Goal: Task Accomplishment & Management: Manage account settings

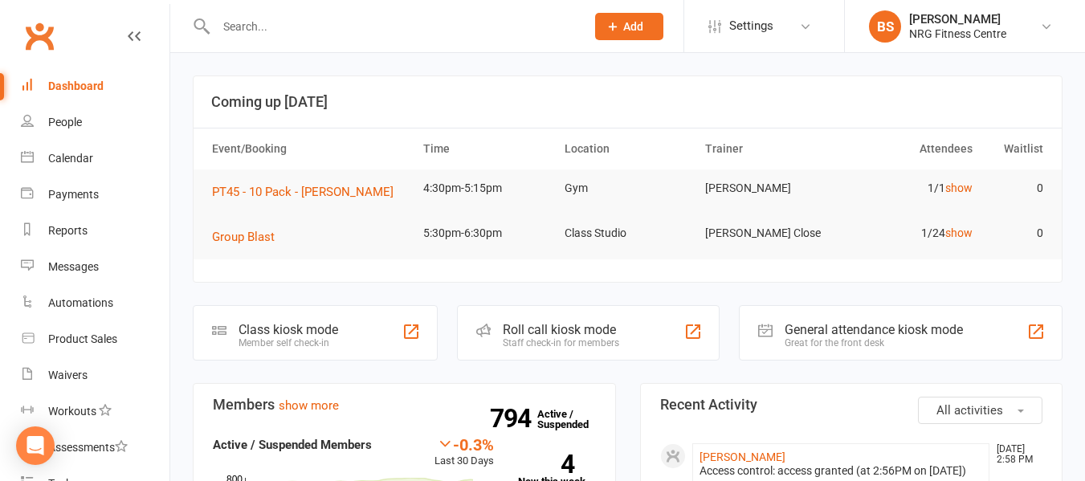
scroll to position [255, 0]
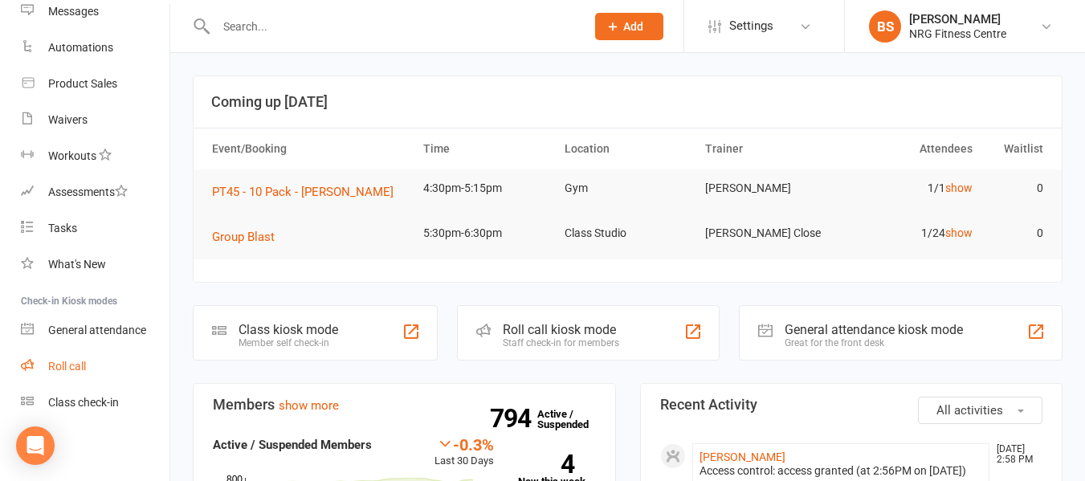
click at [75, 363] on div "Roll call" at bounding box center [67, 366] width 38 height 13
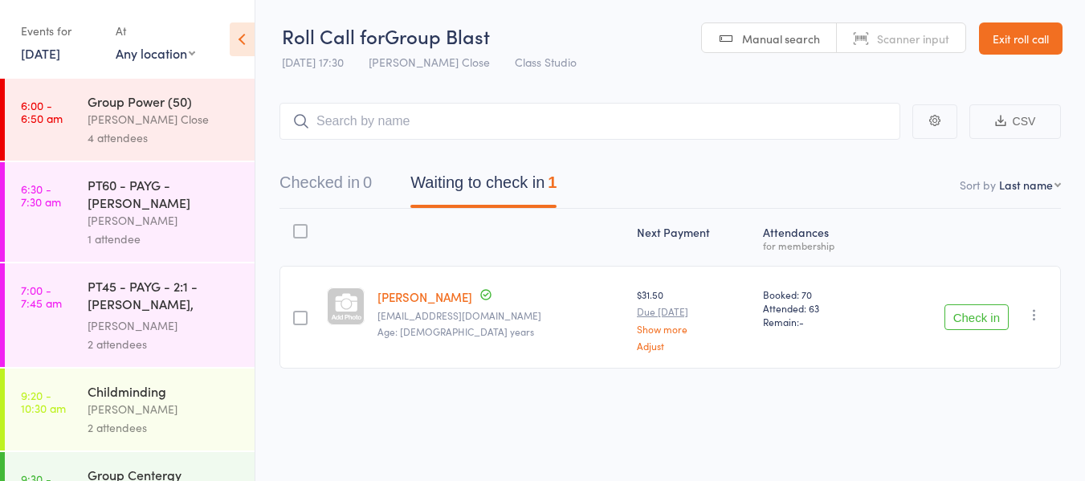
click at [175, 133] on div "4 attendees" at bounding box center [164, 138] width 153 height 18
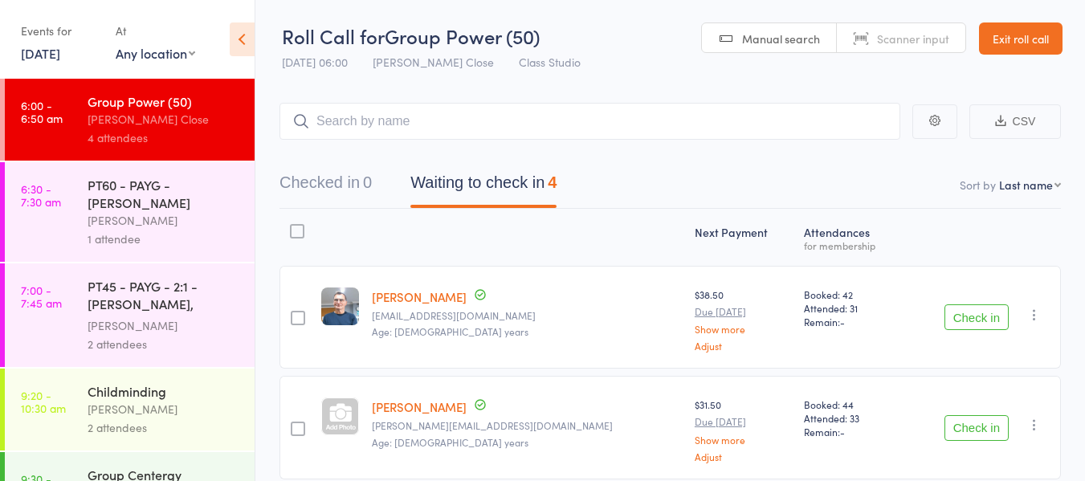
click at [103, 186] on div "PT60 - PAYG - Matthew Povey" at bounding box center [164, 193] width 153 height 35
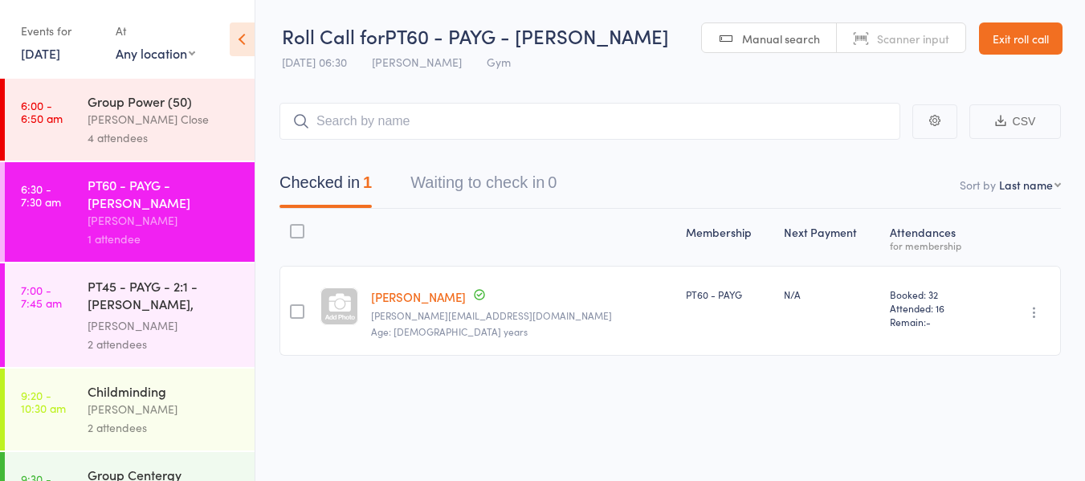
click at [133, 110] on div "[PERSON_NAME] Close" at bounding box center [164, 119] width 153 height 18
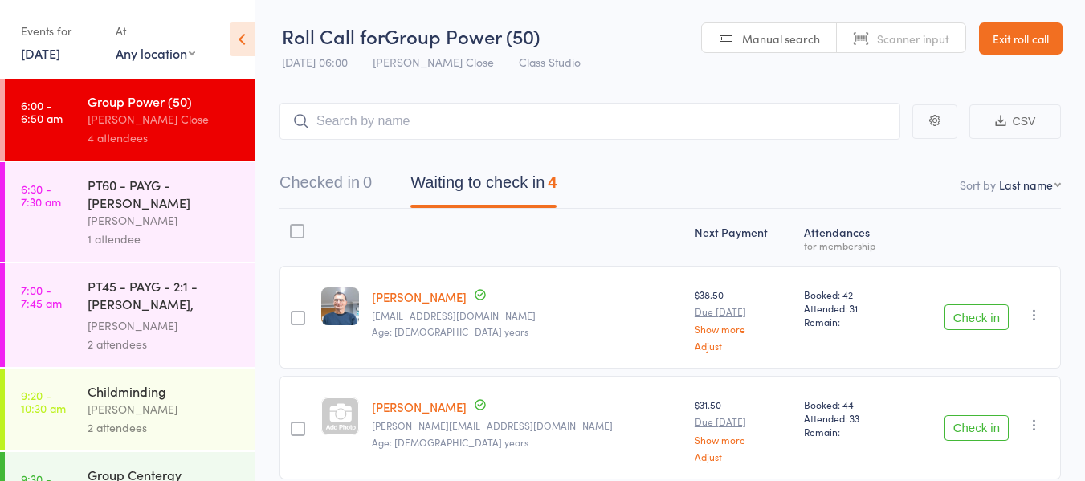
click at [974, 317] on button "Check in" at bounding box center [977, 317] width 64 height 26
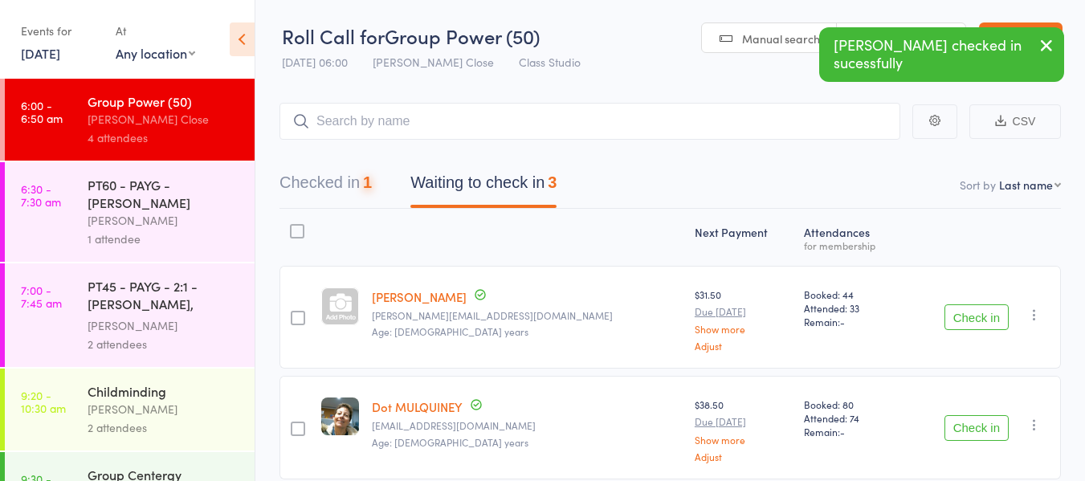
click at [974, 317] on button "Check in" at bounding box center [977, 317] width 64 height 26
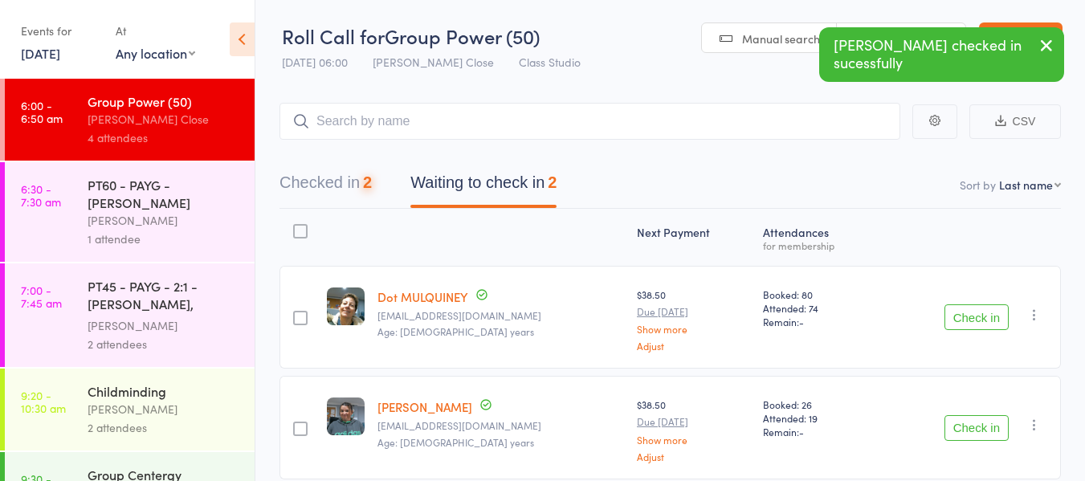
click at [974, 317] on button "Check in" at bounding box center [977, 317] width 64 height 26
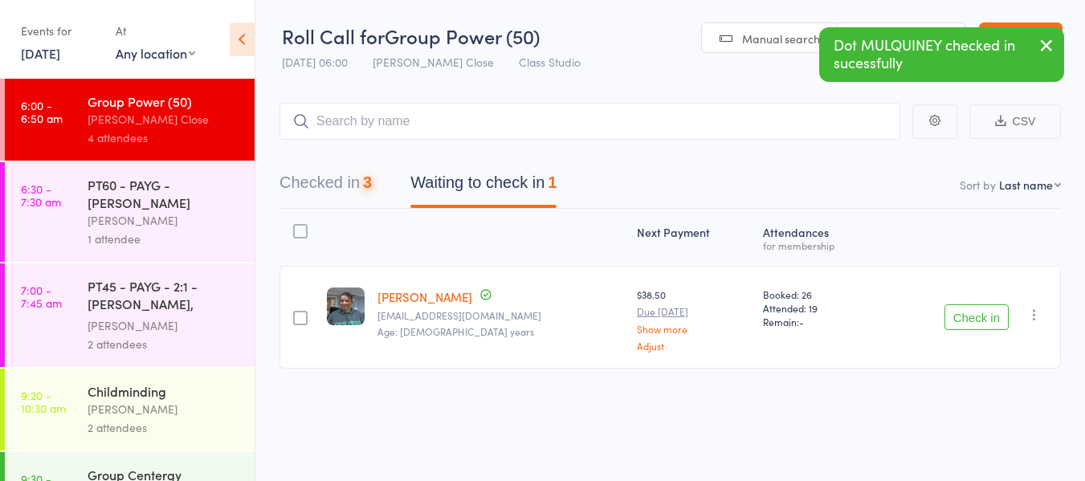
click at [974, 317] on button "Check in" at bounding box center [977, 317] width 64 height 26
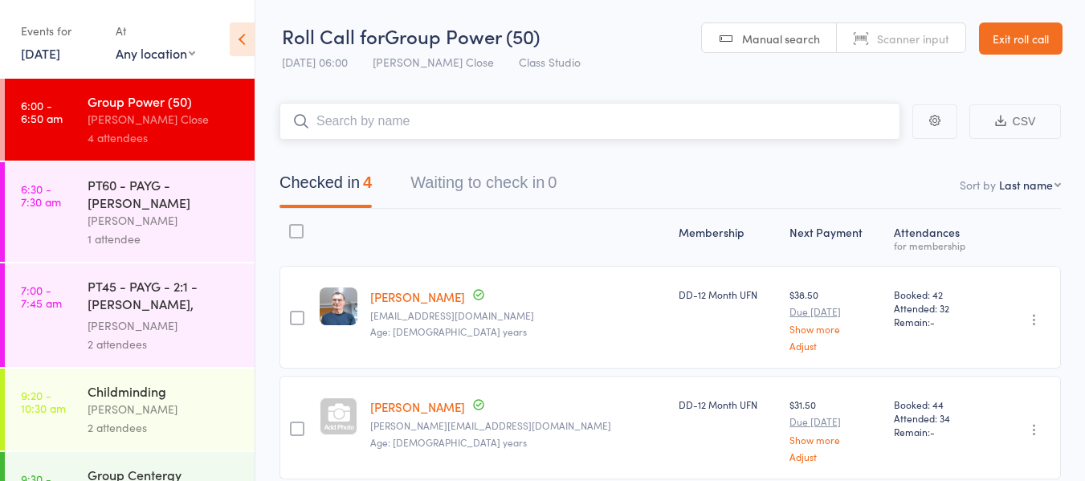
click at [400, 125] on input "search" at bounding box center [590, 121] width 621 height 37
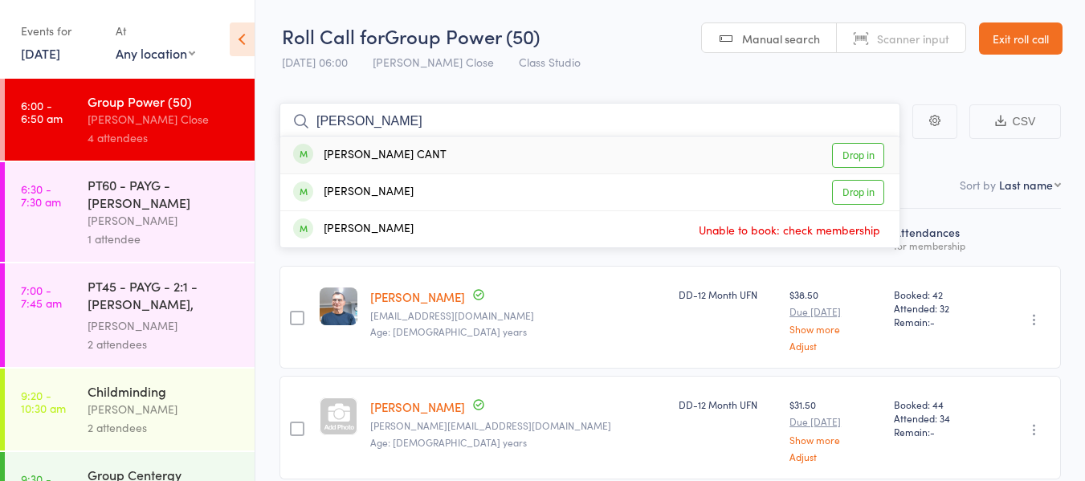
type input "regina"
click at [852, 151] on link "Drop in" at bounding box center [858, 155] width 52 height 25
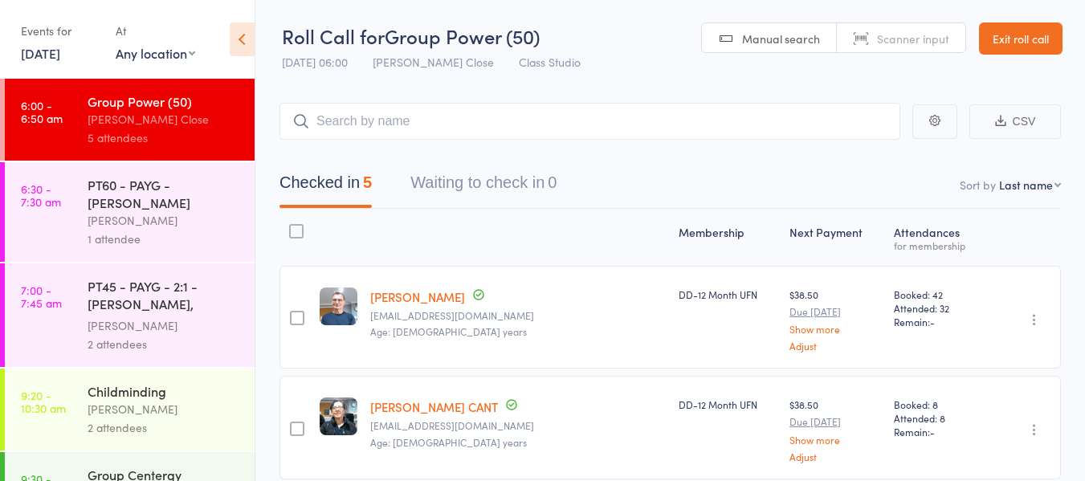
click at [108, 186] on div "PT60 - PAYG - Matthew Povey" at bounding box center [164, 193] width 153 height 35
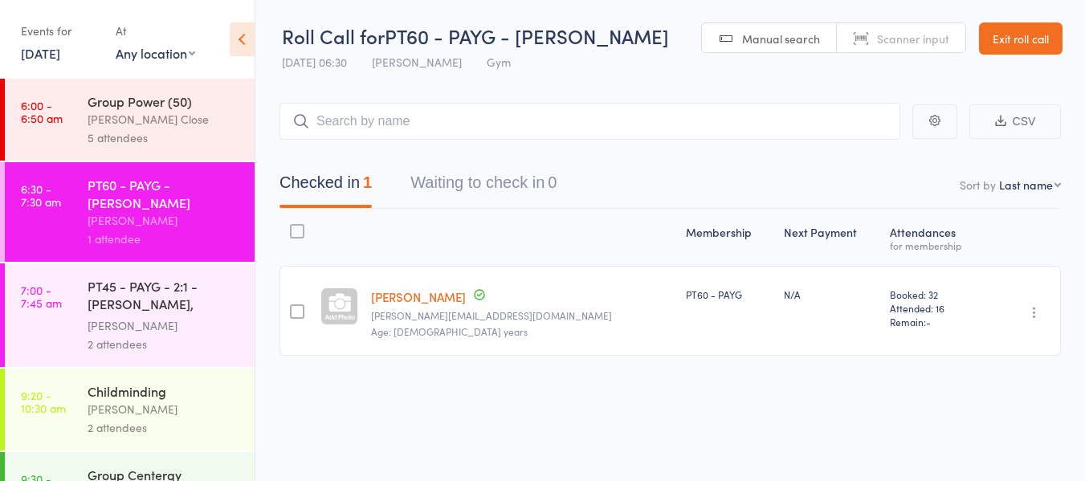
click at [94, 296] on div "PT45 - PAYG - 2:1 - Ashleigh Carberry, Laura Delam..." at bounding box center [164, 296] width 153 height 39
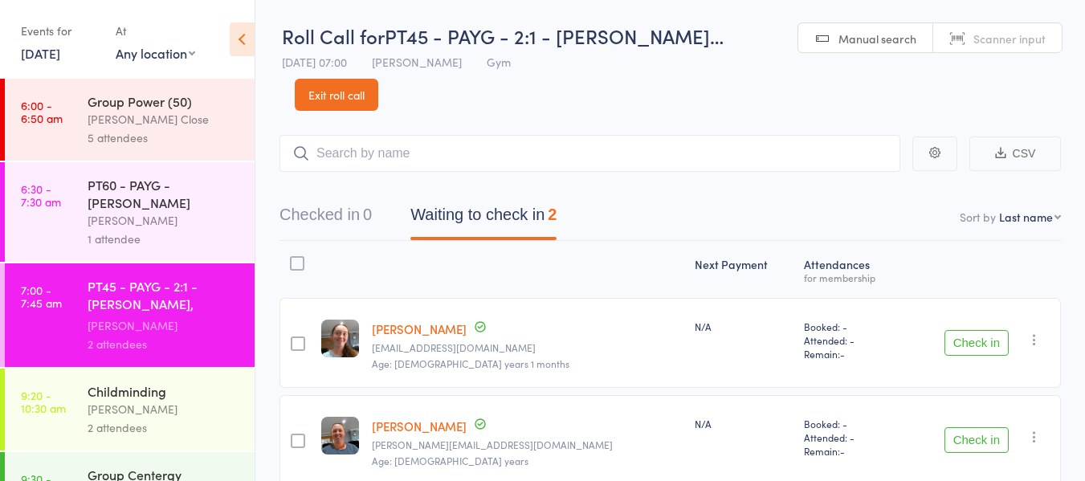
click at [962, 330] on button "Check in" at bounding box center [977, 343] width 64 height 26
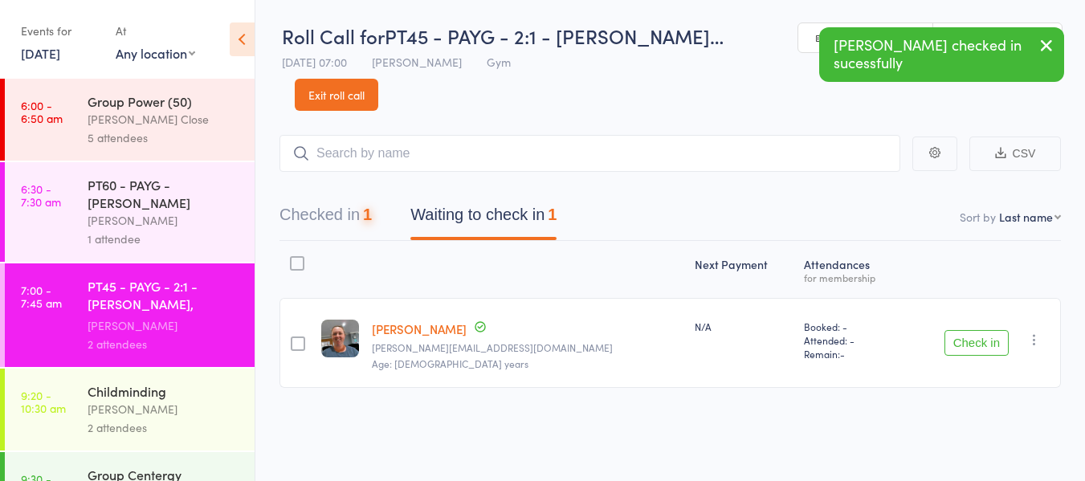
click at [962, 330] on button "Check in" at bounding box center [977, 343] width 64 height 26
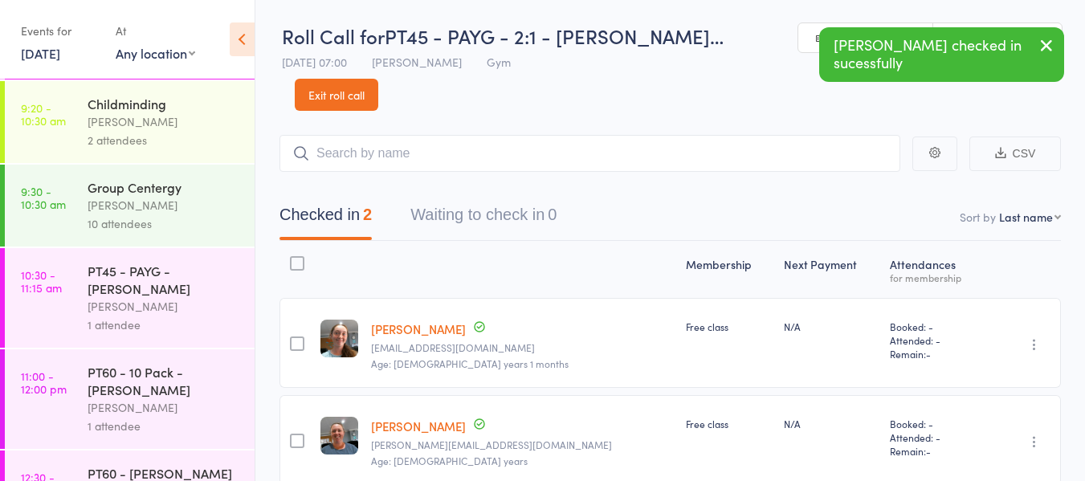
scroll to position [321, 0]
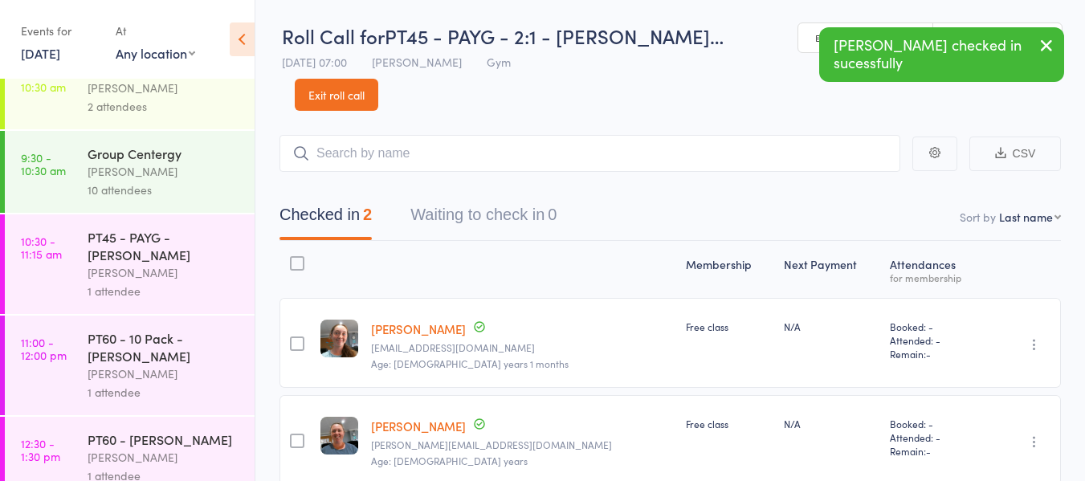
click at [157, 153] on div "Group Centergy" at bounding box center [164, 154] width 153 height 18
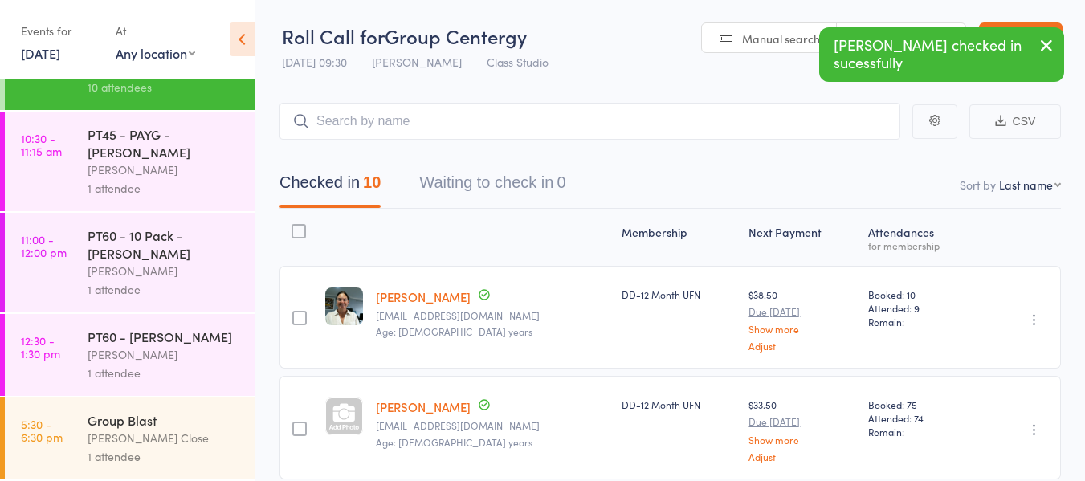
scroll to position [442, 0]
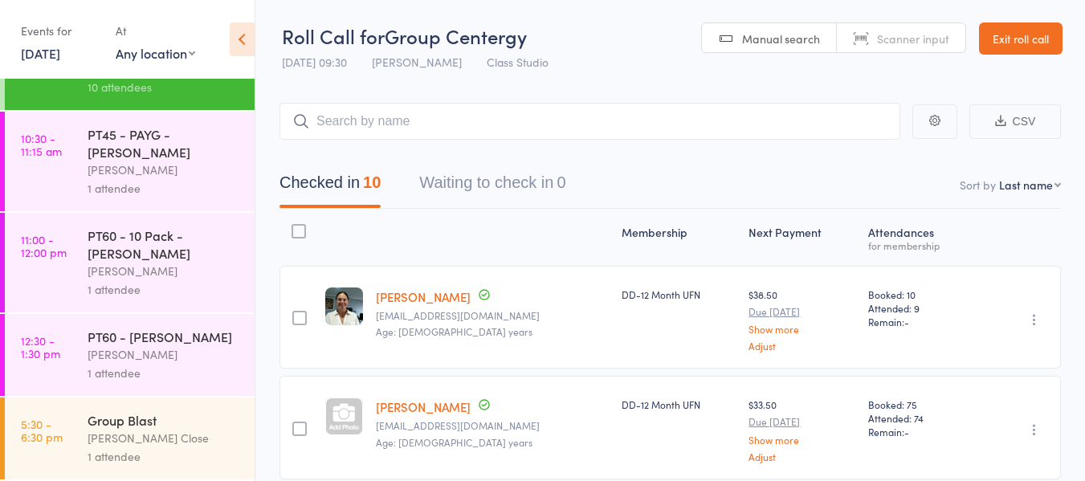
click at [110, 135] on div "PT45 - PAYG - Tara Hiskens" at bounding box center [164, 142] width 153 height 35
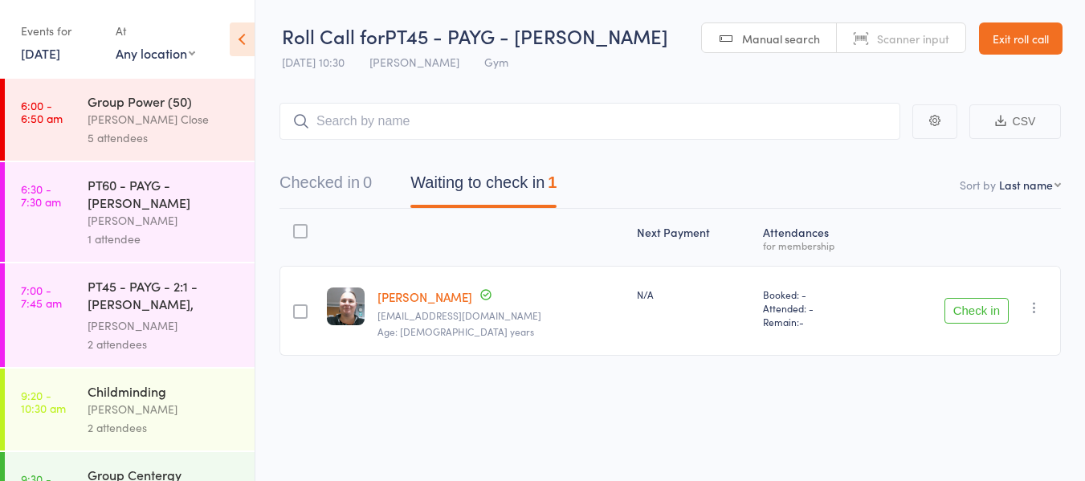
click at [969, 314] on button "Check in" at bounding box center [977, 311] width 64 height 26
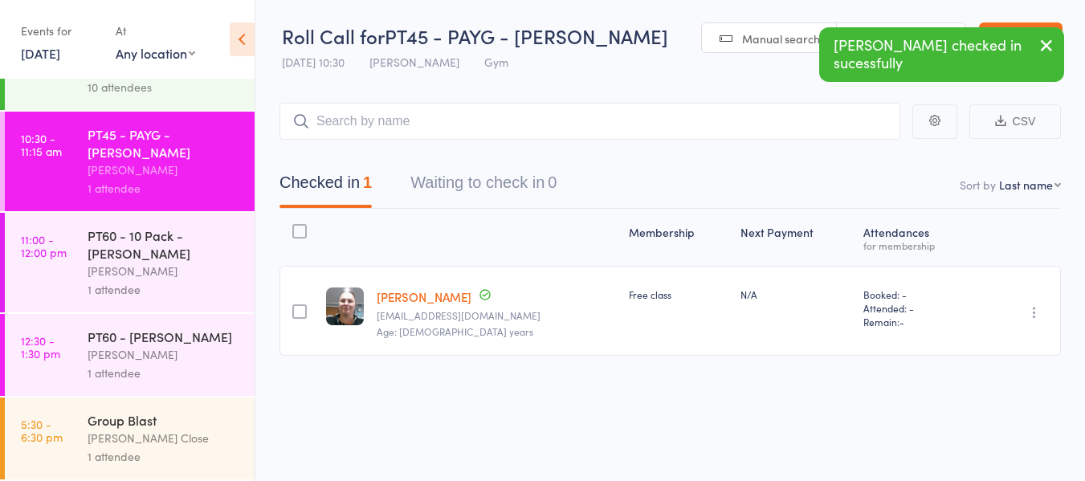
scroll to position [1, 0]
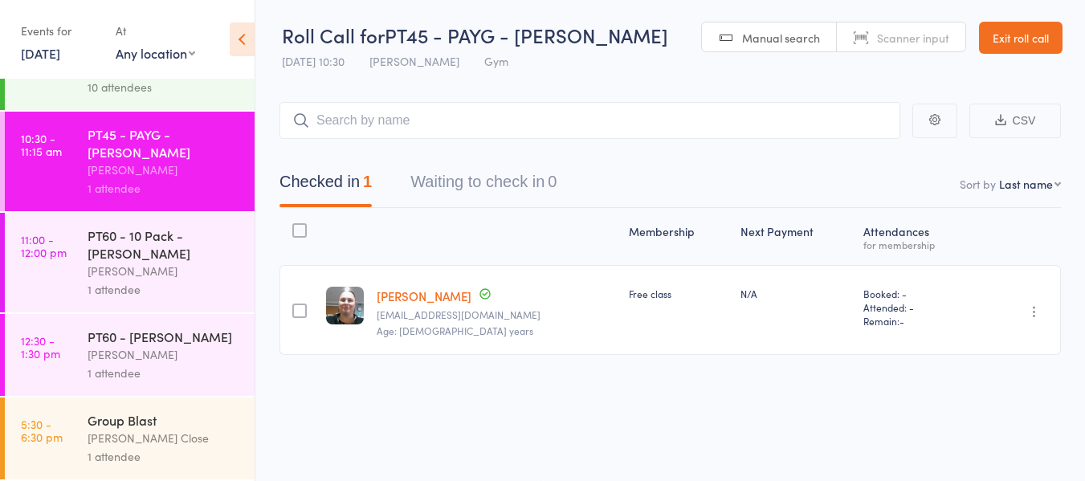
click at [1040, 32] on link "Exit roll call" at bounding box center [1021, 38] width 84 height 32
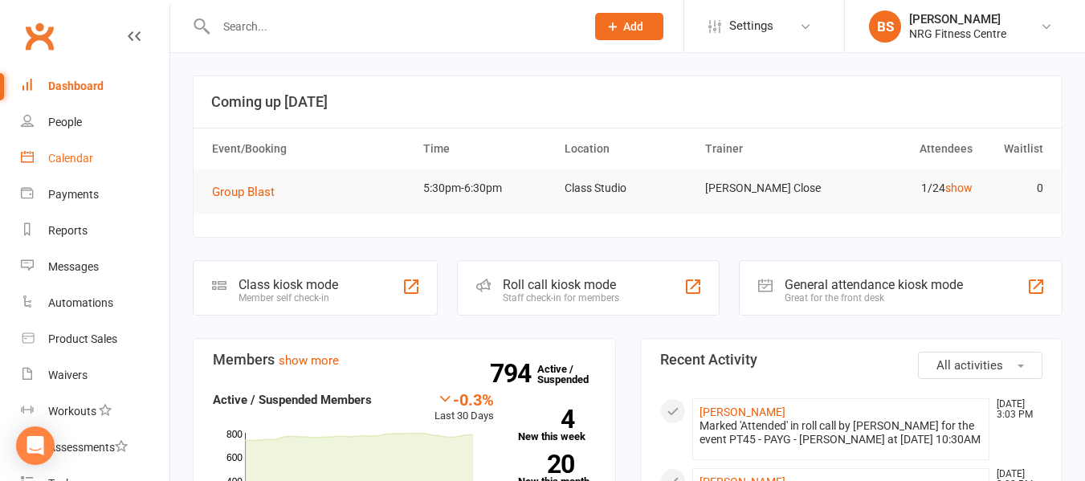
click at [77, 162] on div "Calendar" at bounding box center [70, 158] width 45 height 13
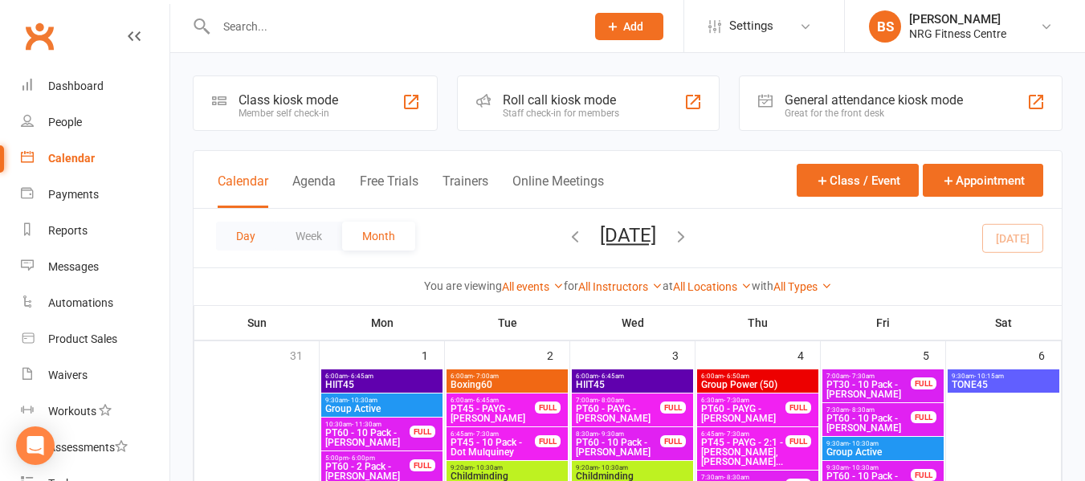
click at [242, 239] on button "Day" at bounding box center [245, 236] width 59 height 29
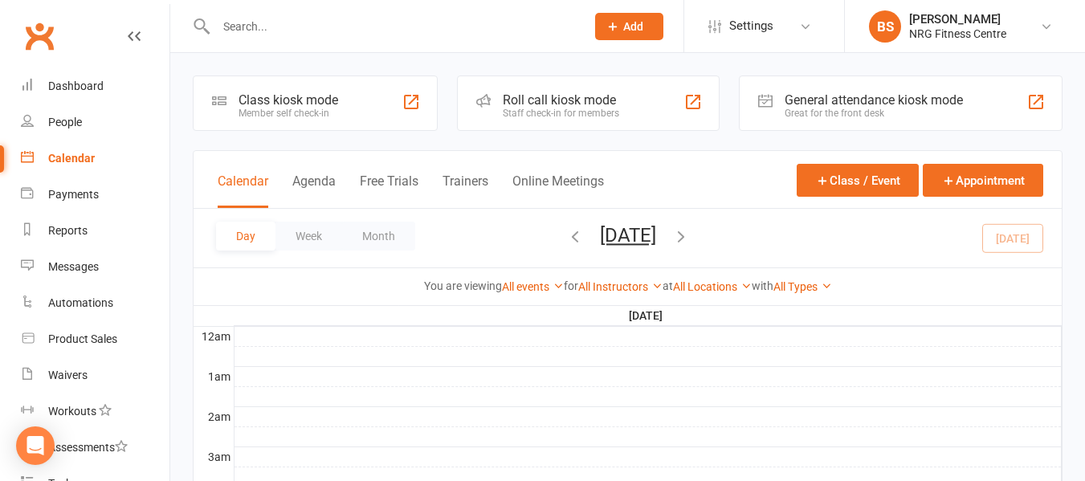
click at [690, 239] on icon "button" at bounding box center [681, 236] width 18 height 18
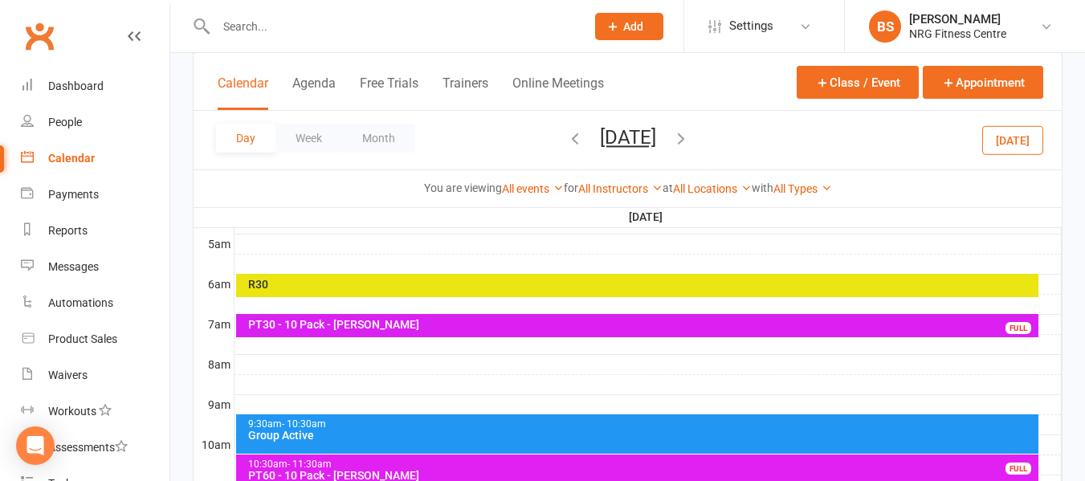
scroll to position [321, 0]
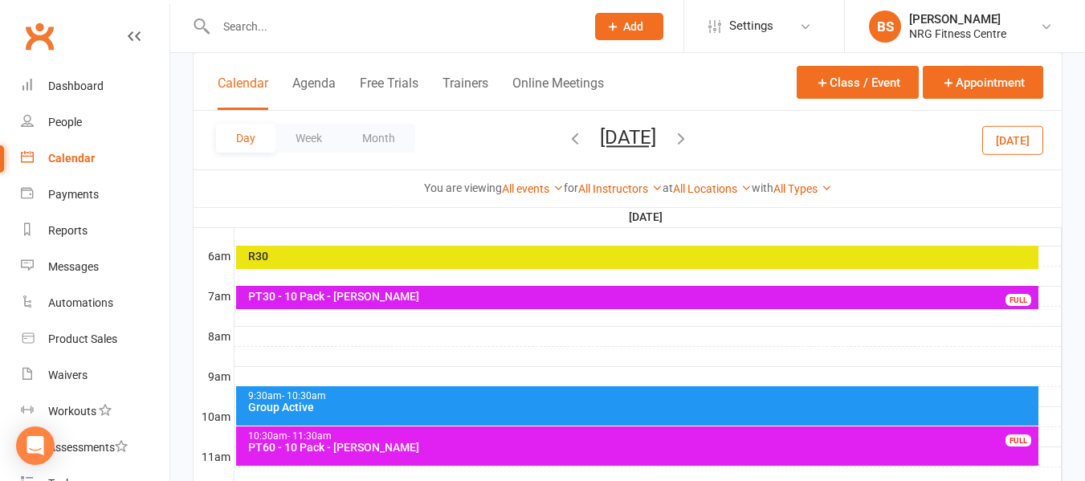
click at [516, 255] on div "R30" at bounding box center [641, 256] width 789 height 11
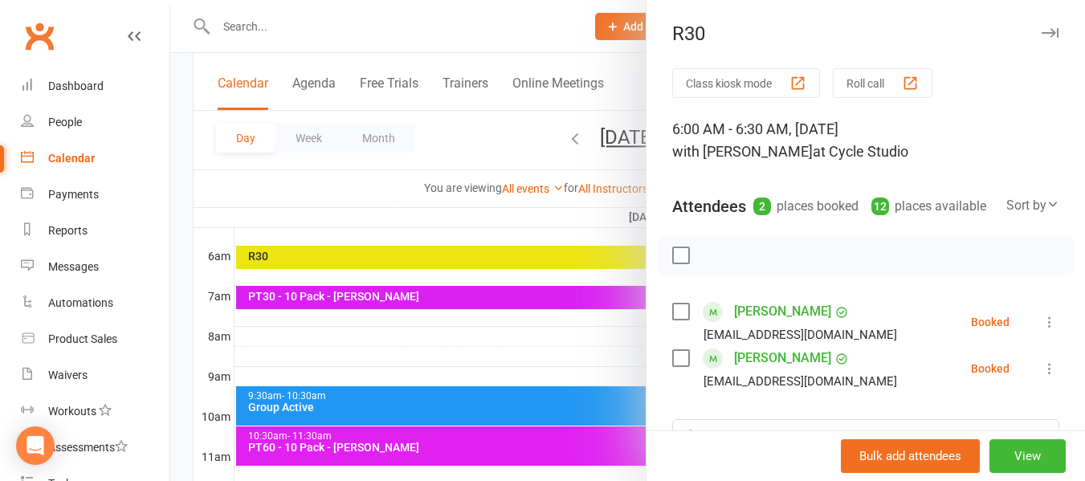
scroll to position [80, 0]
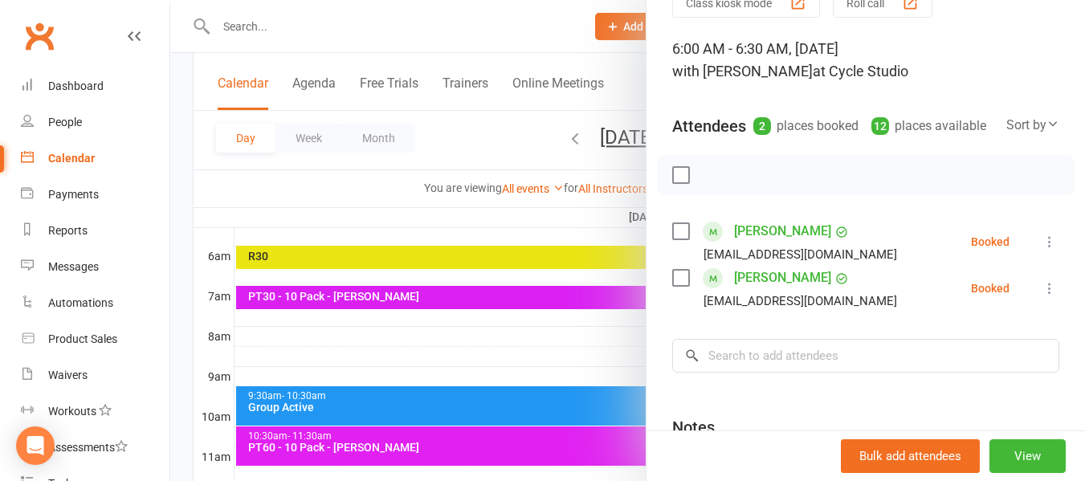
click at [187, 237] on div at bounding box center [627, 240] width 915 height 481
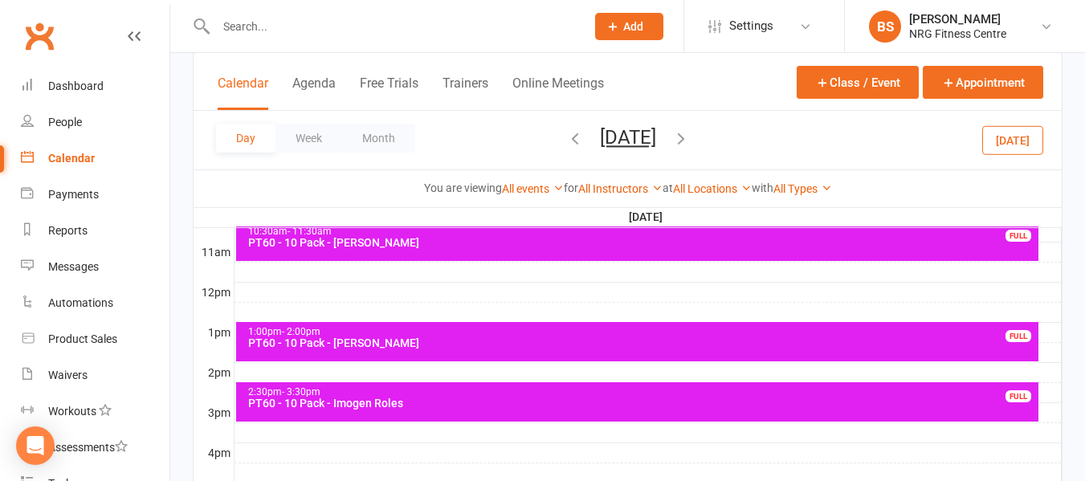
scroll to position [562, 0]
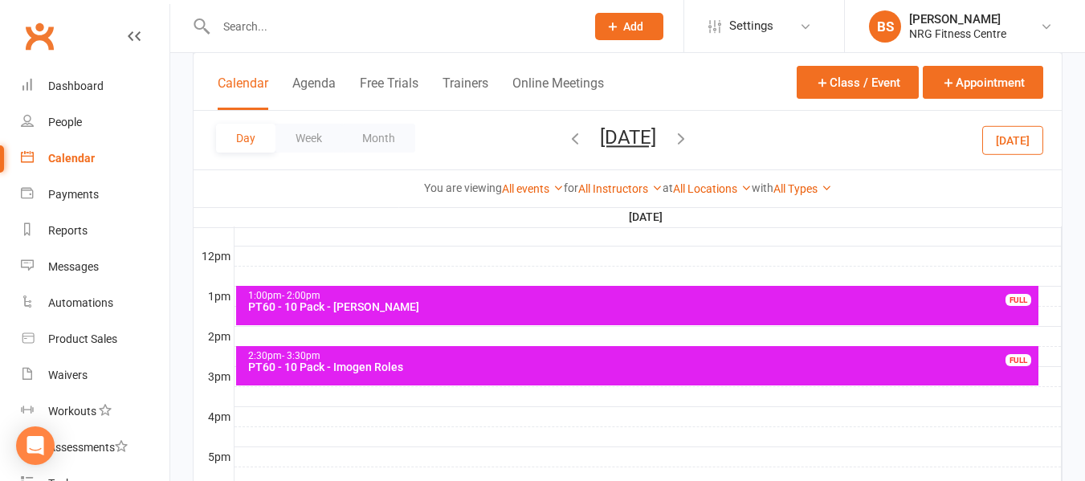
click at [690, 135] on icon "button" at bounding box center [681, 138] width 18 height 18
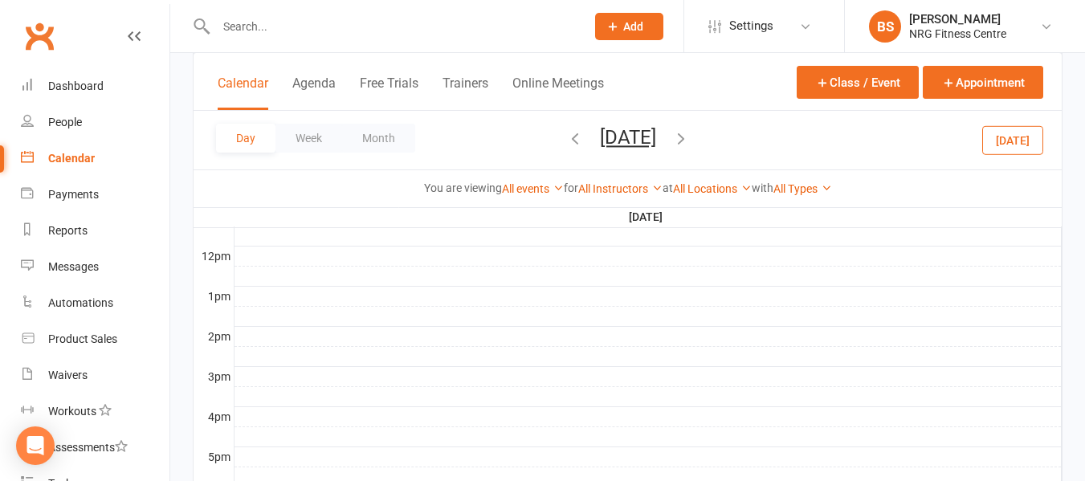
click at [690, 138] on icon "button" at bounding box center [681, 138] width 18 height 18
click at [690, 130] on icon "button" at bounding box center [681, 138] width 18 height 18
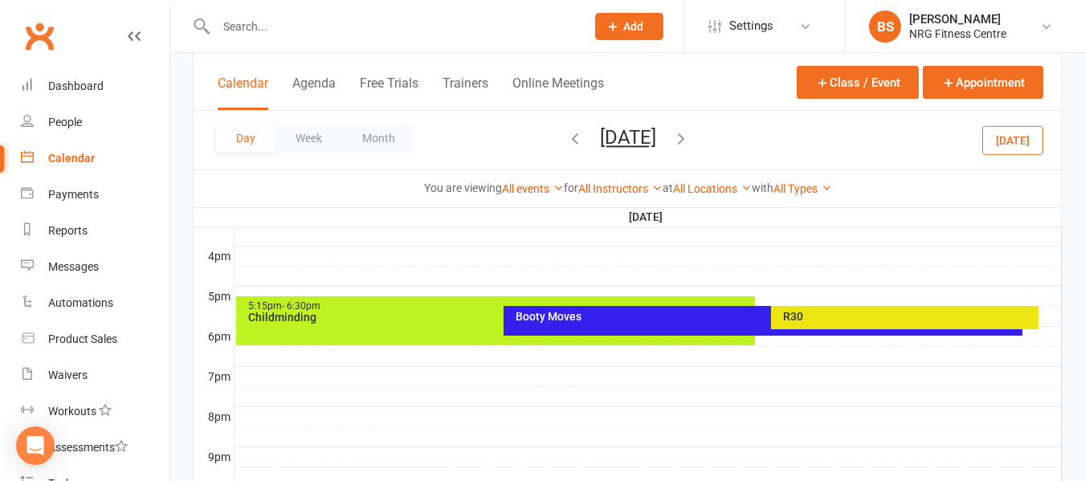
scroll to position [803, 0]
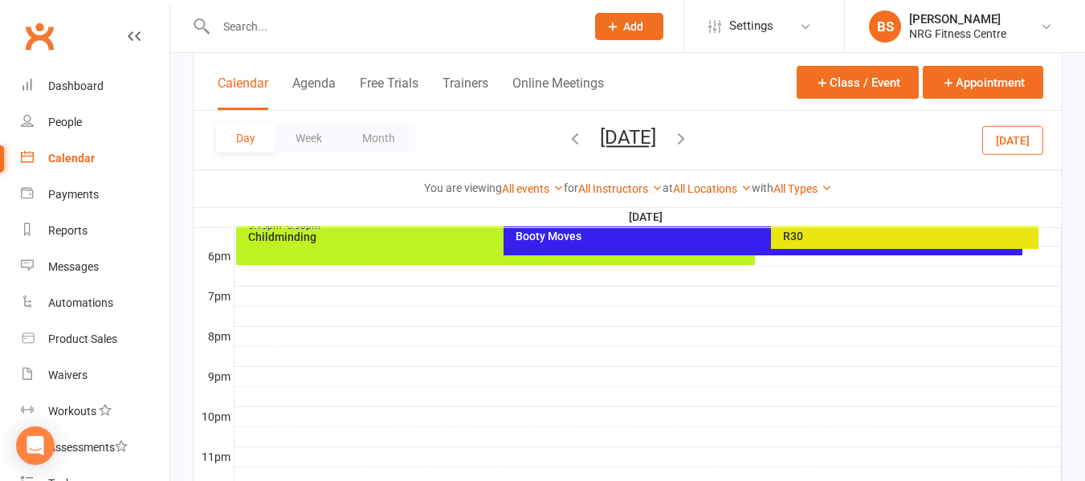
click at [585, 235] on div "Booty Moves" at bounding box center [767, 236] width 505 height 11
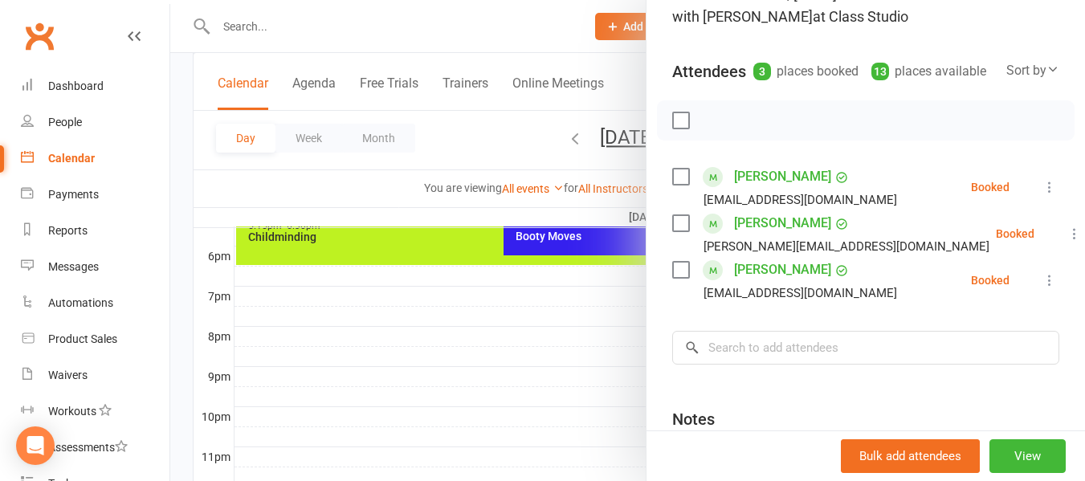
scroll to position [0, 0]
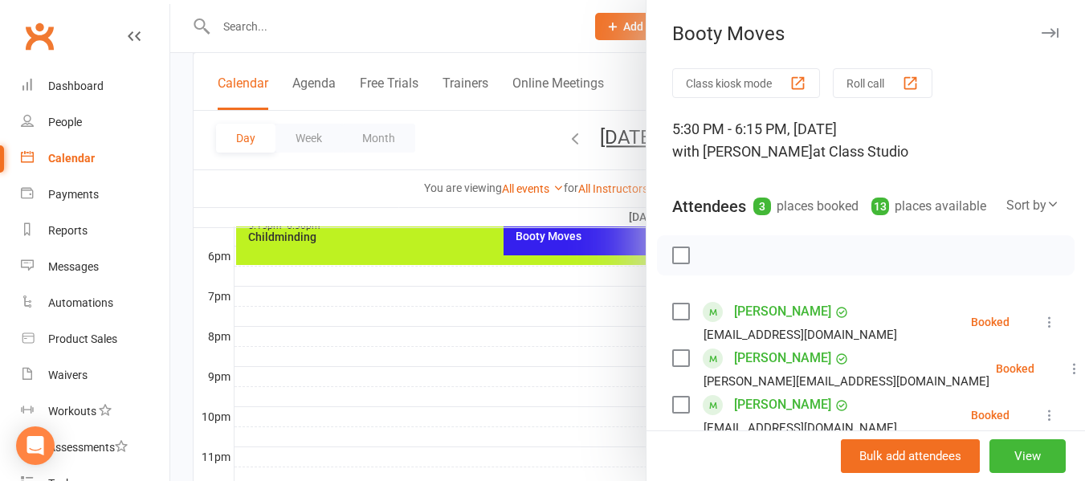
click at [189, 182] on div at bounding box center [627, 240] width 915 height 481
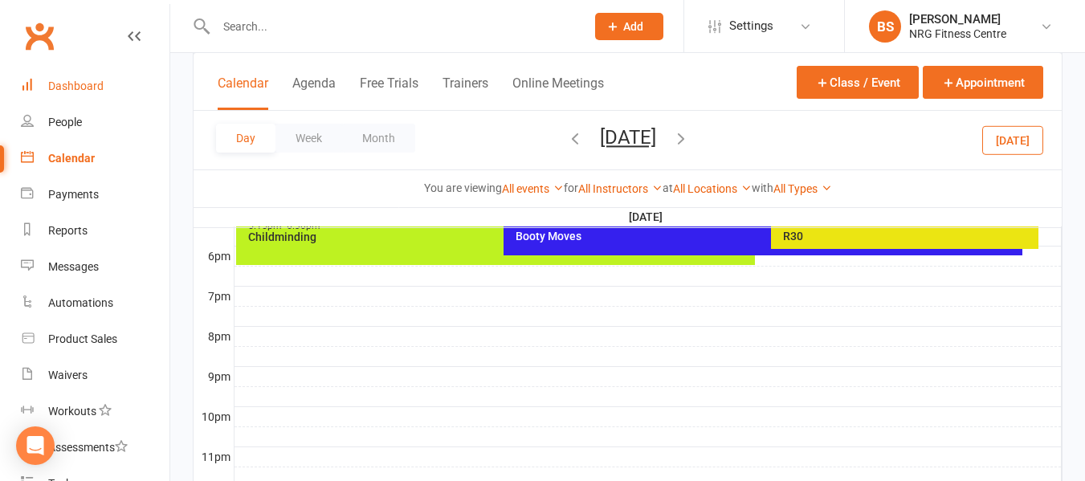
click at [86, 93] on link "Dashboard" at bounding box center [95, 86] width 149 height 36
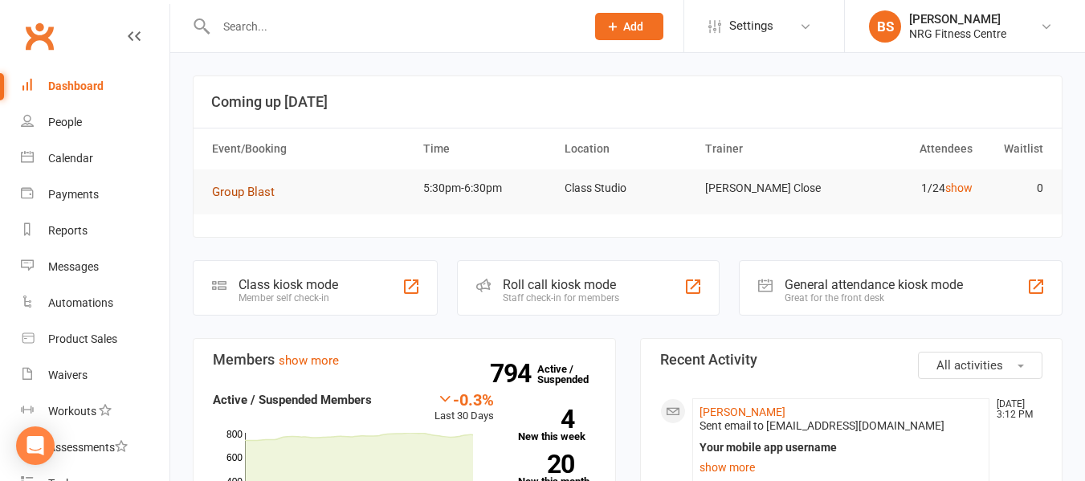
click at [234, 190] on span "Group Blast" at bounding box center [243, 192] width 63 height 14
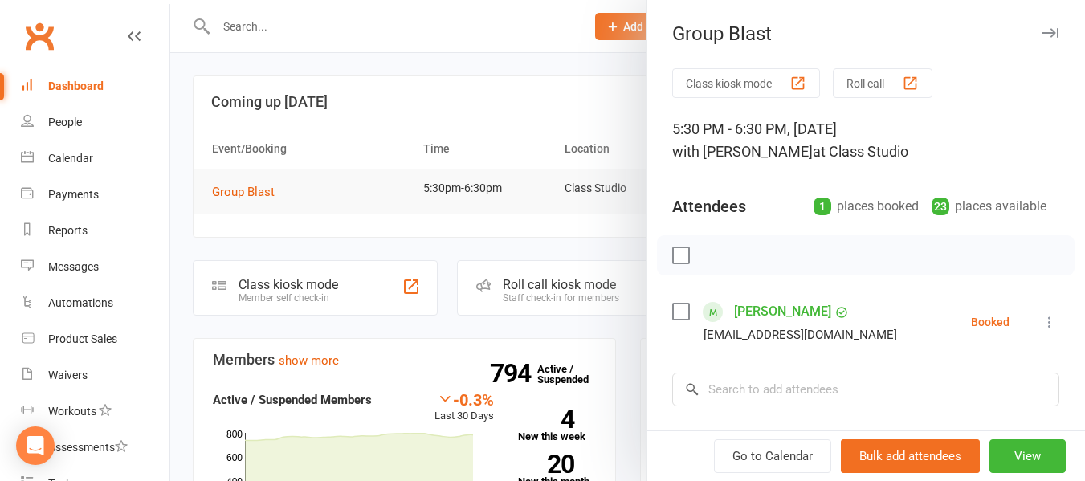
click at [179, 103] on div at bounding box center [627, 240] width 915 height 481
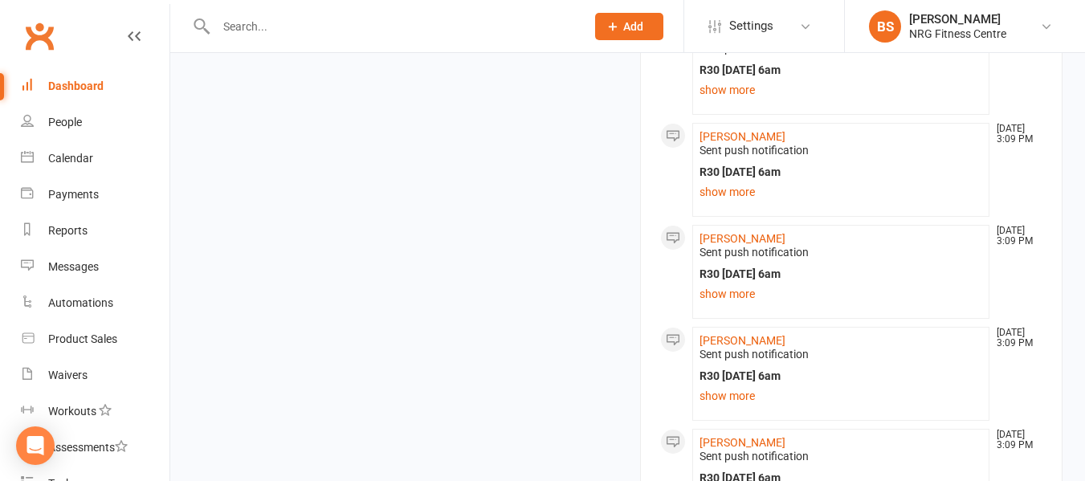
click at [71, 78] on link "Dashboard" at bounding box center [95, 86] width 149 height 36
click at [67, 144] on link "Calendar" at bounding box center [95, 159] width 149 height 36
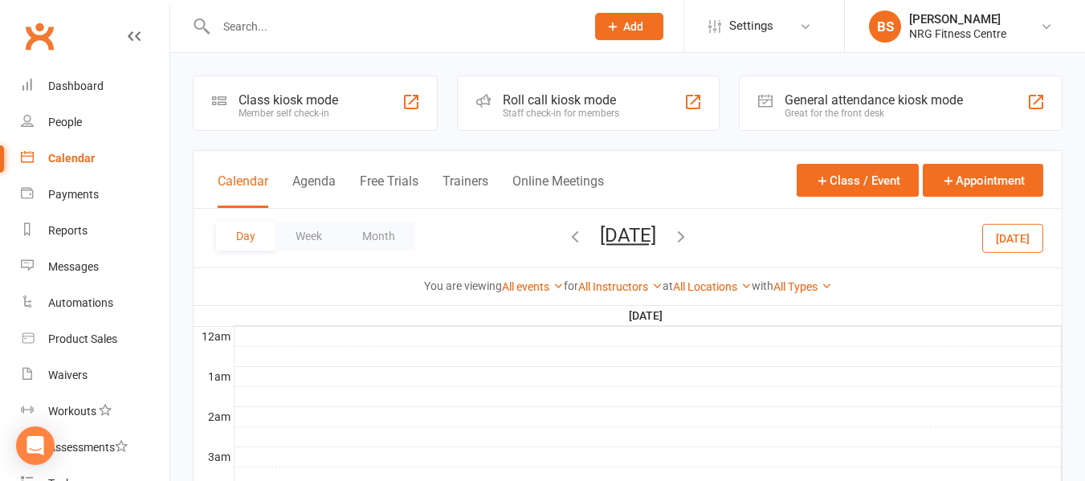
click at [566, 238] on icon "button" at bounding box center [575, 236] width 18 height 18
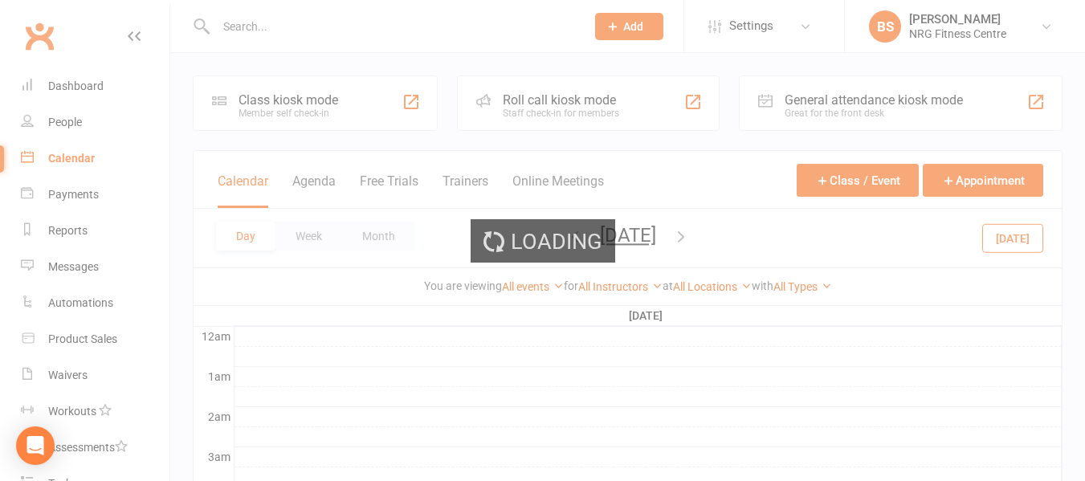
click at [566, 238] on icon "button" at bounding box center [575, 236] width 18 height 18
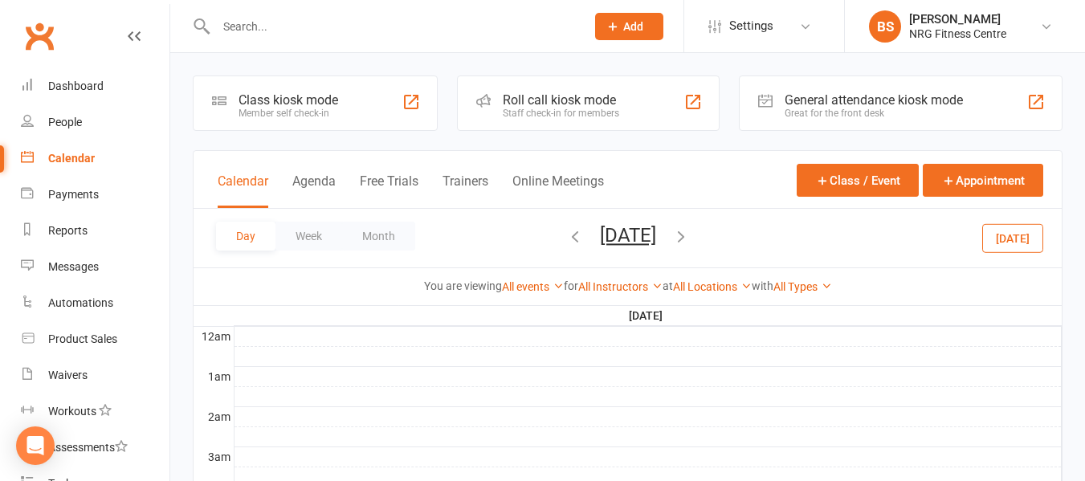
click at [566, 235] on icon "button" at bounding box center [575, 236] width 18 height 18
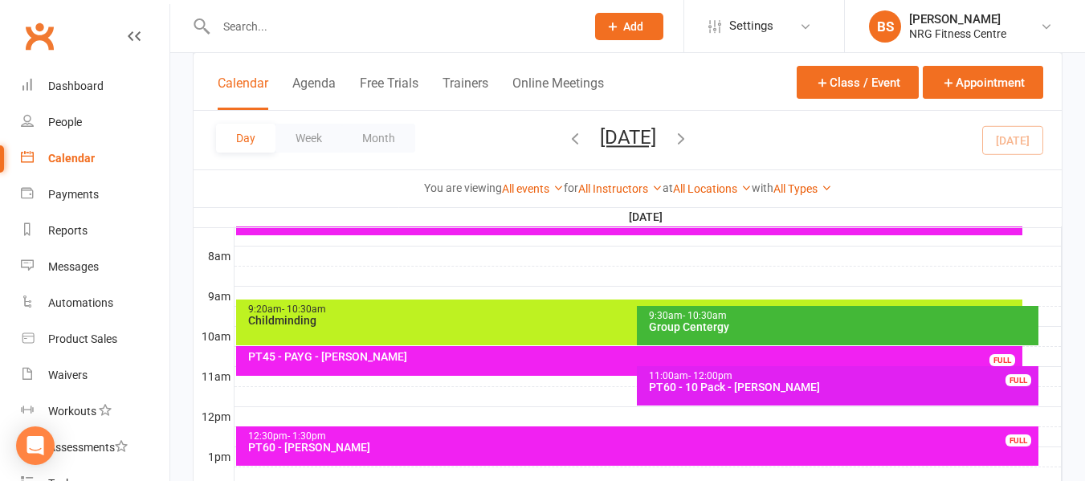
scroll to position [161, 0]
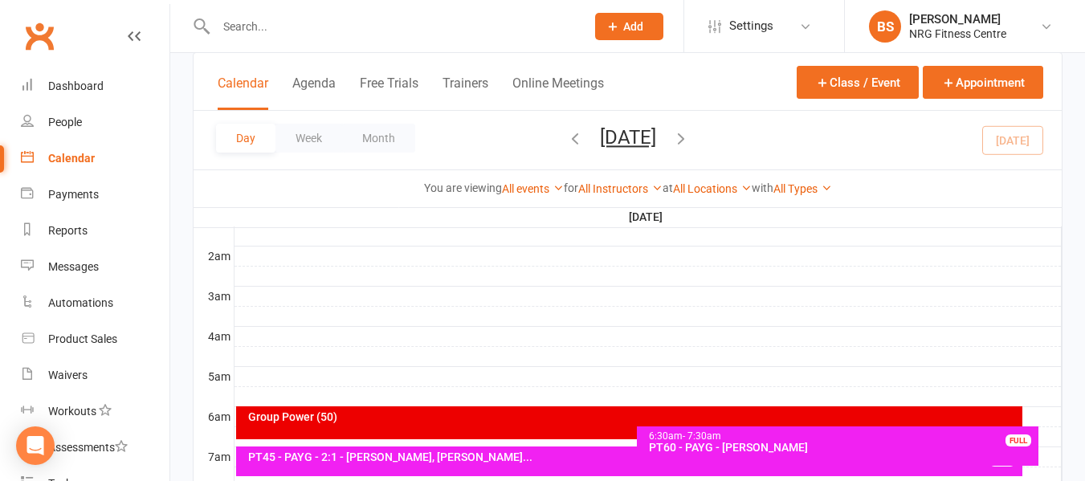
click at [690, 141] on icon "button" at bounding box center [681, 138] width 18 height 18
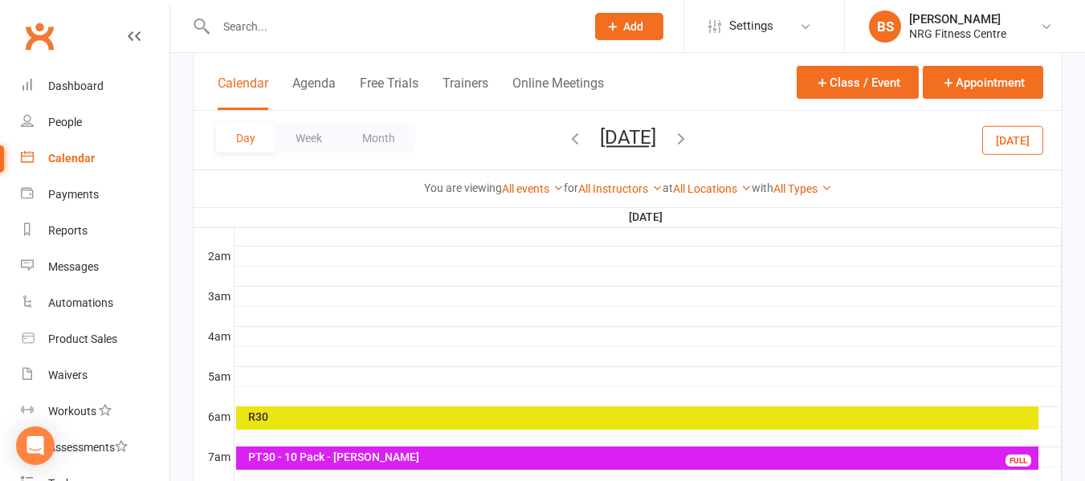
click at [339, 415] on div "R30" at bounding box center [641, 416] width 789 height 11
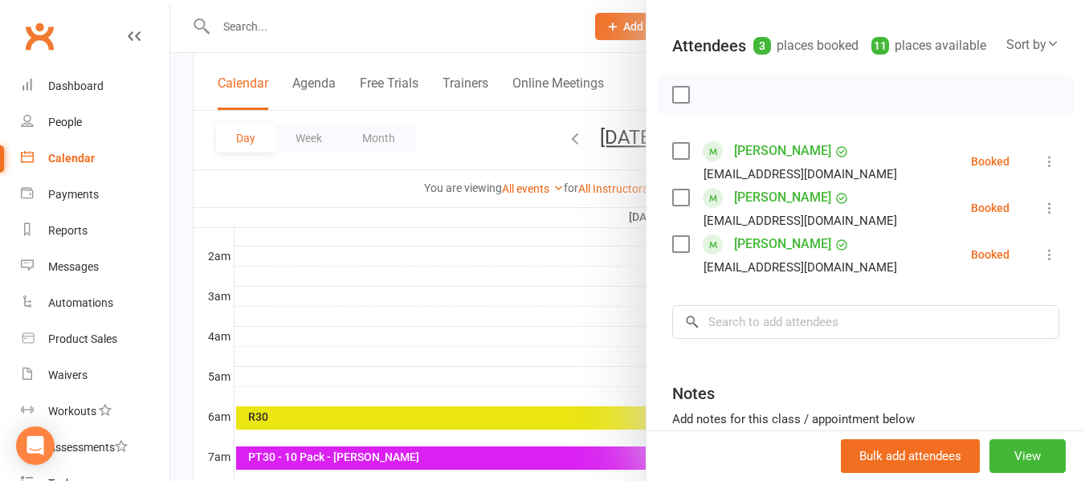
click at [181, 293] on div at bounding box center [627, 240] width 915 height 481
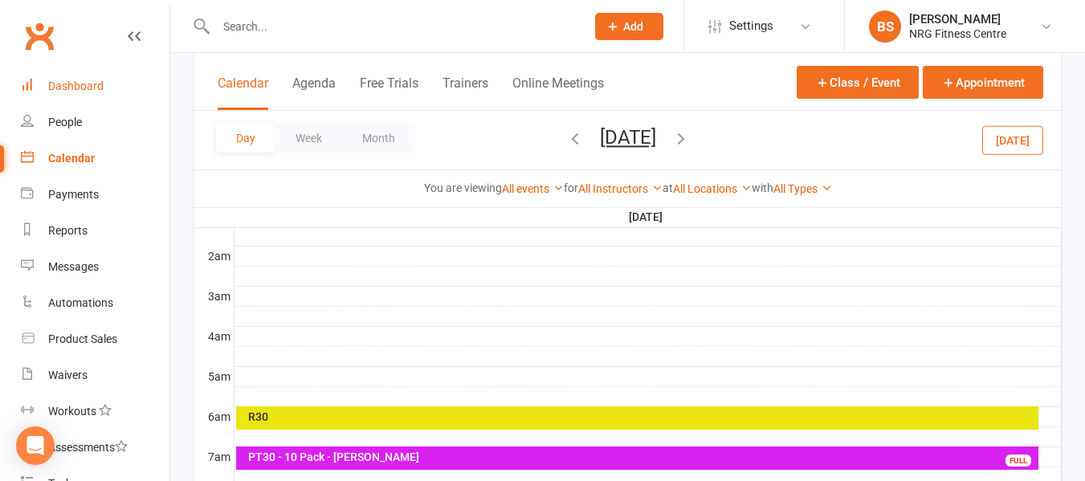
drag, startPoint x: 62, startPoint y: 76, endPoint x: 80, endPoint y: 96, distance: 26.8
click at [62, 76] on link "Dashboard" at bounding box center [95, 86] width 149 height 36
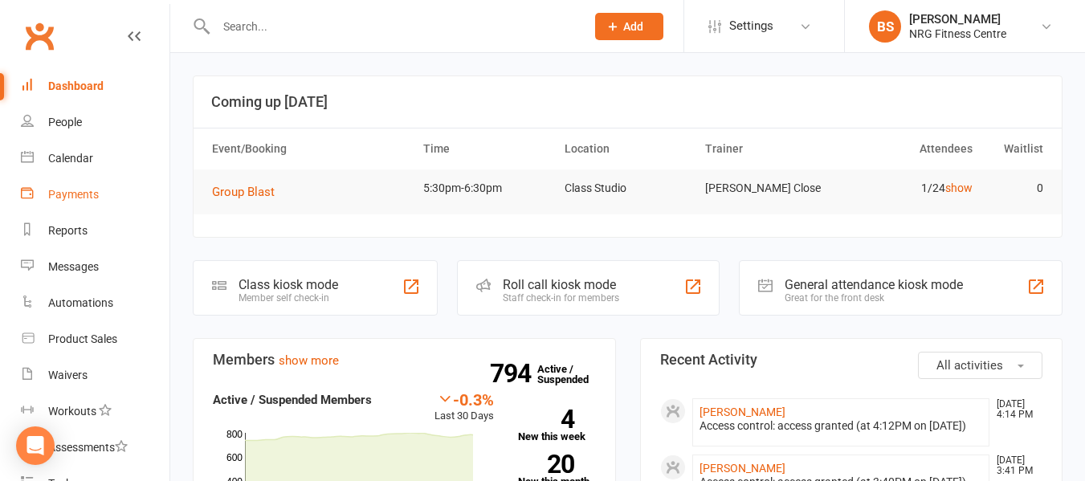
click at [81, 190] on div "Payments" at bounding box center [73, 194] width 51 height 13
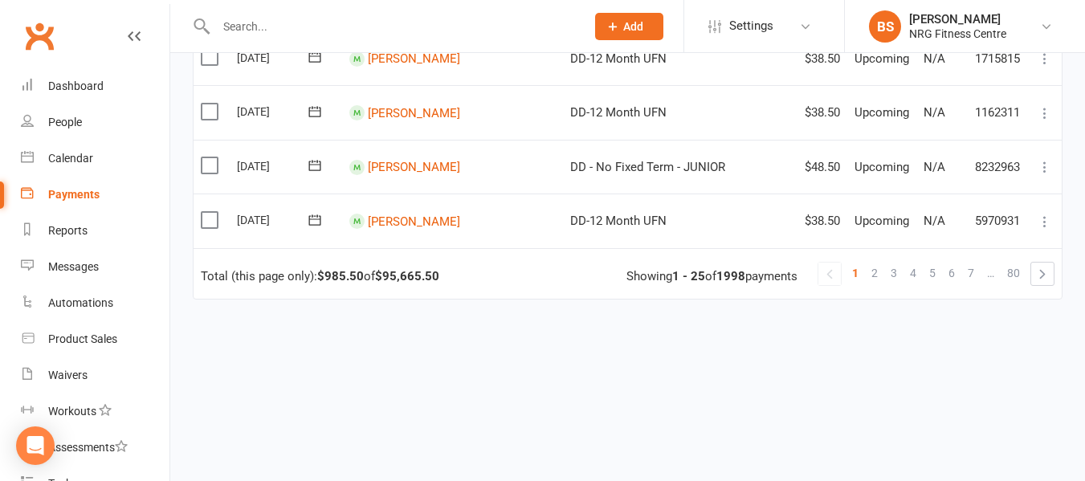
scroll to position [1415, 0]
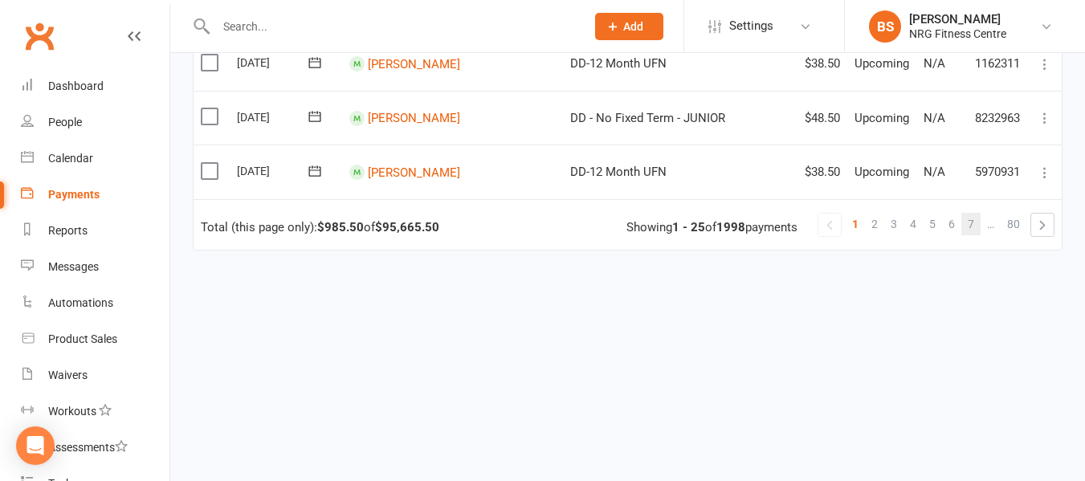
click at [966, 218] on link "7" at bounding box center [971, 224] width 19 height 22
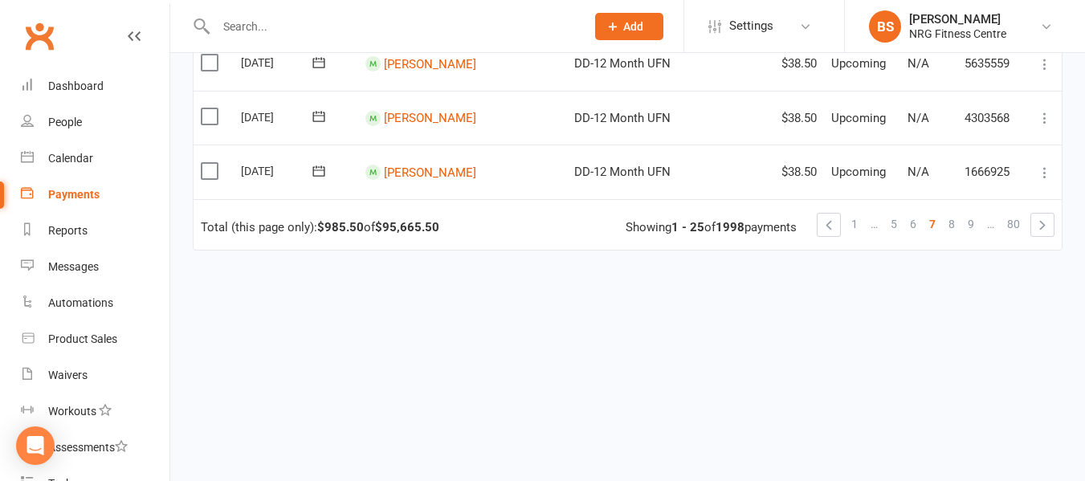
click at [969, 222] on span "9" at bounding box center [971, 224] width 6 height 22
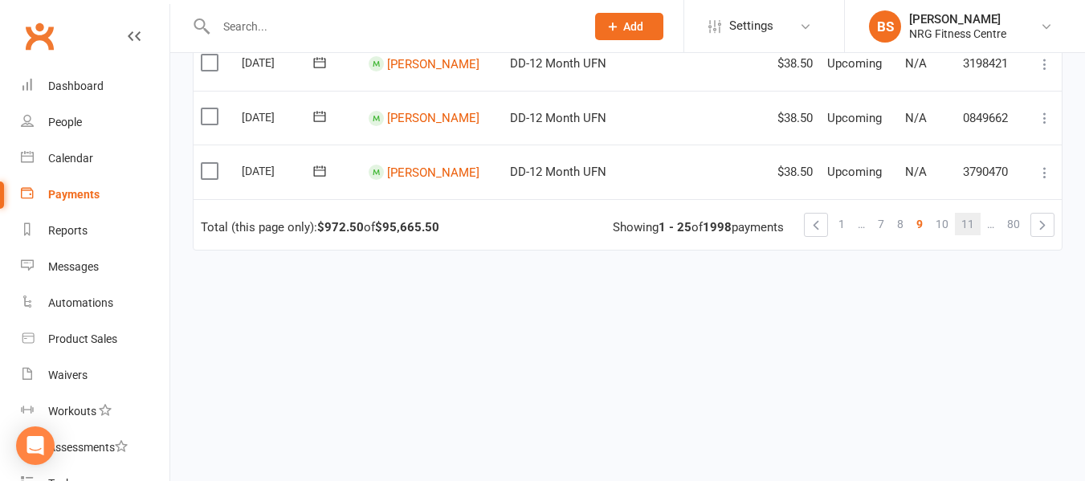
click at [970, 223] on span "11" at bounding box center [968, 224] width 13 height 22
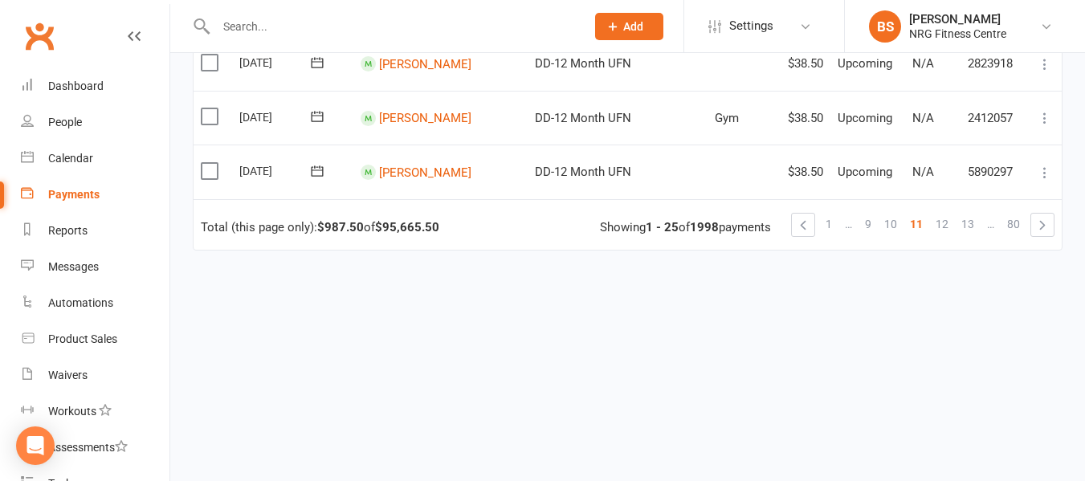
click at [970, 223] on span "13" at bounding box center [968, 224] width 13 height 22
click at [970, 223] on span "15" at bounding box center [968, 224] width 13 height 22
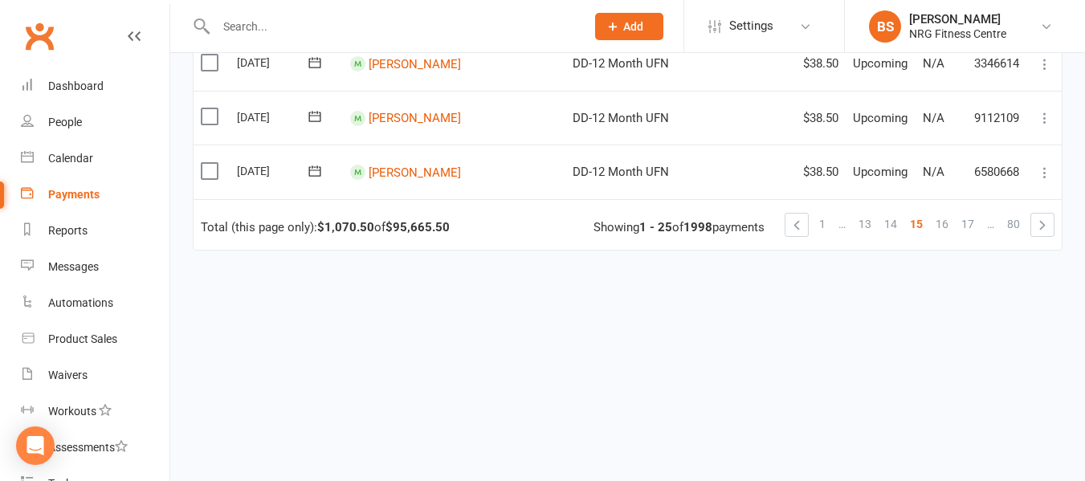
click at [970, 223] on span "17" at bounding box center [968, 224] width 13 height 22
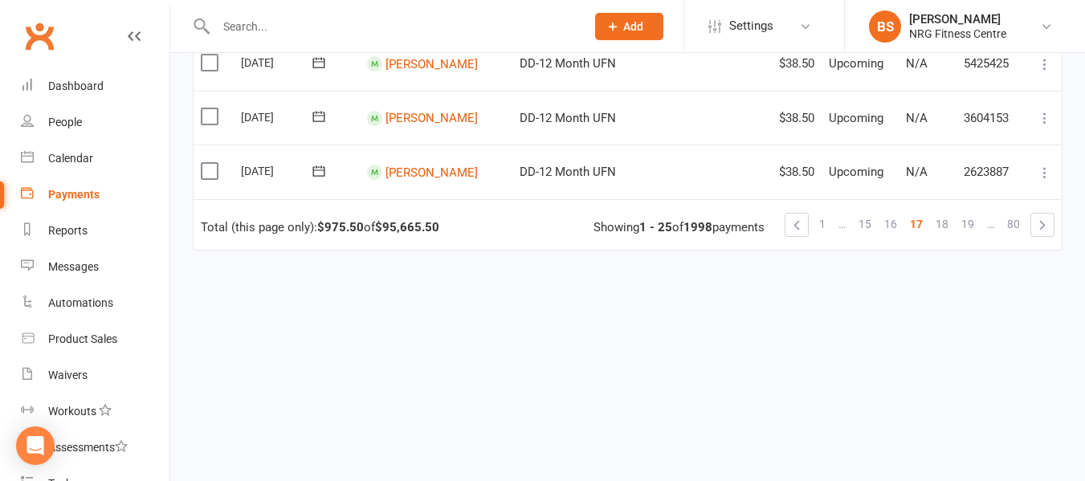
click at [970, 223] on span "19" at bounding box center [968, 224] width 13 height 22
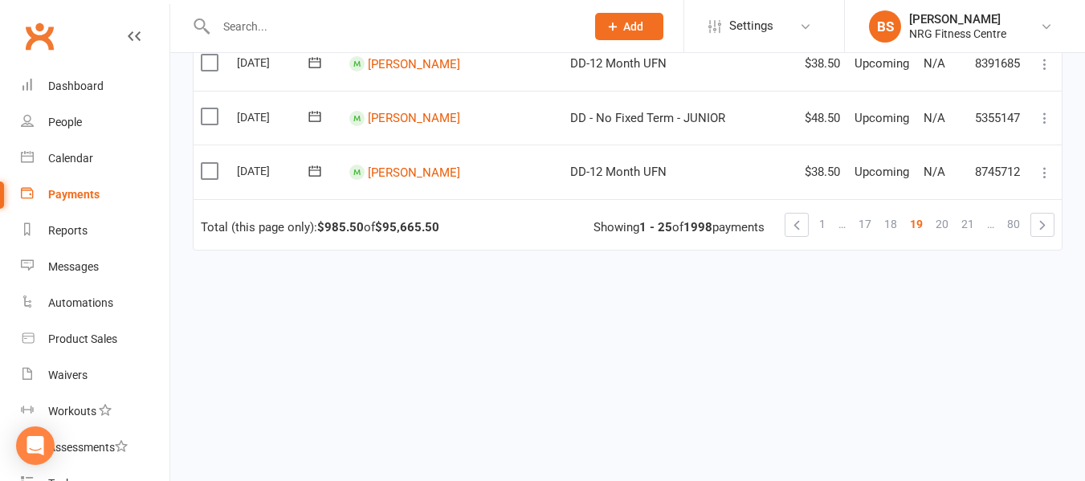
click at [970, 223] on span "21" at bounding box center [968, 224] width 13 height 22
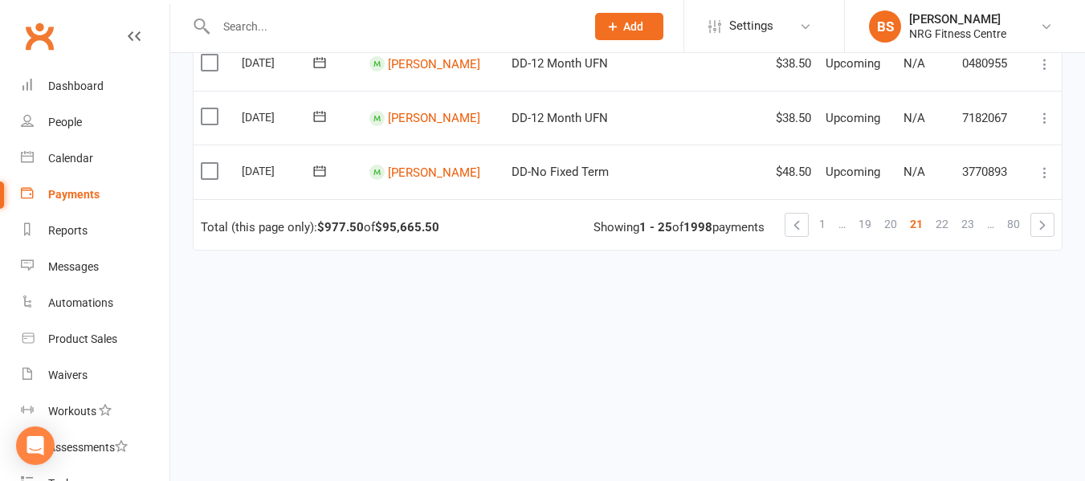
click at [970, 223] on span "23" at bounding box center [968, 224] width 13 height 22
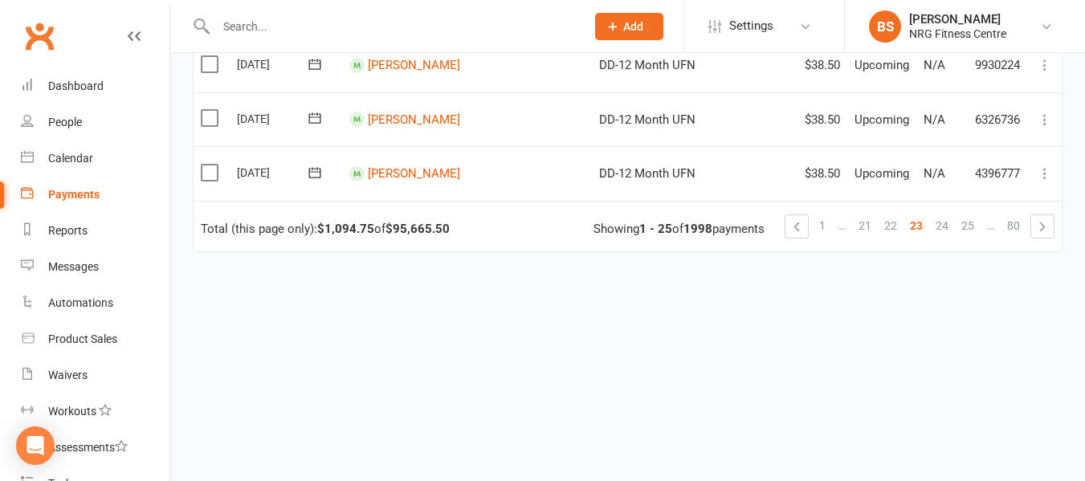
click at [971, 223] on span "25" at bounding box center [968, 225] width 13 height 22
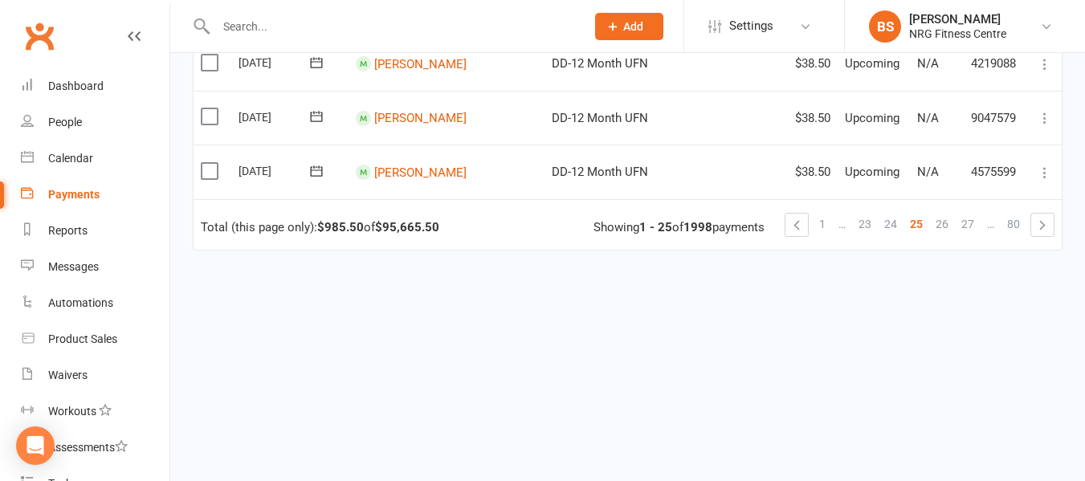
click at [971, 223] on span "27" at bounding box center [968, 224] width 13 height 22
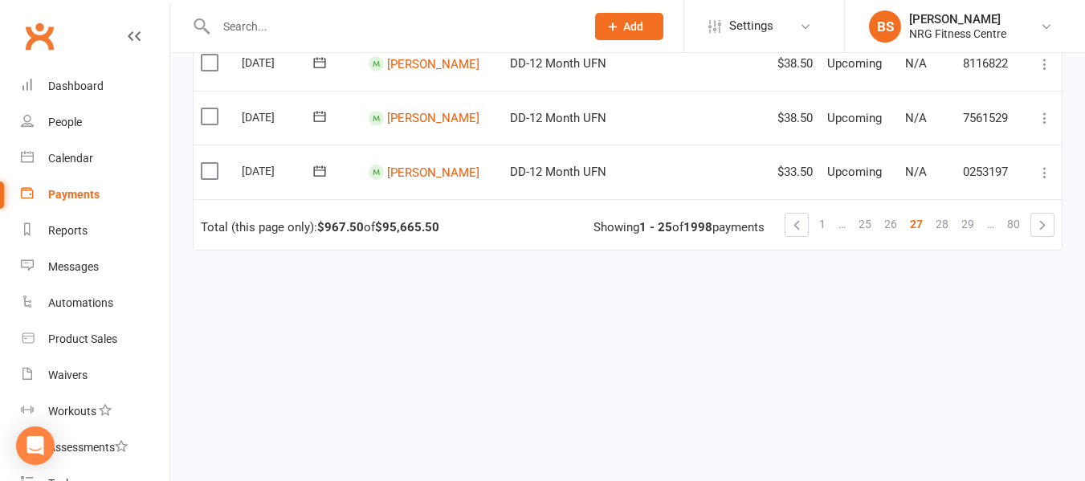
click at [971, 223] on span "29" at bounding box center [968, 224] width 13 height 22
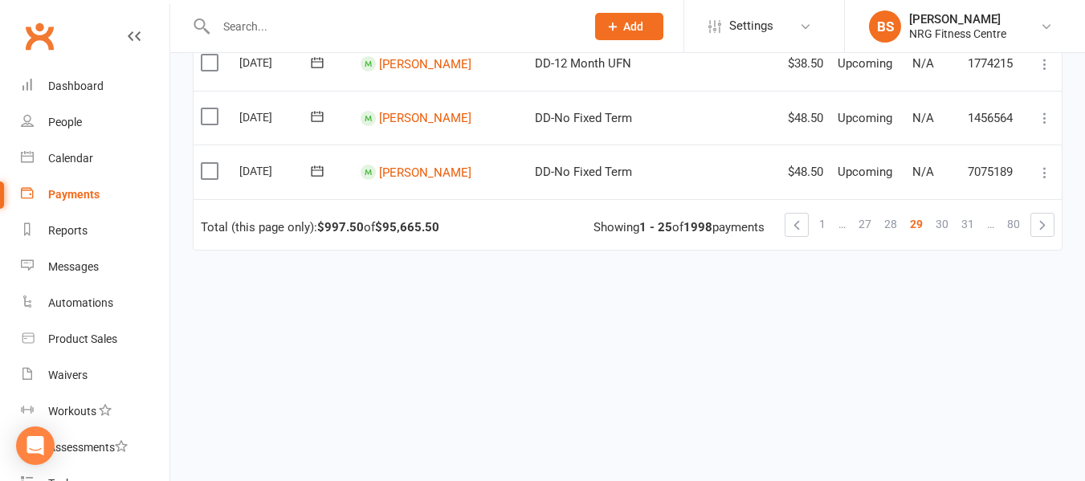
click at [971, 223] on span "31" at bounding box center [968, 224] width 13 height 22
click at [971, 223] on span "33" at bounding box center [968, 224] width 13 height 22
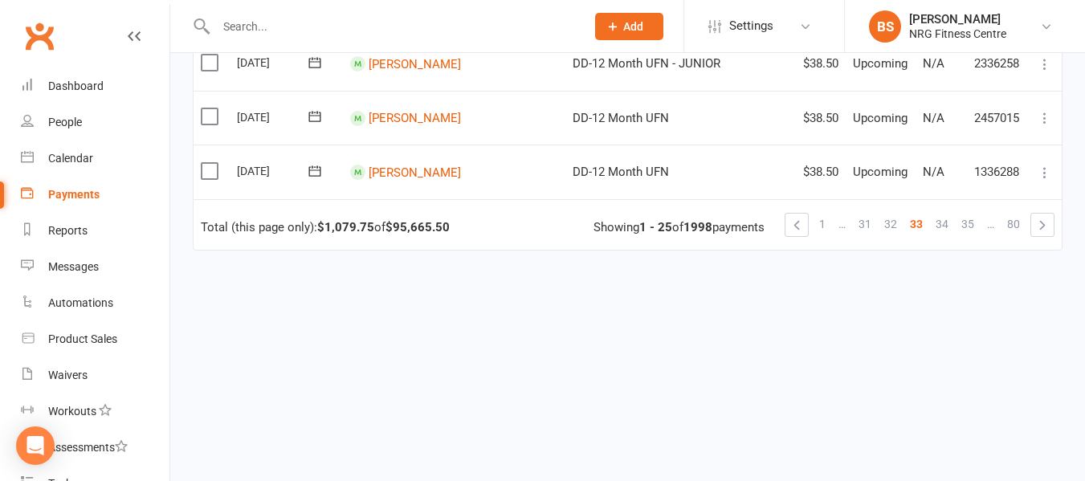
click at [971, 223] on span "35" at bounding box center [968, 224] width 13 height 22
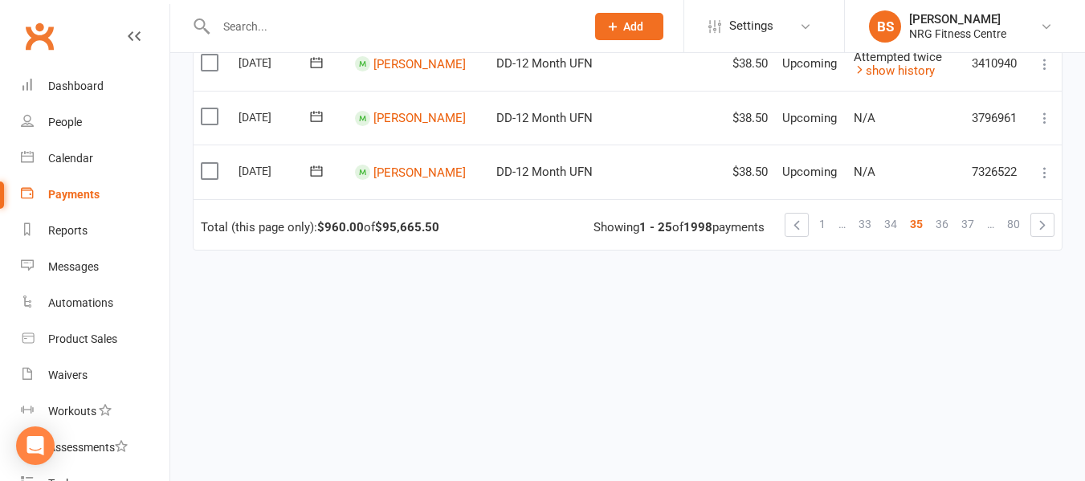
click at [971, 223] on span "37" at bounding box center [968, 224] width 13 height 22
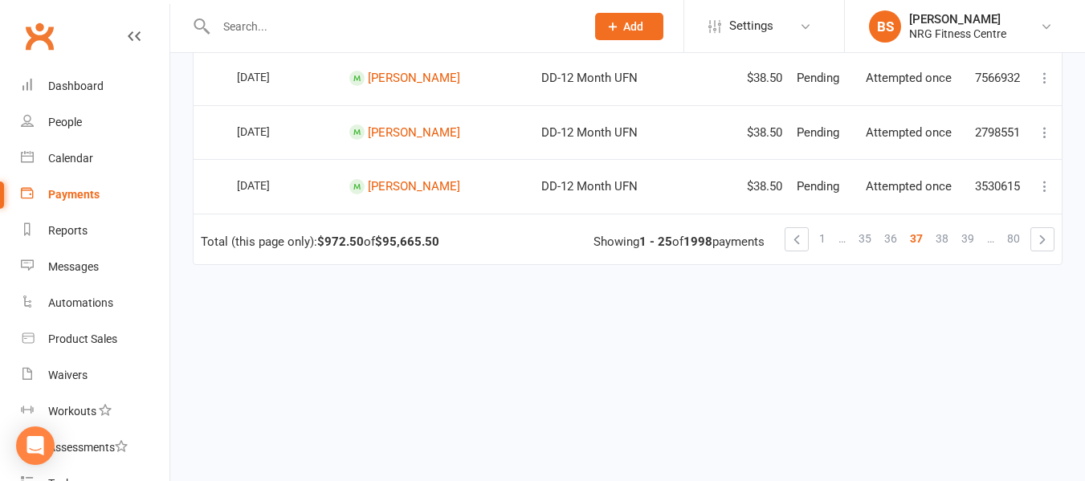
click at [971, 227] on span "39" at bounding box center [968, 238] width 13 height 22
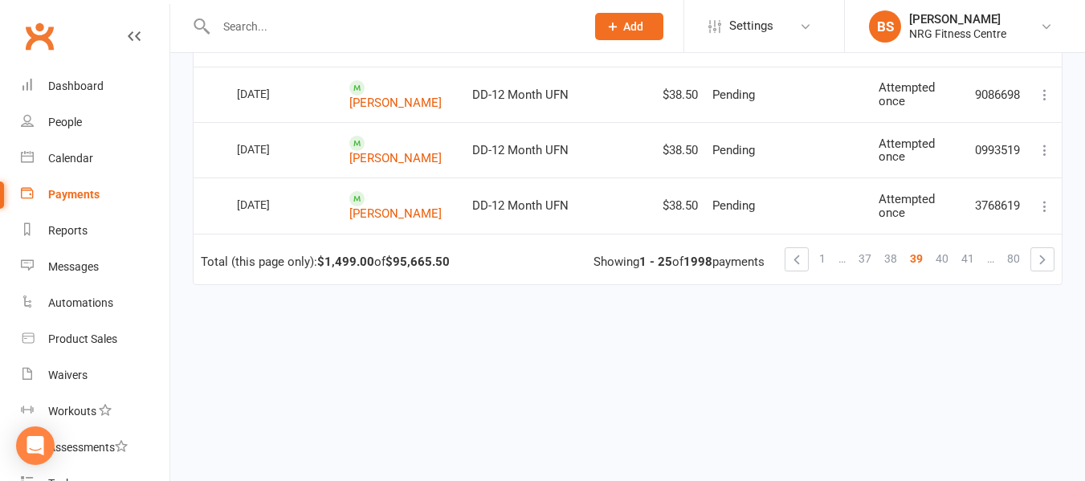
scroll to position [1417, 0]
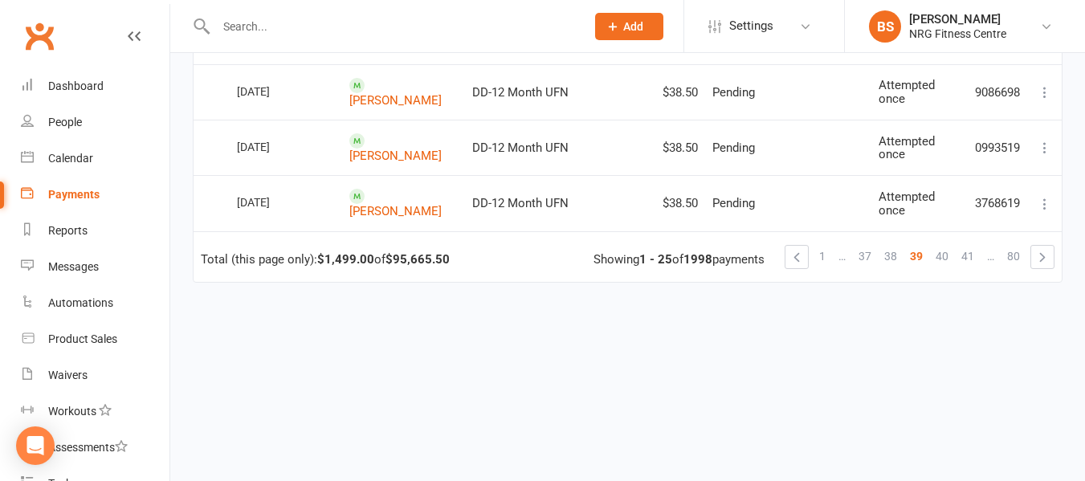
click at [971, 245] on span "41" at bounding box center [968, 256] width 13 height 22
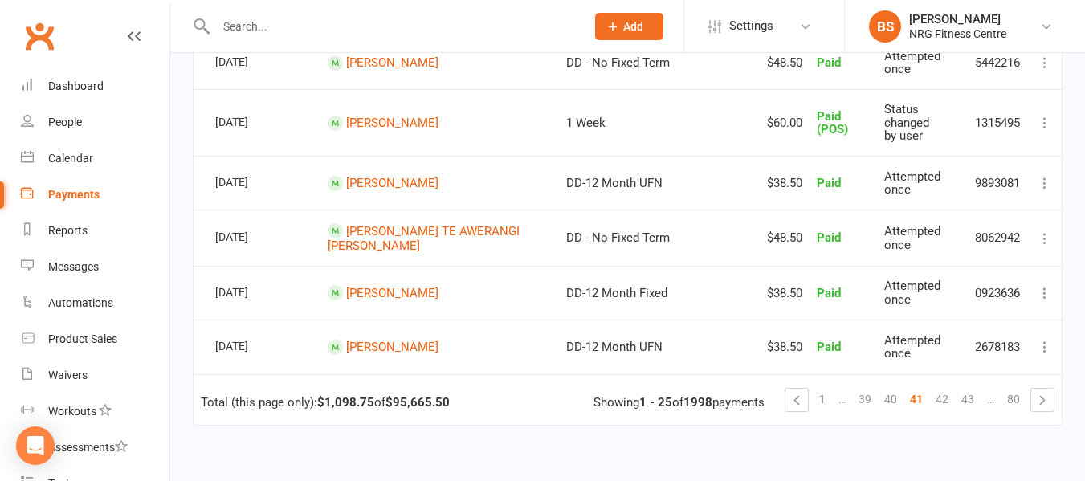
scroll to position [1411, 0]
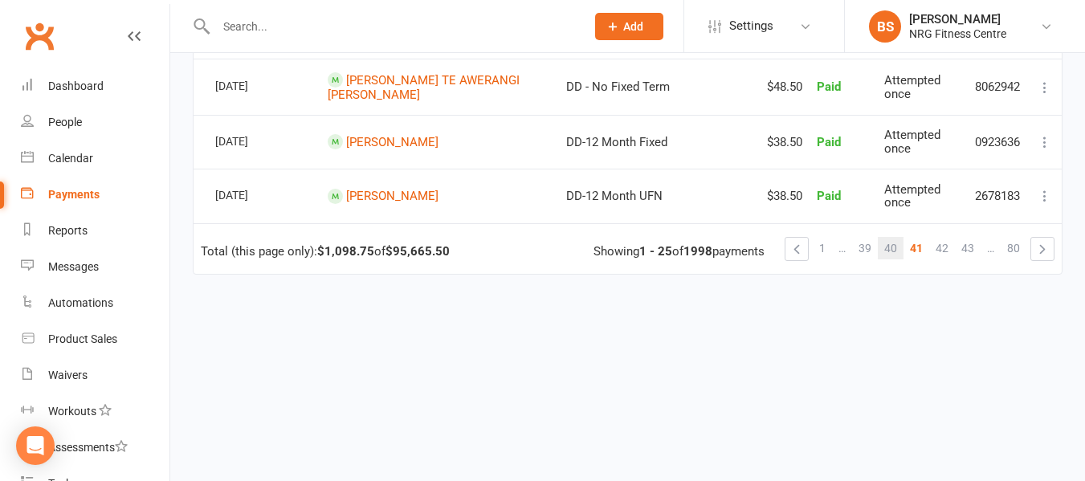
click at [900, 237] on link "40" at bounding box center [891, 248] width 26 height 22
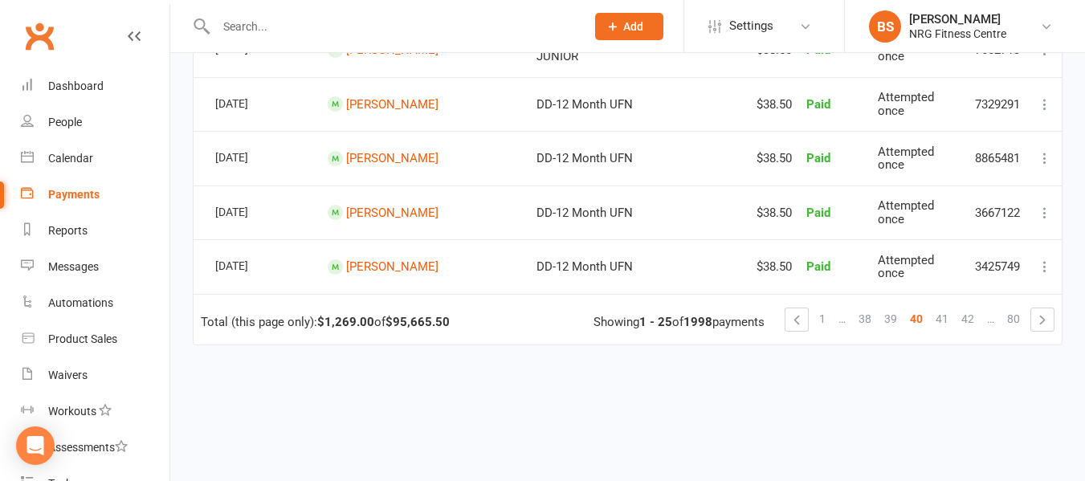
scroll to position [1409, 0]
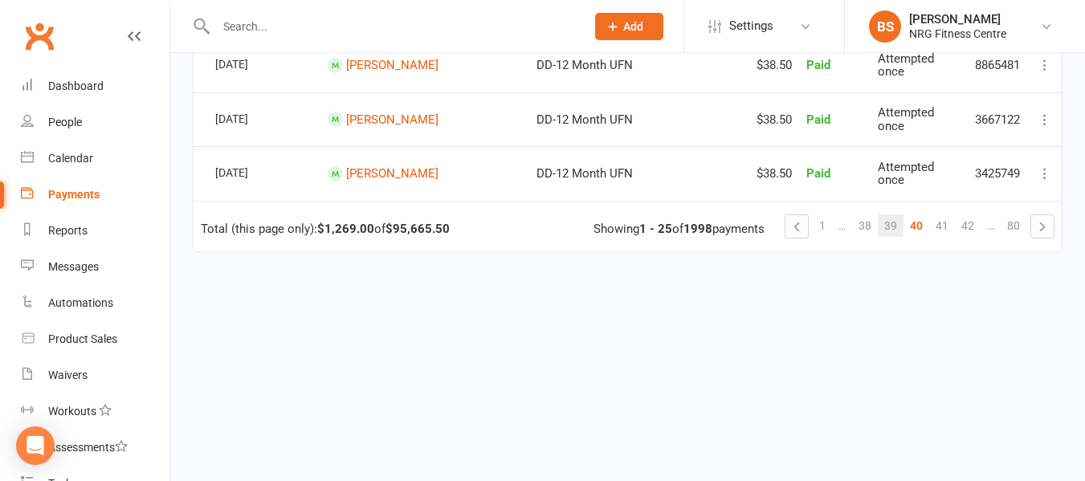
click at [887, 226] on span "39" at bounding box center [890, 225] width 13 height 22
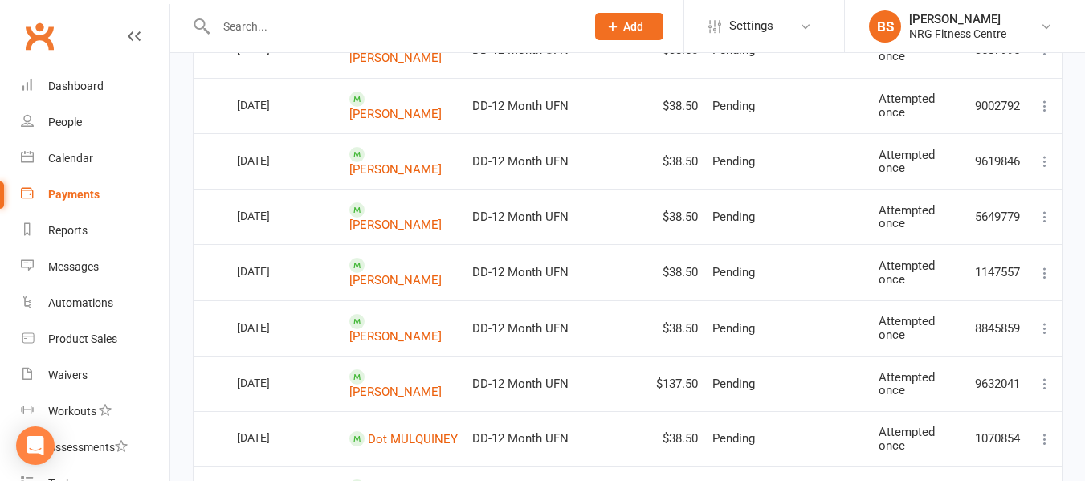
scroll to position [1417, 0]
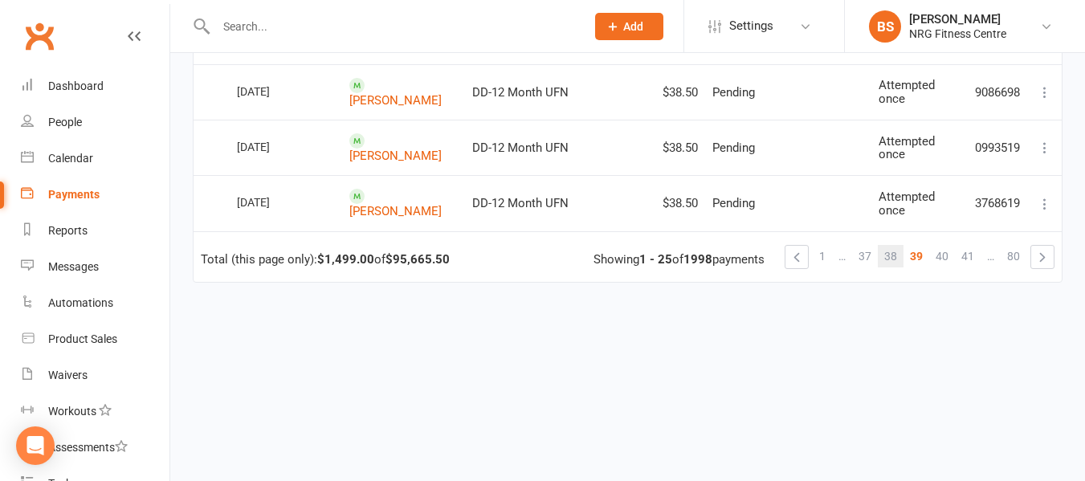
click at [893, 245] on span "38" at bounding box center [890, 256] width 13 height 22
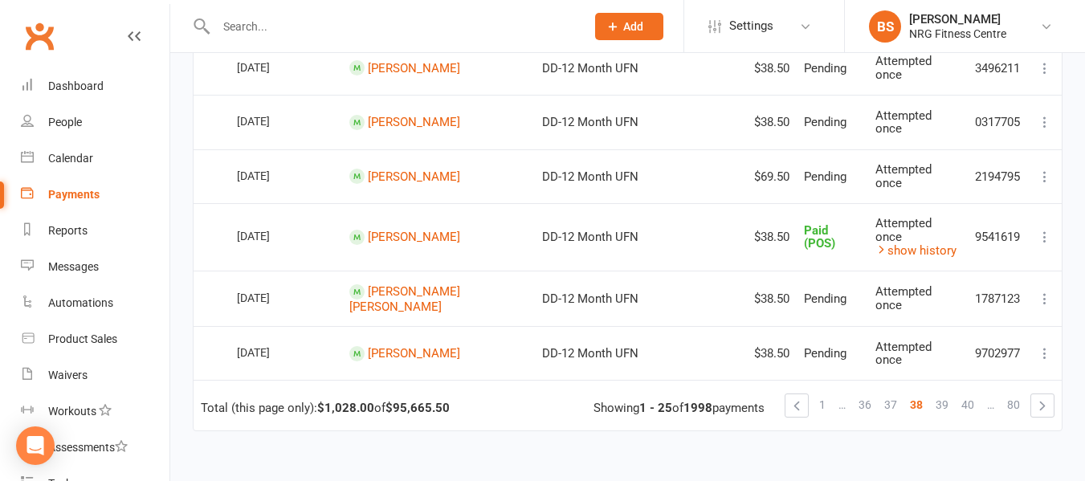
scroll to position [1254, 0]
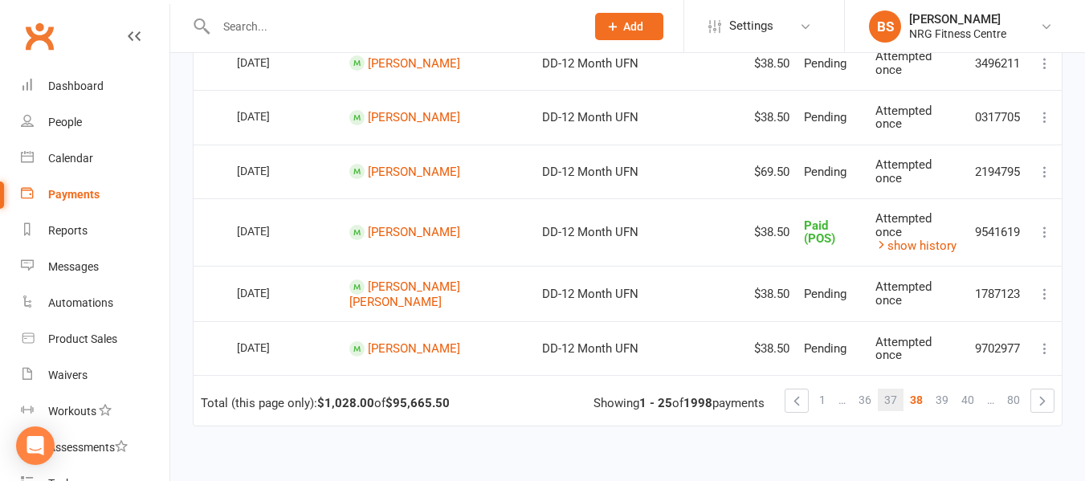
click at [895, 389] on span "37" at bounding box center [890, 400] width 13 height 22
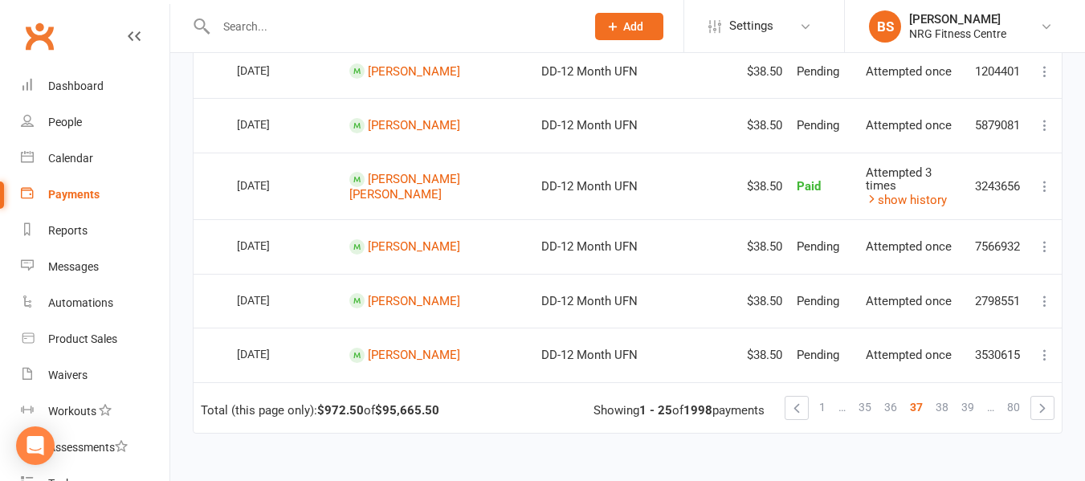
scroll to position [1285, 0]
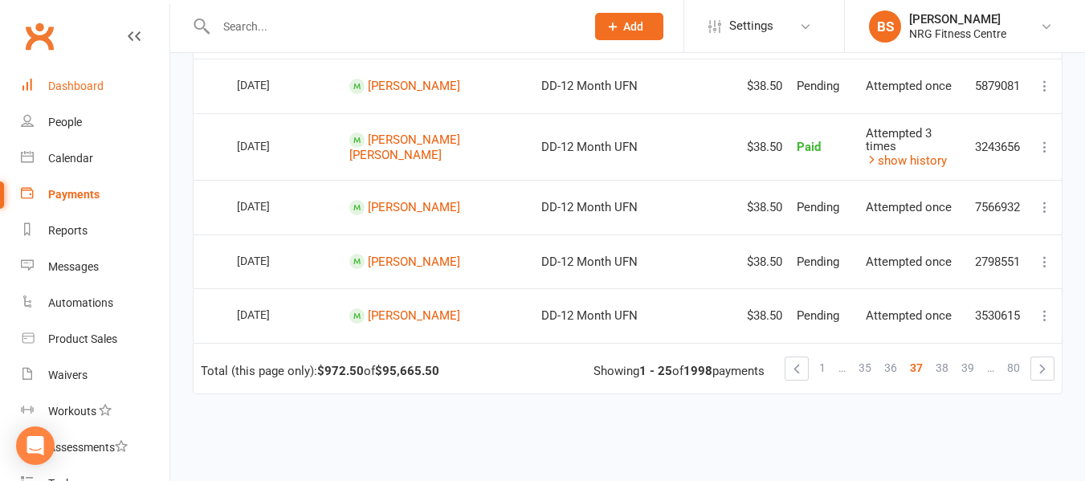
click at [84, 92] on div "Dashboard" at bounding box center [75, 86] width 55 height 13
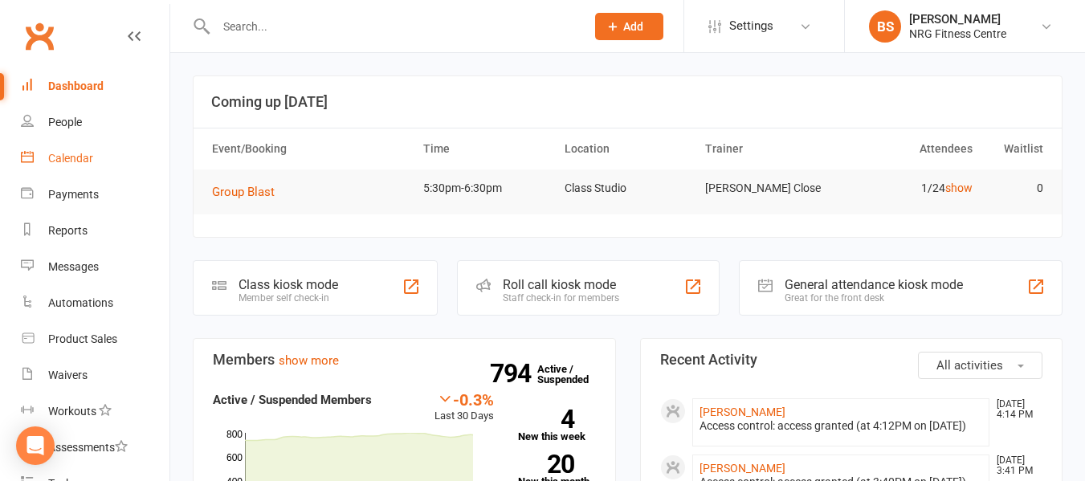
click at [63, 153] on div "Calendar" at bounding box center [70, 158] width 45 height 13
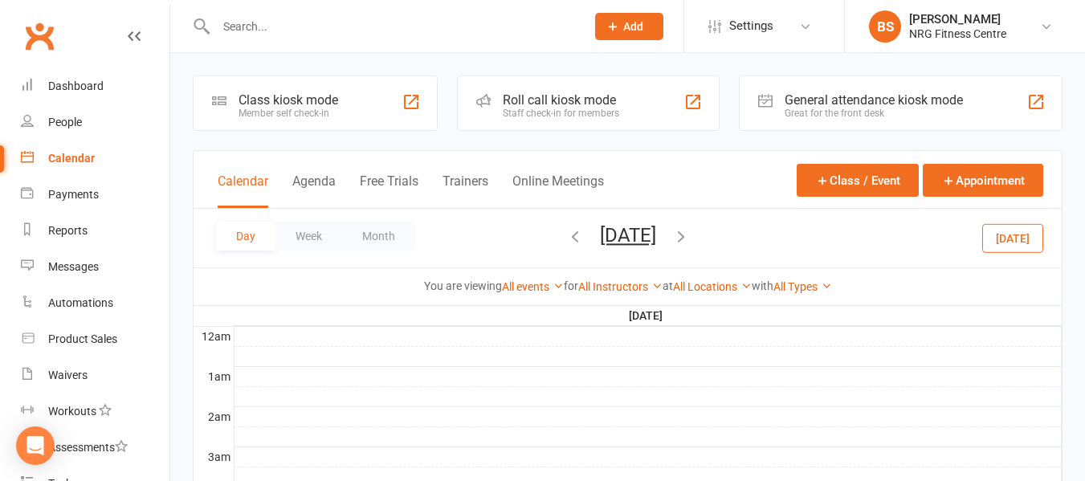
click at [690, 242] on icon "button" at bounding box center [681, 236] width 18 height 18
click at [690, 236] on icon "button" at bounding box center [681, 236] width 18 height 18
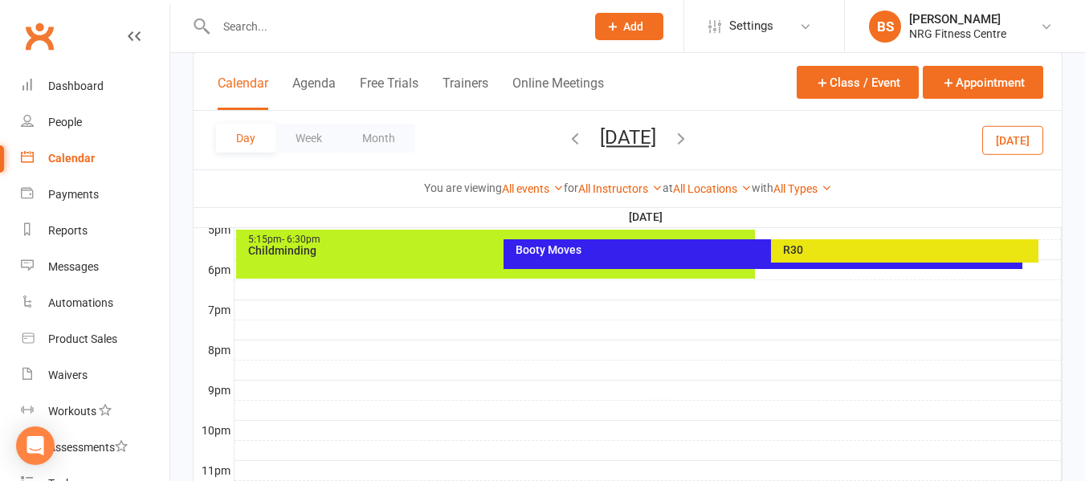
scroll to position [803, 0]
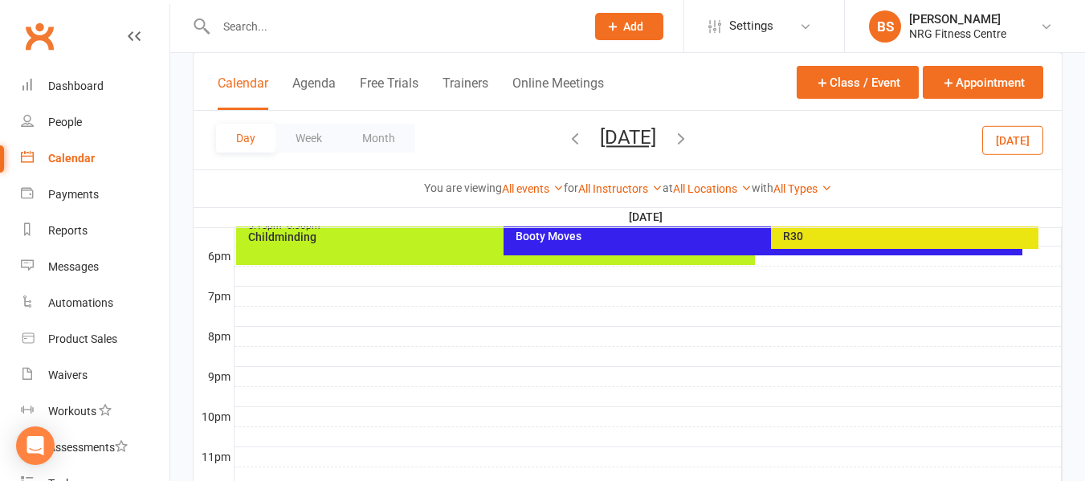
click at [619, 243] on div "Booty Moves" at bounding box center [764, 241] width 520 height 30
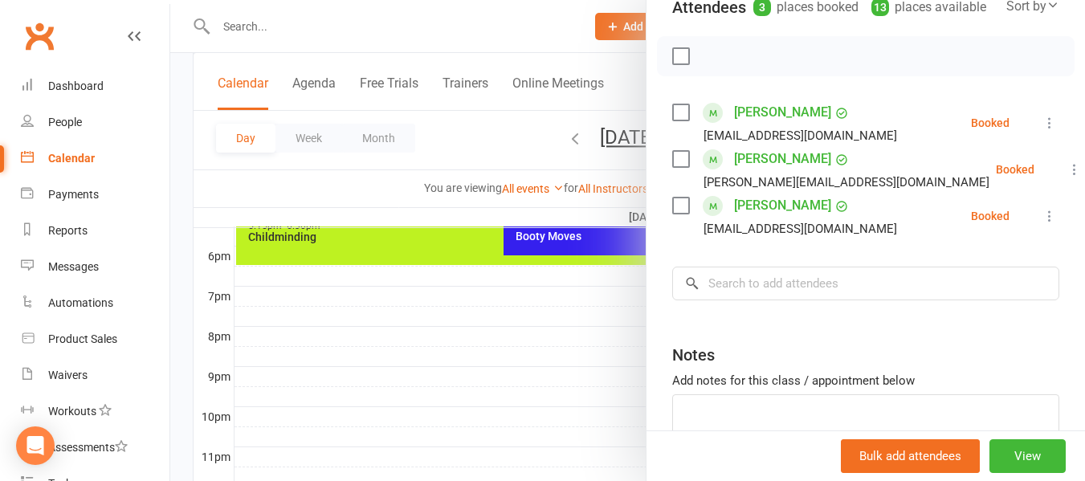
scroll to position [317, 0]
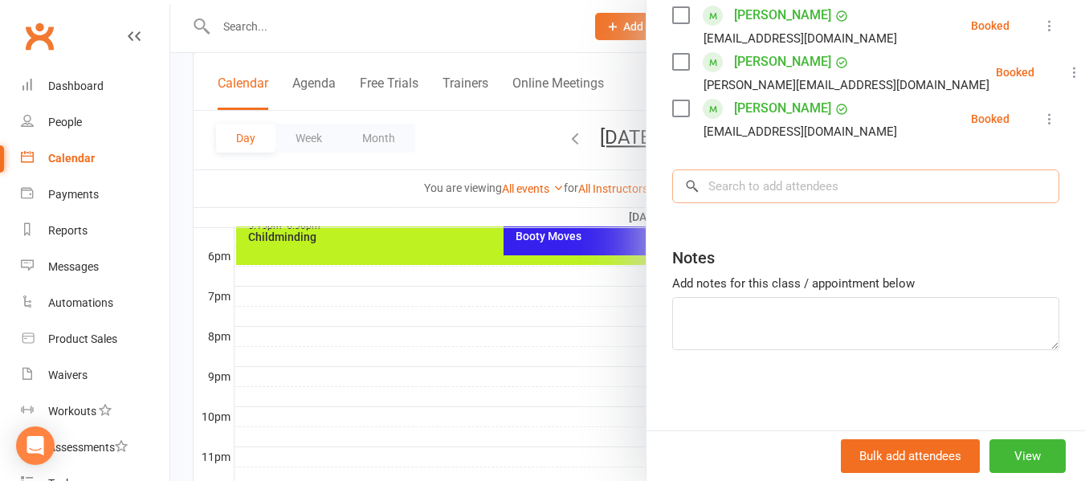
click at [768, 185] on input "search" at bounding box center [865, 187] width 387 height 34
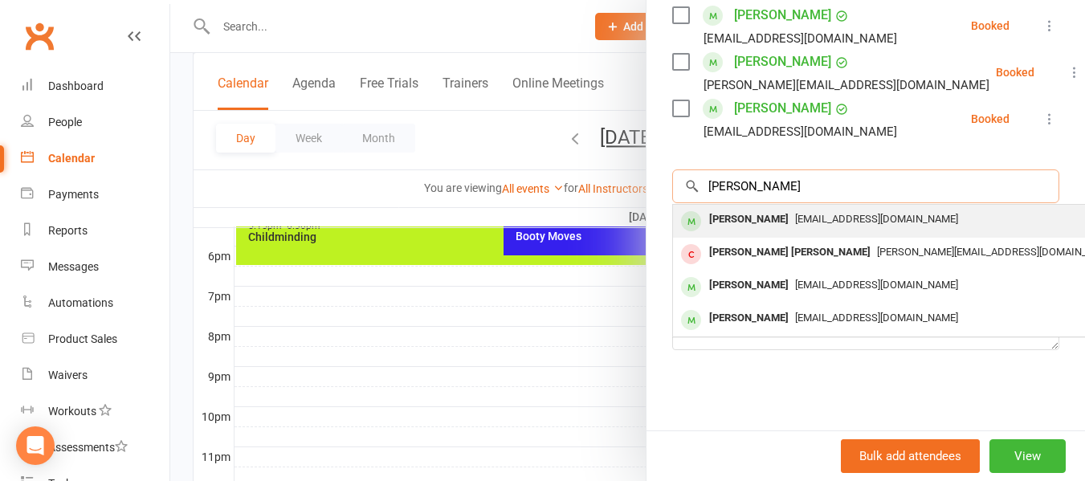
type input "hugh"
click at [905, 221] on div "hejackson22@gmail.com" at bounding box center [914, 219] width 468 height 23
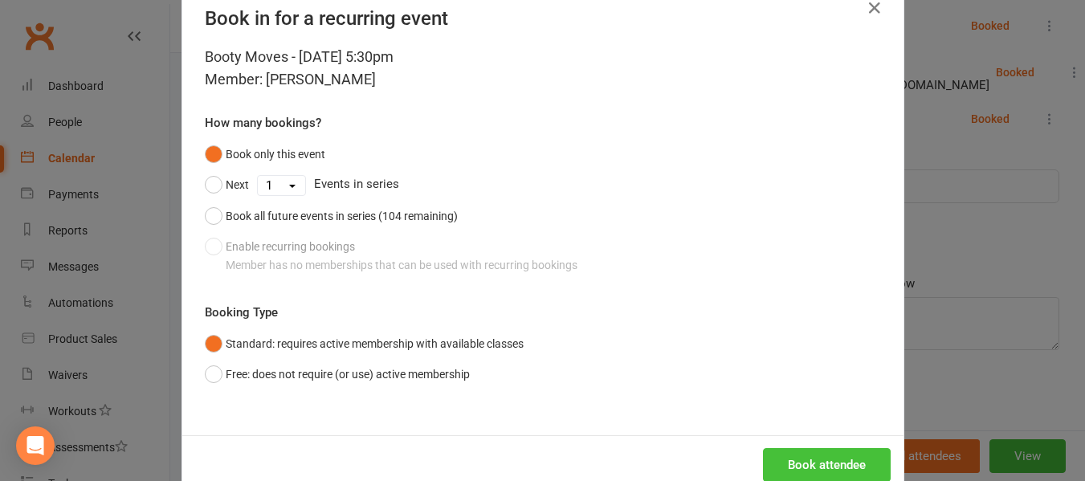
scroll to position [79, 0]
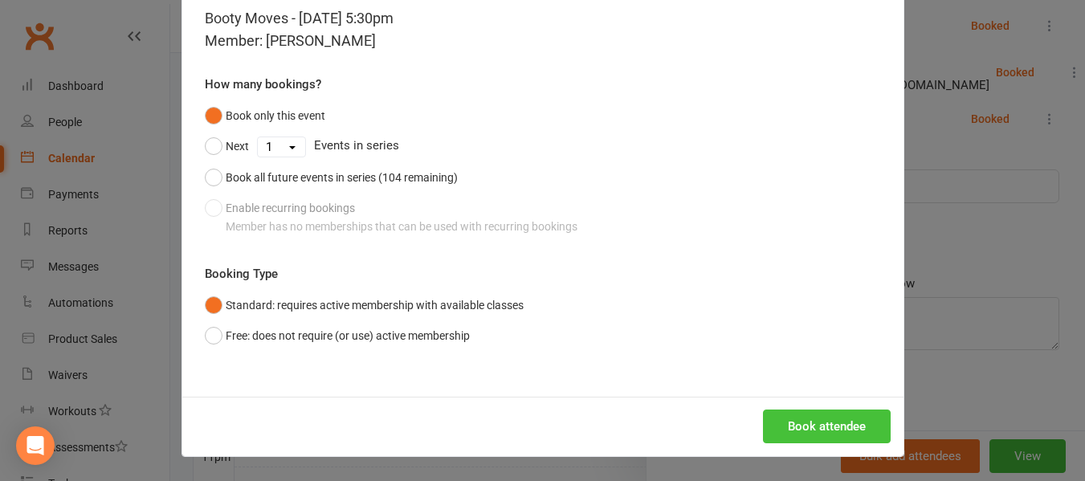
click at [839, 422] on button "Book attendee" at bounding box center [827, 427] width 128 height 34
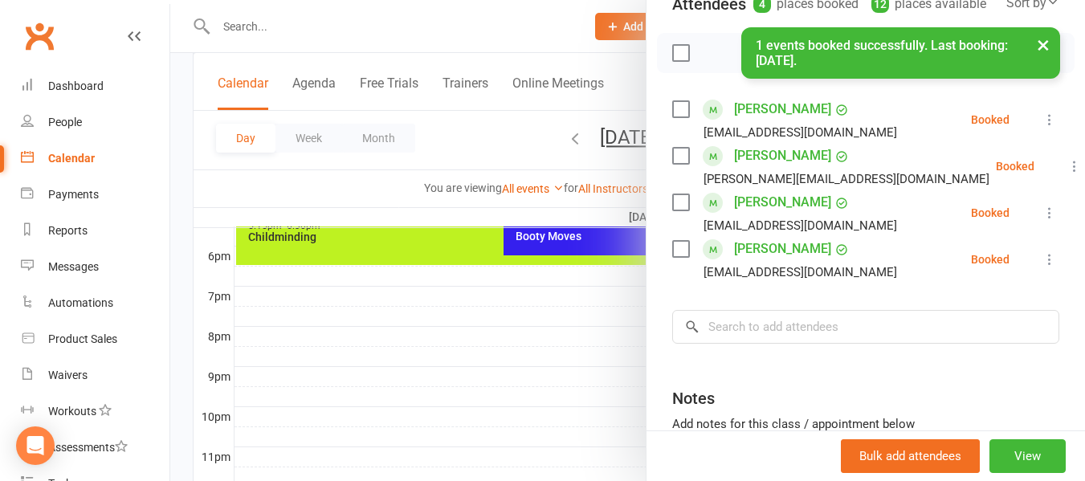
scroll to position [157, 0]
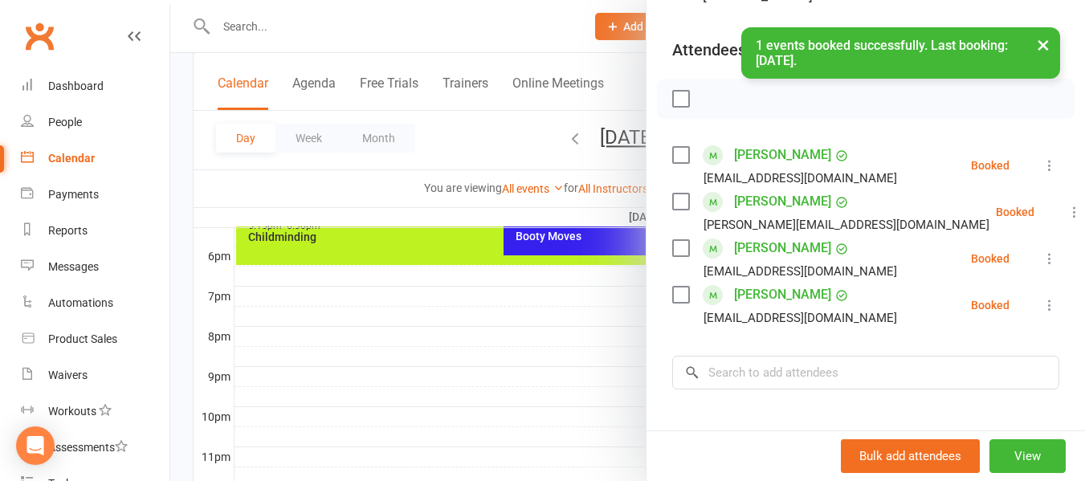
click at [480, 320] on div at bounding box center [627, 240] width 915 height 481
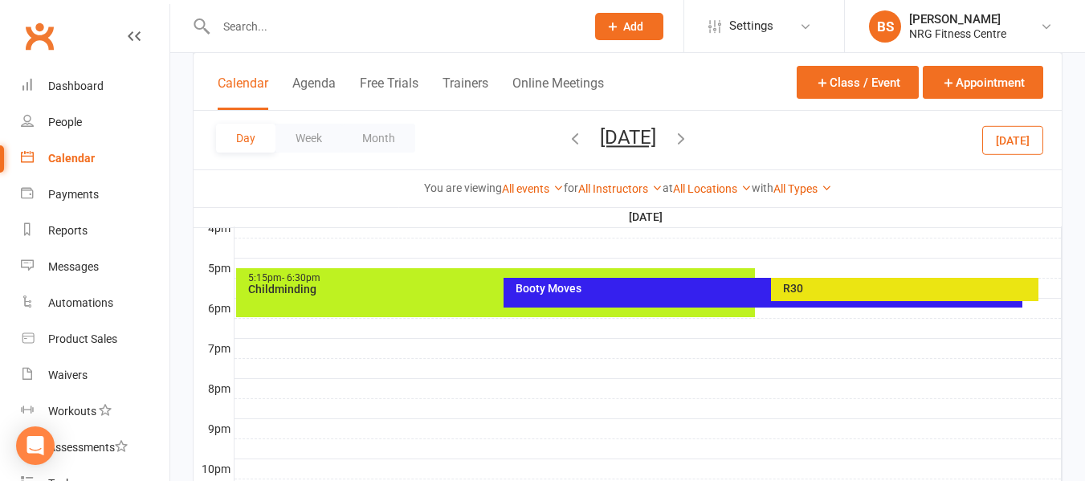
scroll to position [723, 0]
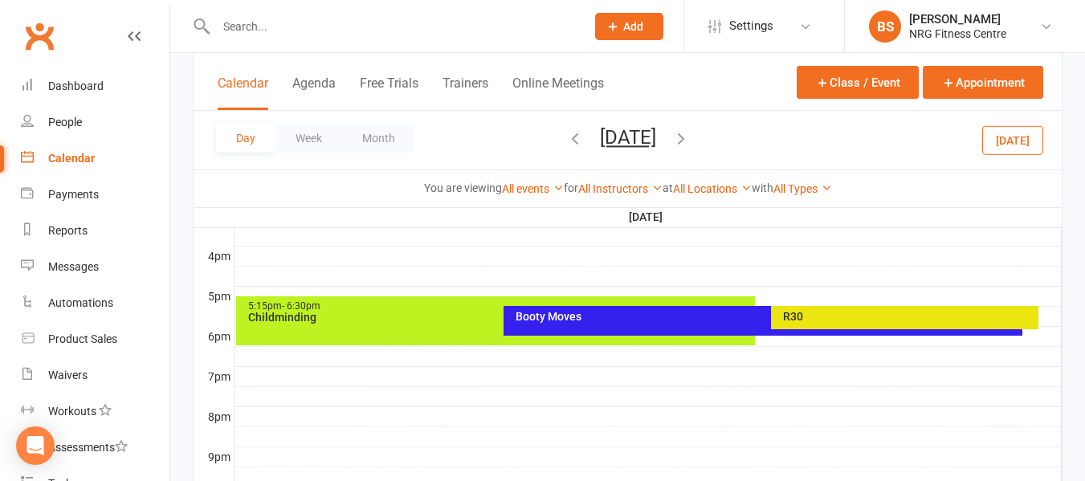
click at [856, 319] on div "R30" at bounding box center [908, 316] width 253 height 11
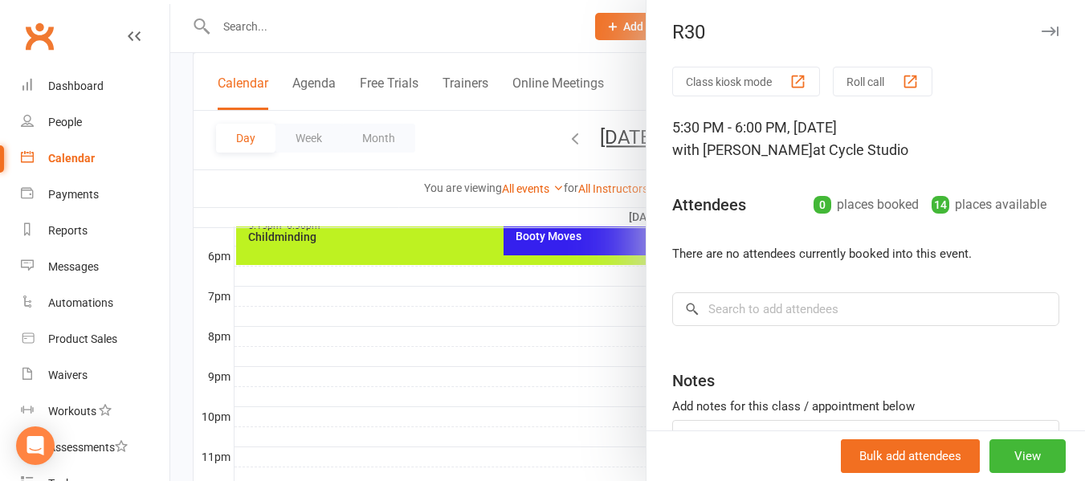
scroll to position [0, 0]
click at [423, 338] on div at bounding box center [627, 240] width 915 height 481
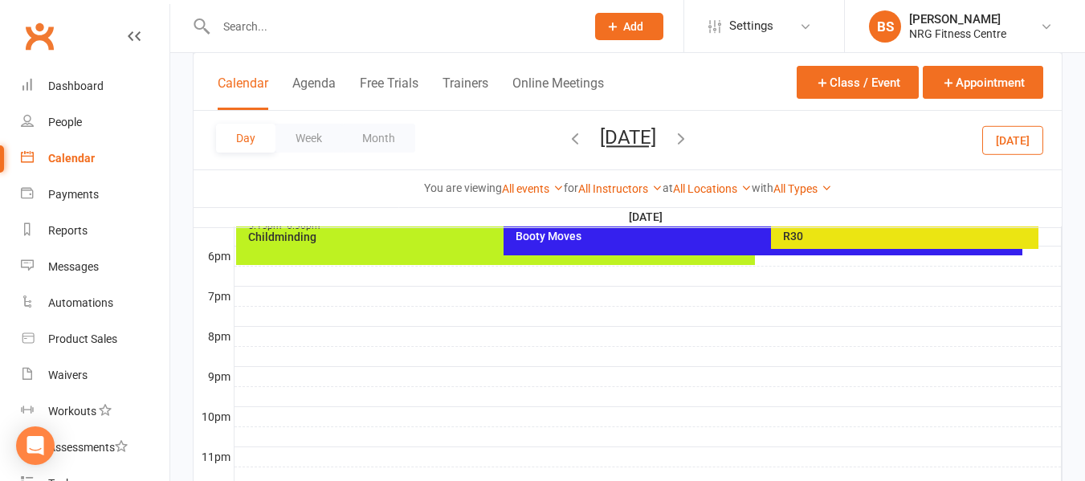
click at [639, 243] on div "Booty Moves" at bounding box center [764, 241] width 520 height 30
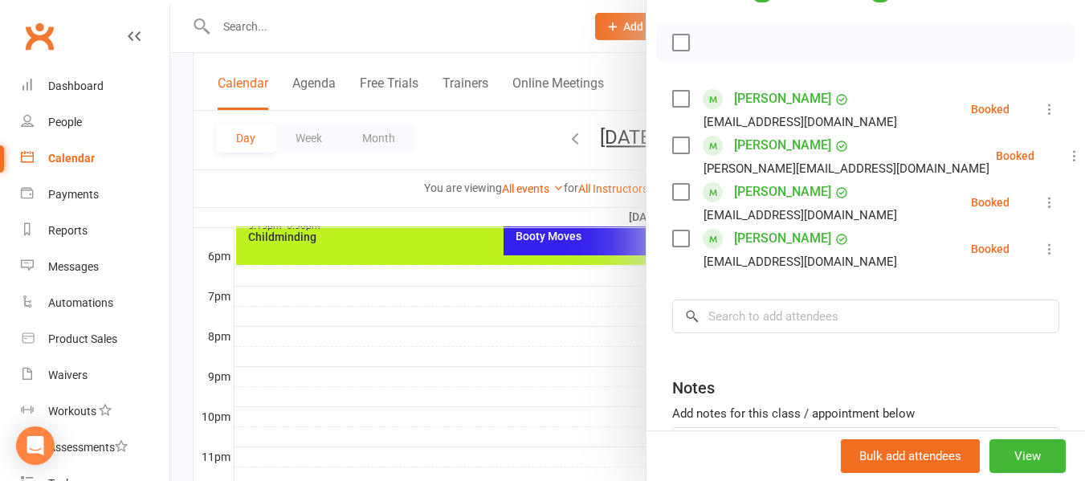
scroll to position [241, 0]
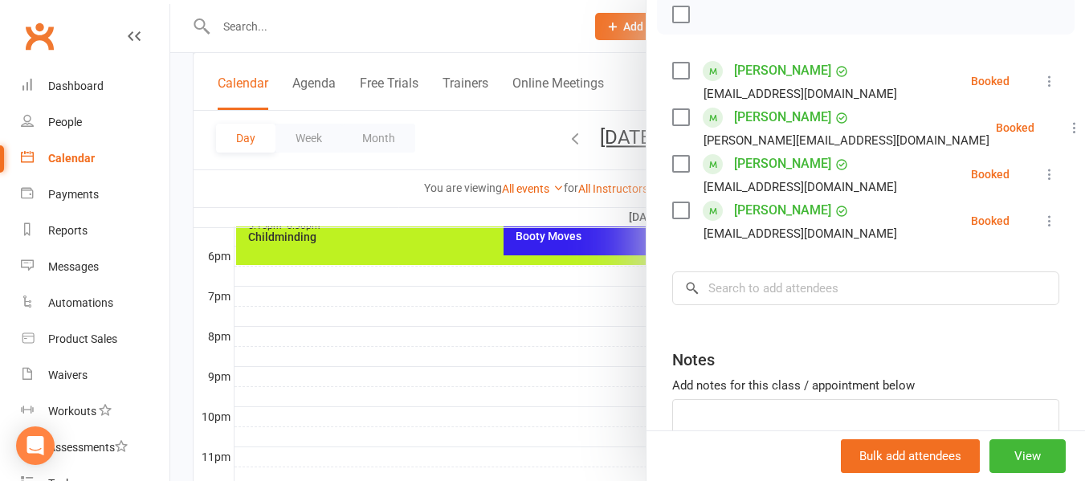
click at [183, 315] on div at bounding box center [627, 240] width 915 height 481
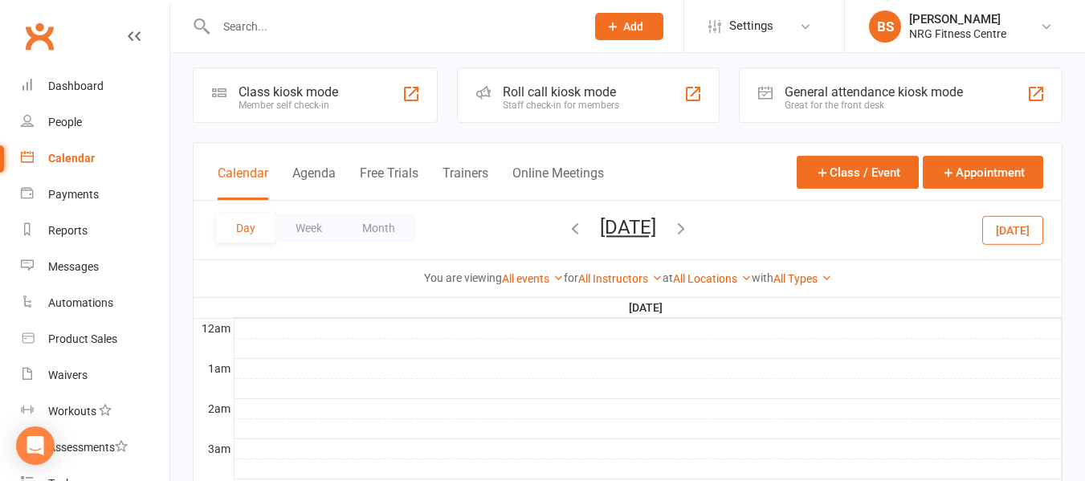
scroll to position [0, 0]
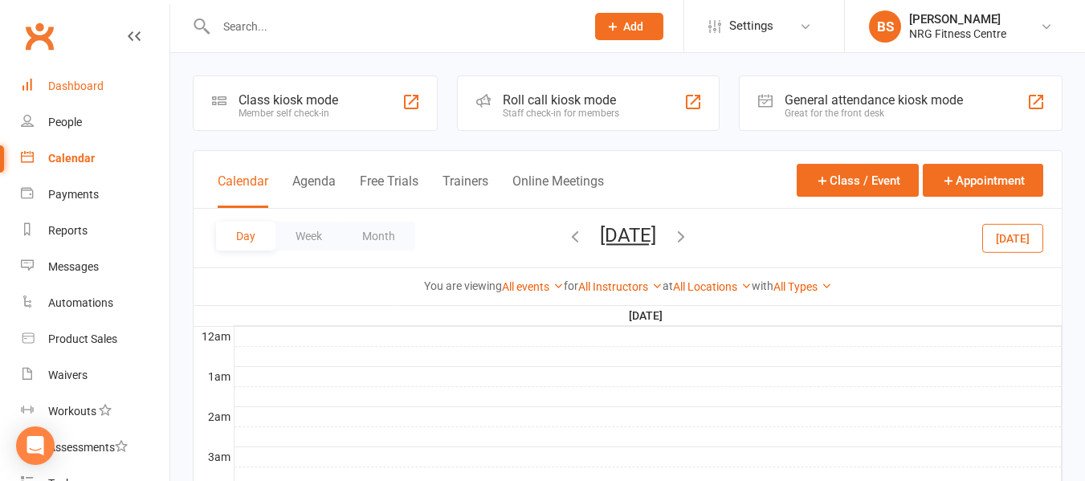
click at [80, 75] on link "Dashboard" at bounding box center [95, 86] width 149 height 36
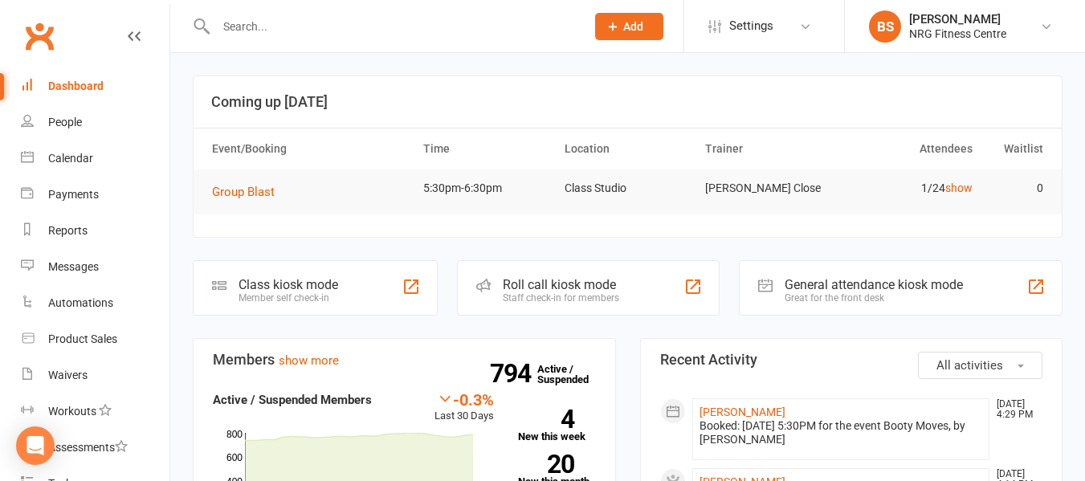
click at [300, 31] on input "text" at bounding box center [392, 26] width 363 height 22
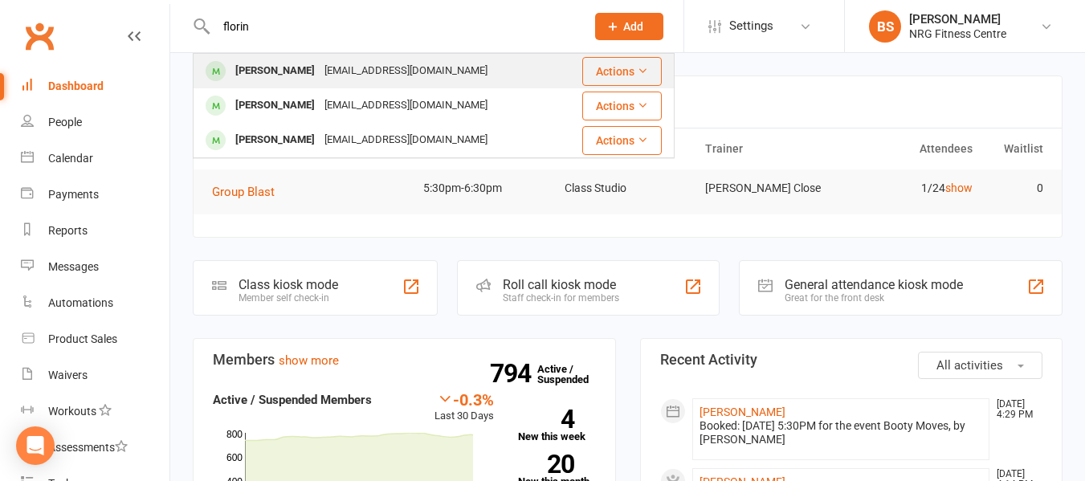
type input "florin"
click at [321, 63] on div "lovelylylynxxxie@gmail.com" at bounding box center [406, 70] width 173 height 23
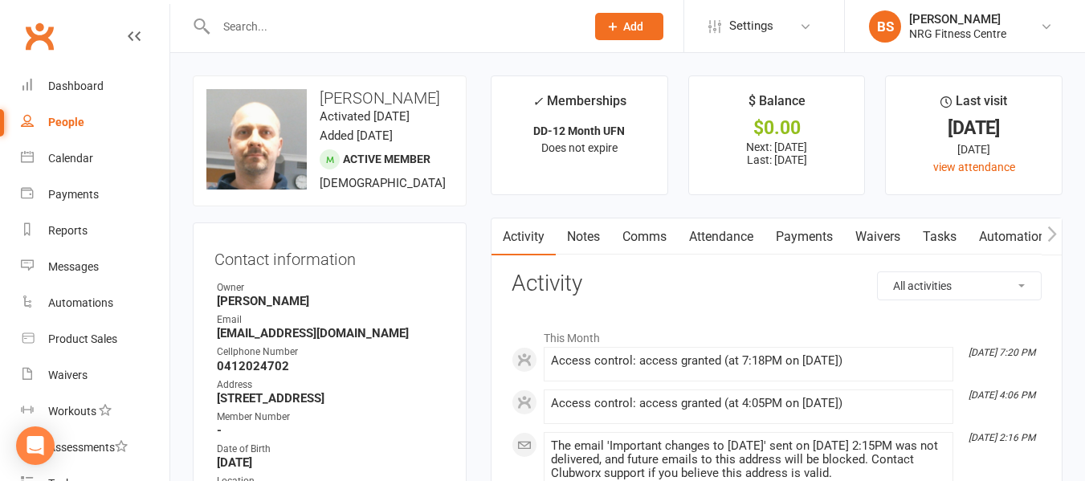
scroll to position [80, 0]
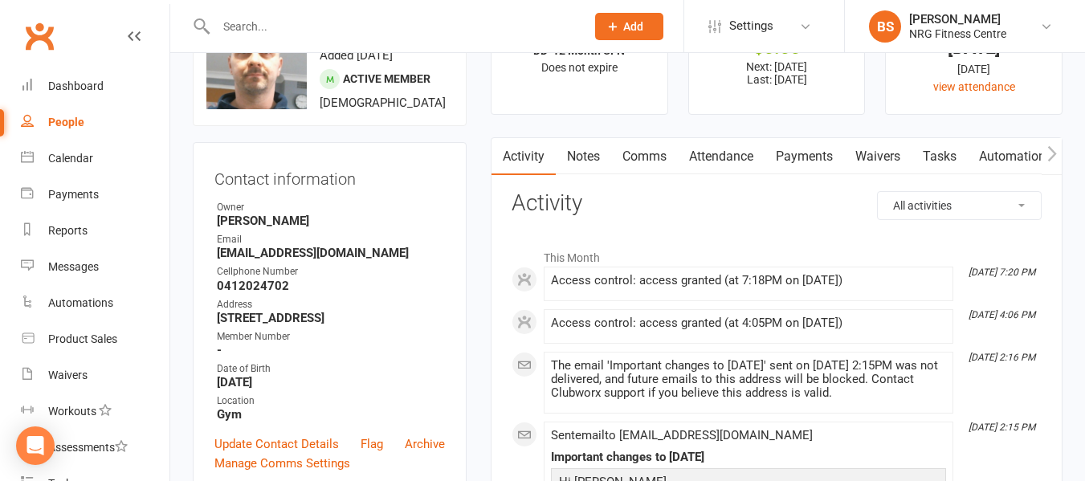
click at [598, 162] on link "Notes" at bounding box center [583, 156] width 55 height 37
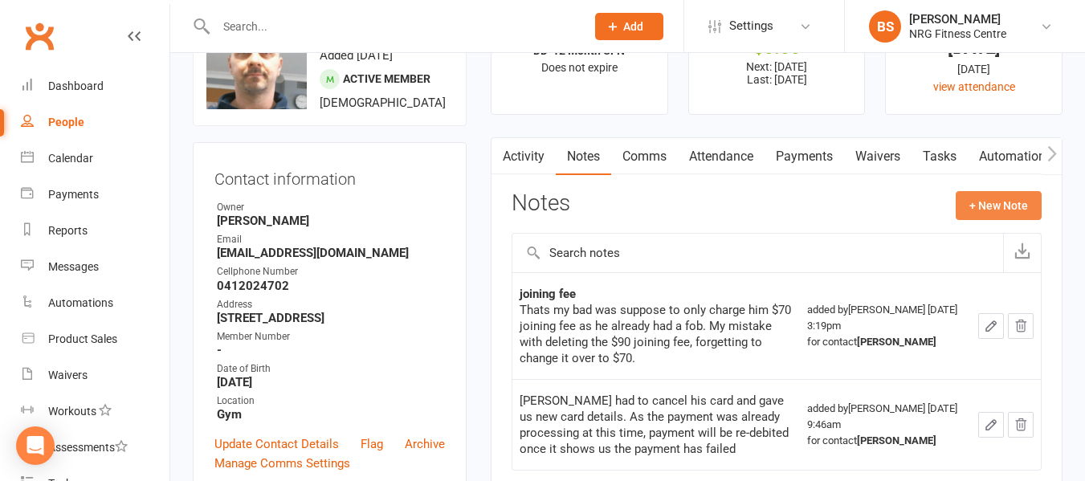
click at [991, 212] on button "+ New Note" at bounding box center [999, 205] width 86 height 29
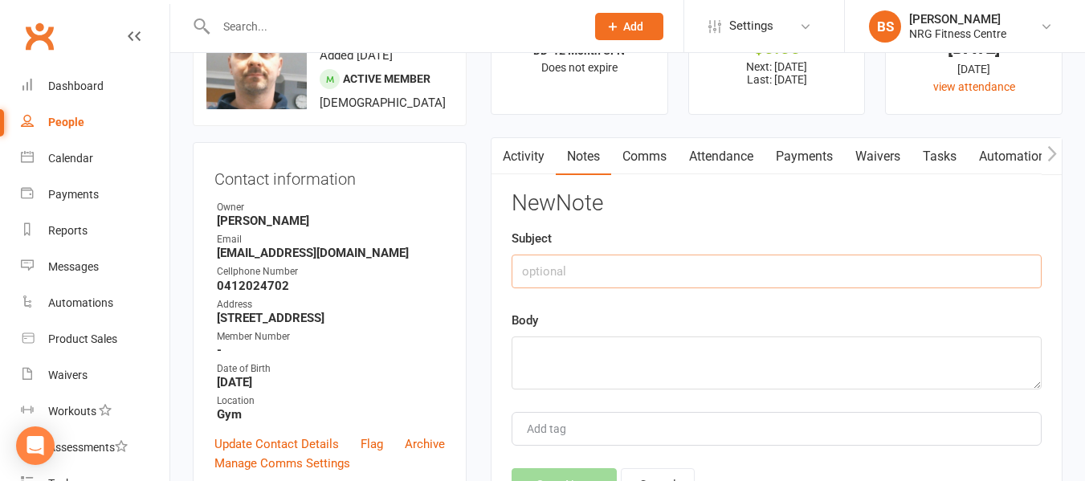
click at [715, 265] on input "text" at bounding box center [777, 272] width 530 height 34
type input "New member follow up"
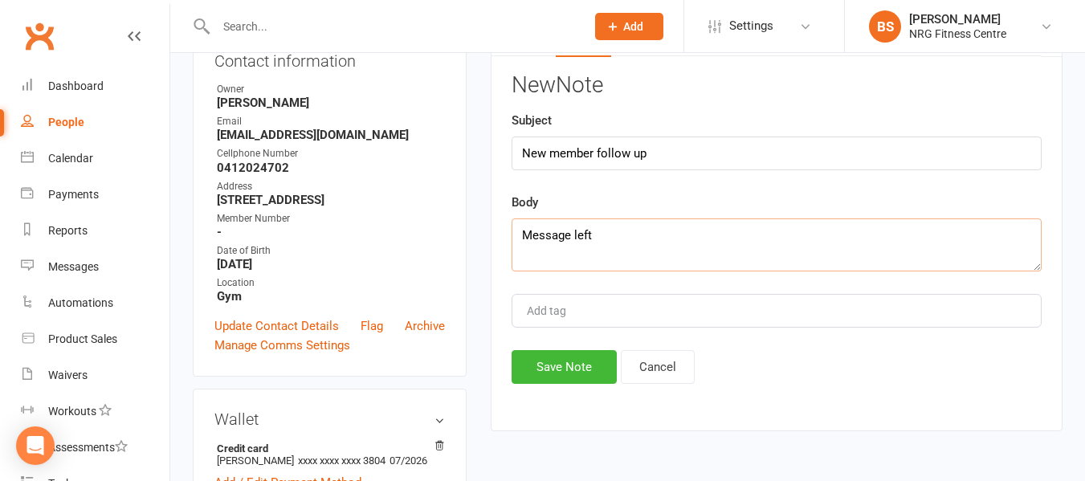
scroll to position [321, 0]
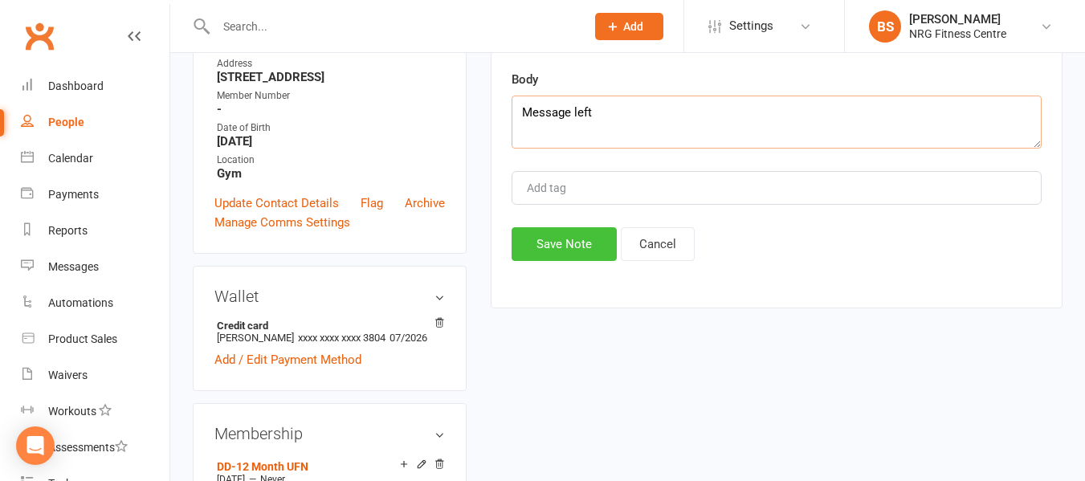
type textarea "Message left"
click at [576, 255] on button "Save Note" at bounding box center [564, 244] width 105 height 34
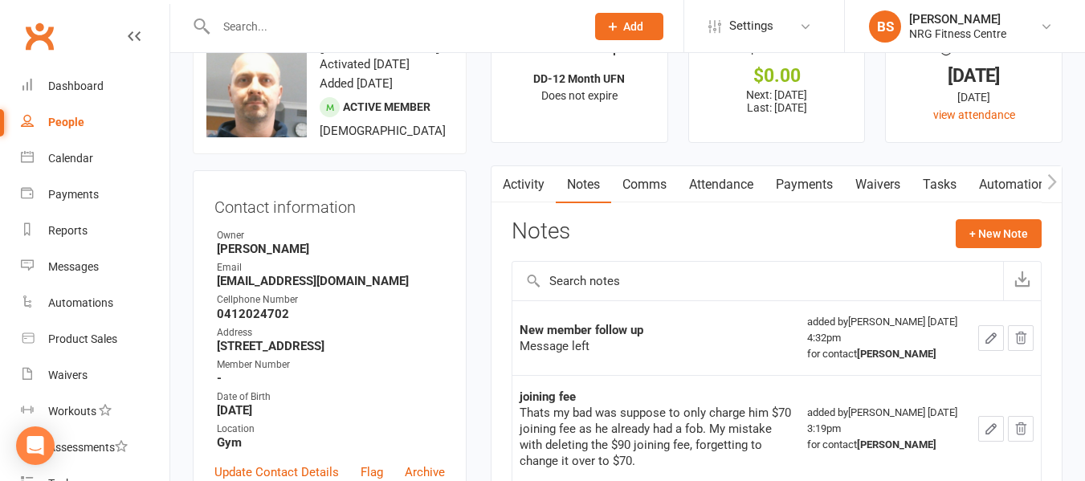
scroll to position [0, 0]
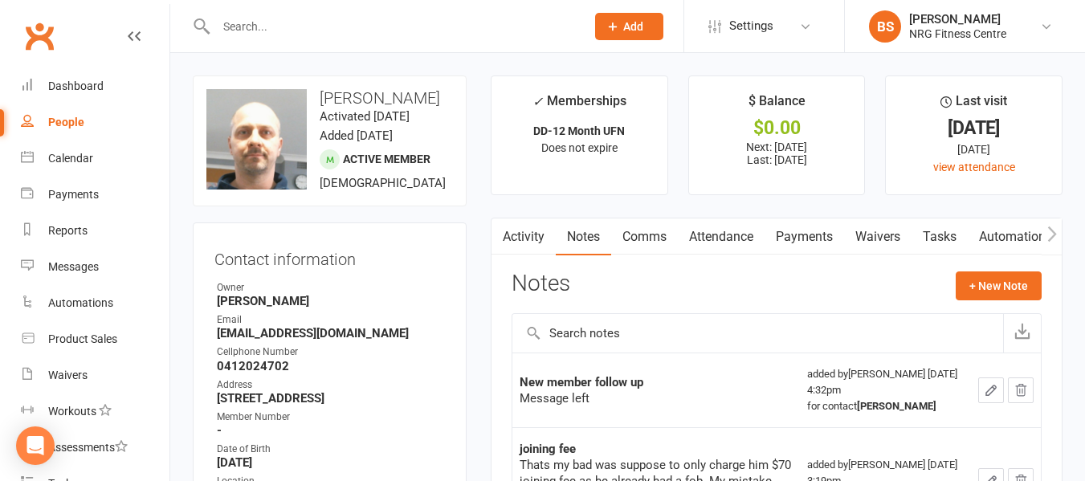
click at [299, 27] on input "text" at bounding box center [392, 26] width 363 height 22
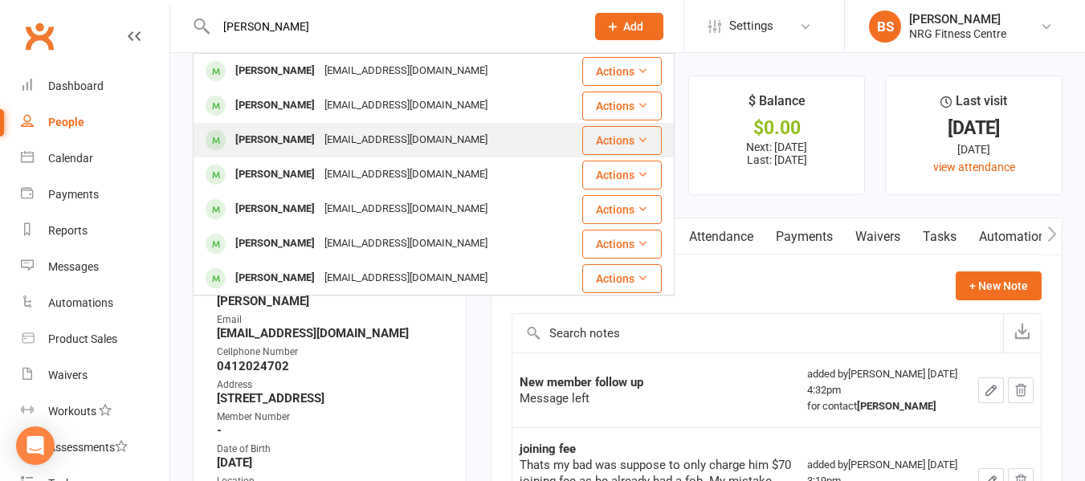
type input "kate"
click at [343, 139] on div "stapletonkate13@gmail.com" at bounding box center [406, 140] width 173 height 23
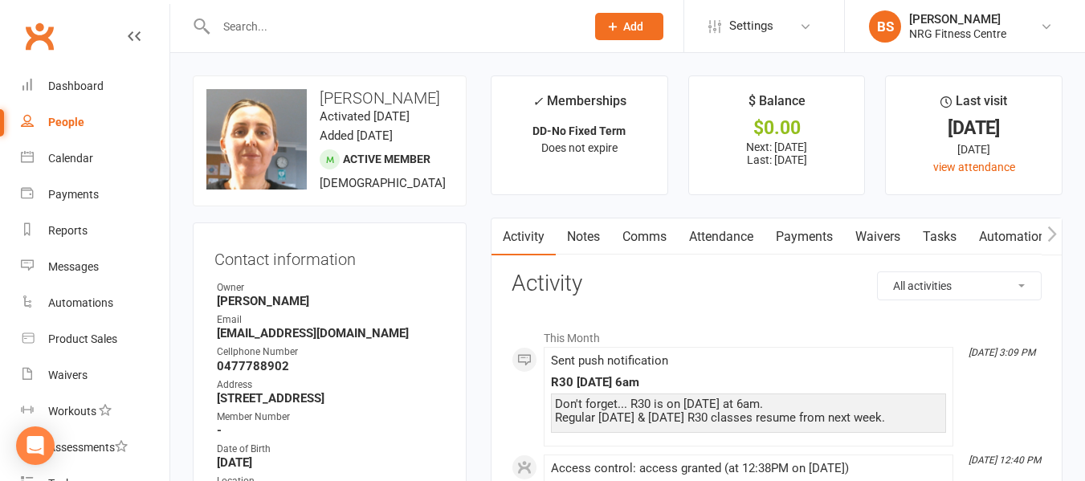
click at [587, 241] on link "Notes" at bounding box center [583, 237] width 55 height 37
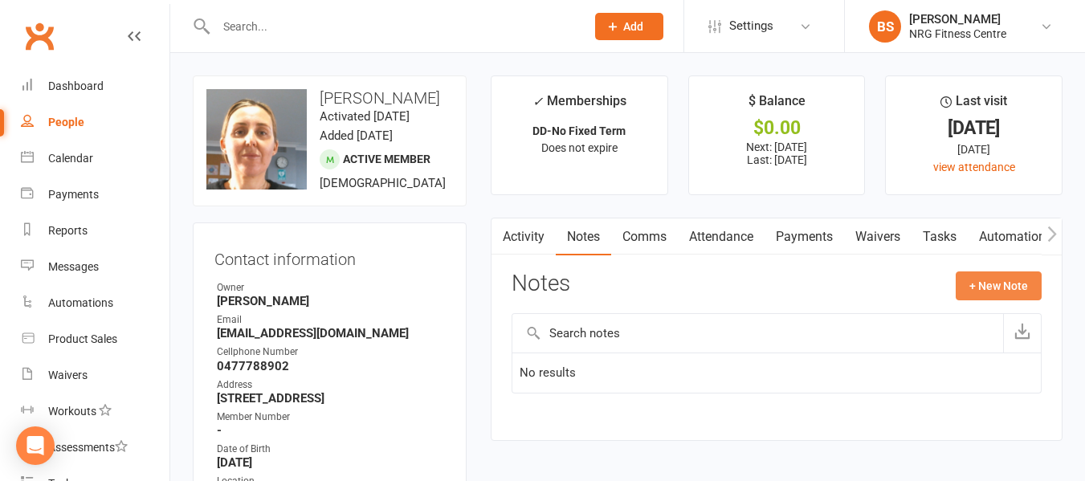
click at [1010, 291] on button "+ New Note" at bounding box center [999, 286] width 86 height 29
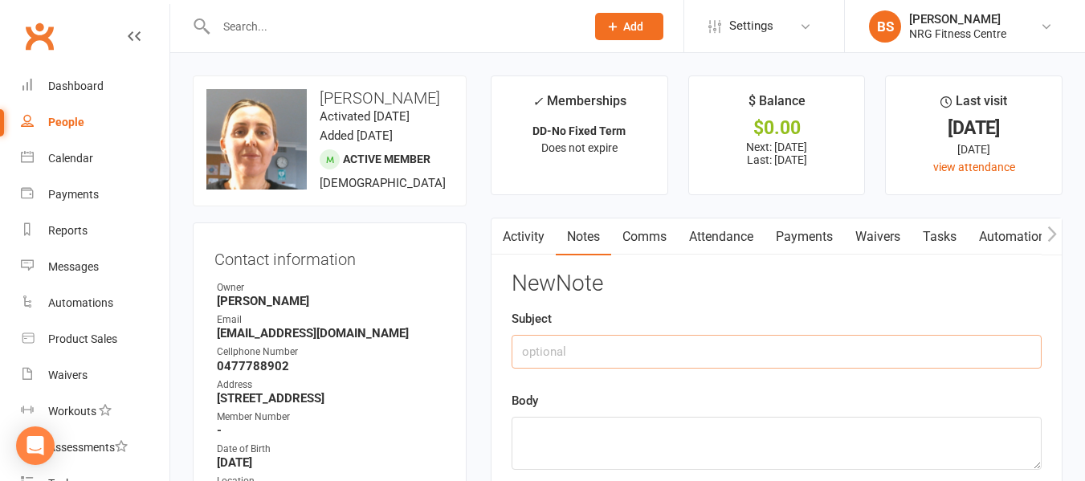
click at [722, 363] on input "text" at bounding box center [777, 352] width 530 height 34
type input "New member follow up"
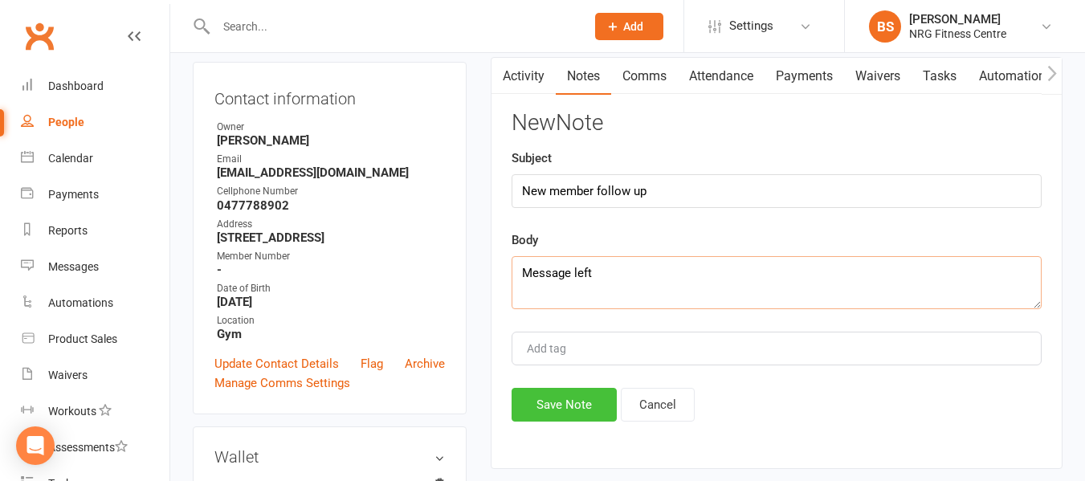
type textarea "Message left"
click at [595, 403] on button "Save Note" at bounding box center [564, 405] width 105 height 34
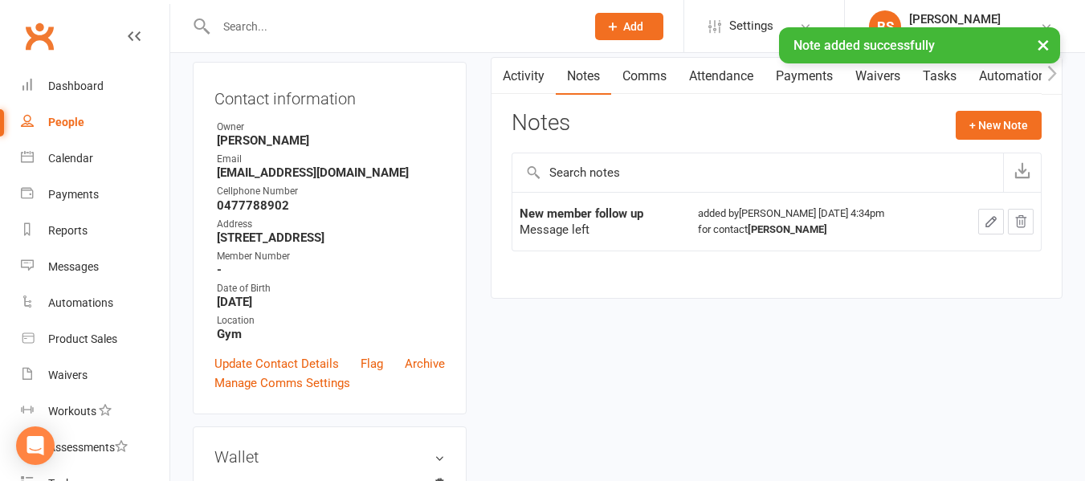
click at [377, 21] on input "text" at bounding box center [392, 26] width 363 height 22
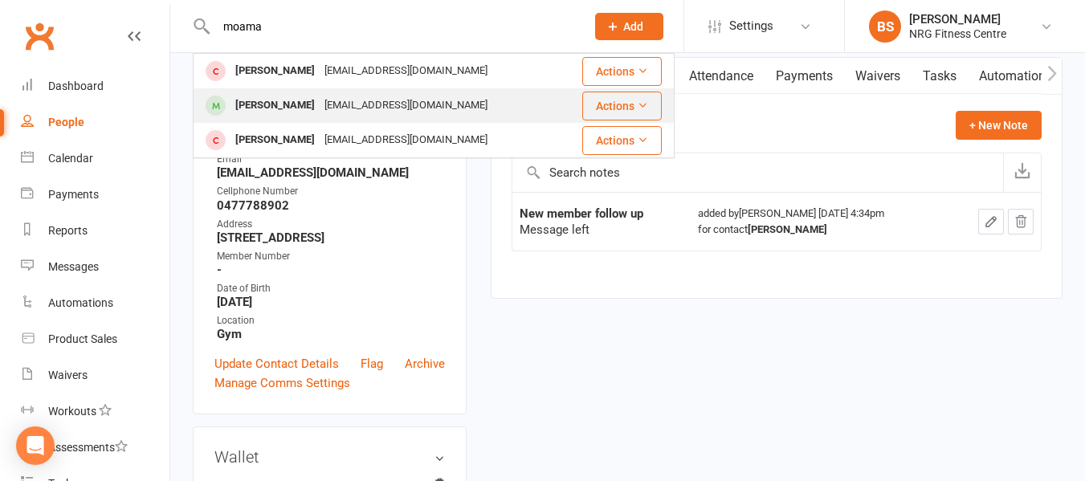
type input "moama"
click at [393, 94] on div "moanafensom12@gmail.com" at bounding box center [406, 105] width 173 height 23
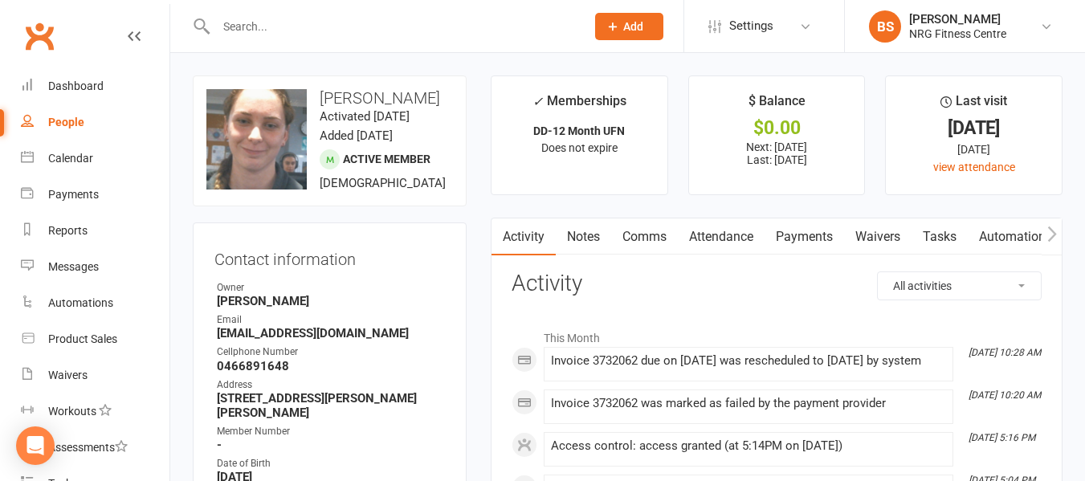
click at [811, 231] on link "Payments" at bounding box center [805, 237] width 80 height 37
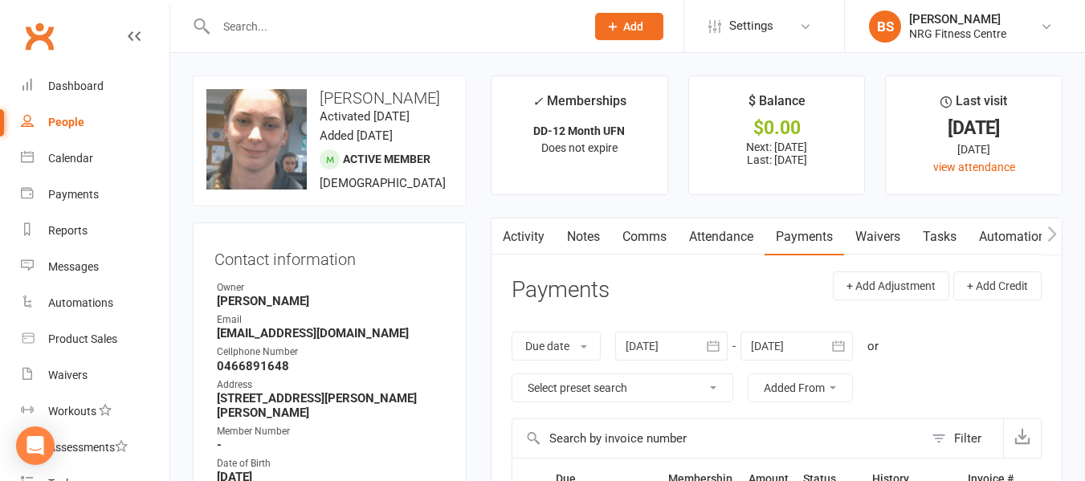
click at [1052, 238] on icon "button" at bounding box center [1052, 233] width 9 height 15
click at [900, 238] on link "Access Control" at bounding box center [905, 237] width 107 height 37
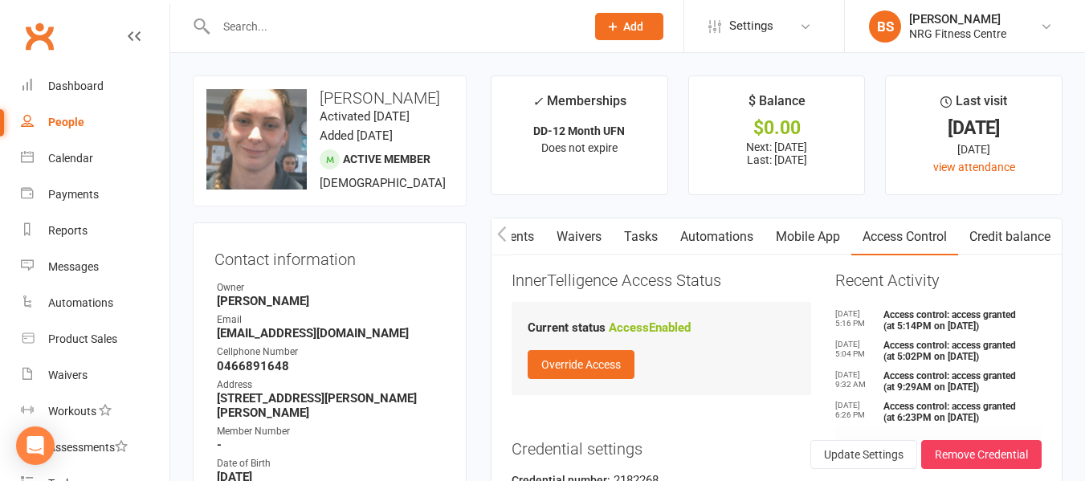
click at [498, 233] on icon "button" at bounding box center [501, 233] width 9 height 15
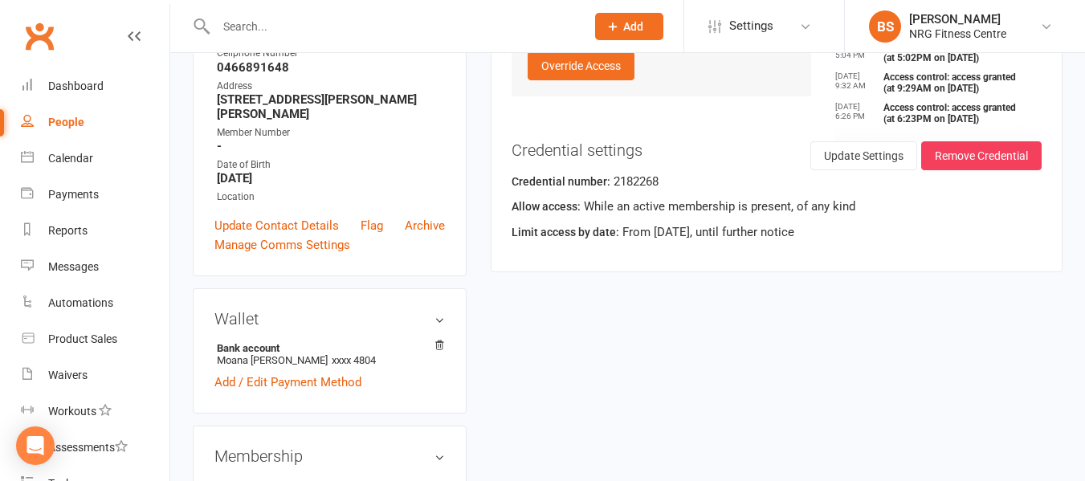
scroll to position [0, 0]
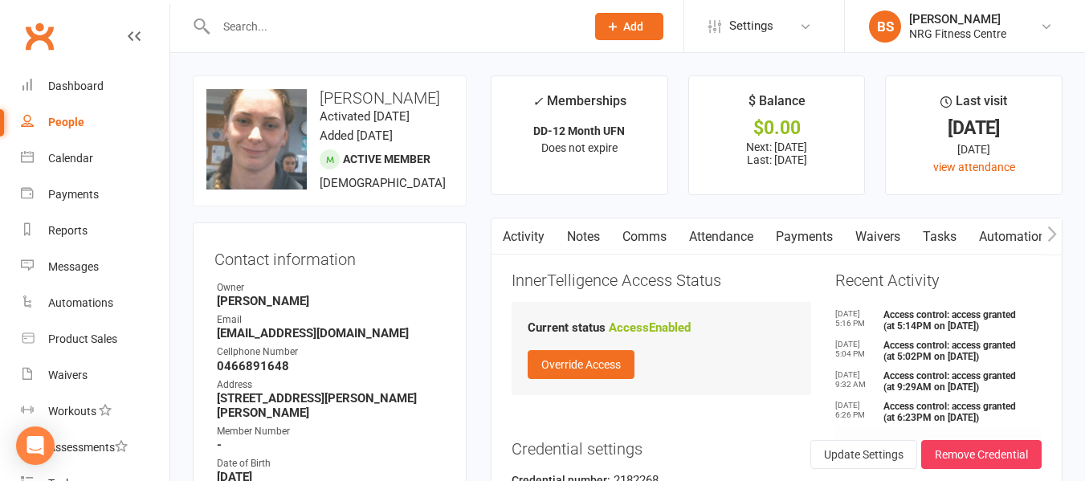
click at [590, 242] on link "Notes" at bounding box center [583, 237] width 55 height 37
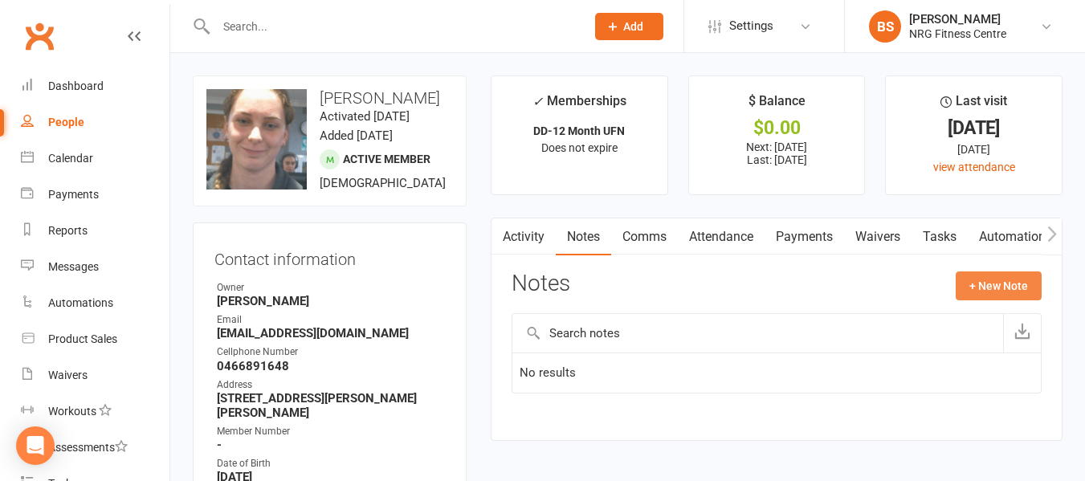
click at [987, 289] on button "+ New Note" at bounding box center [999, 286] width 86 height 29
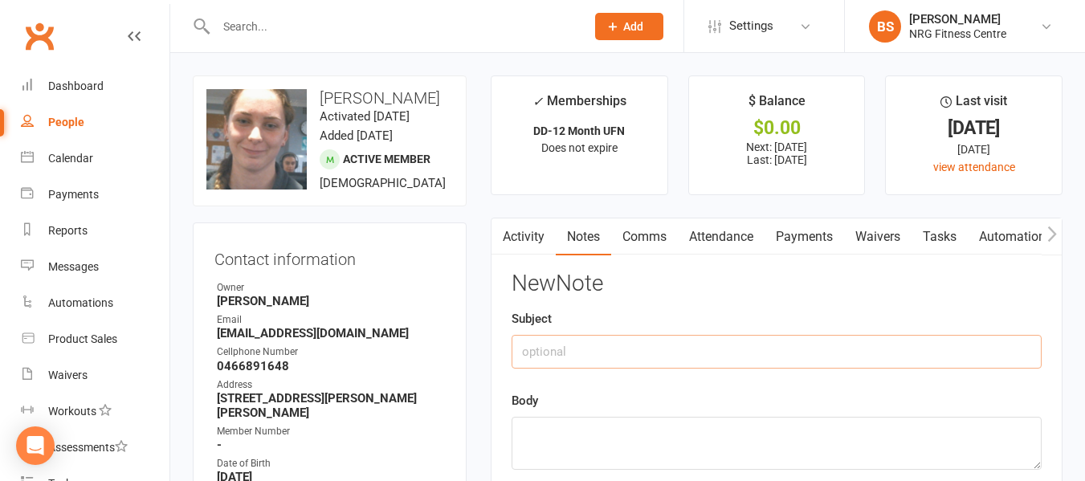
click at [674, 349] on input "text" at bounding box center [777, 352] width 530 height 34
type input "New member follow up"
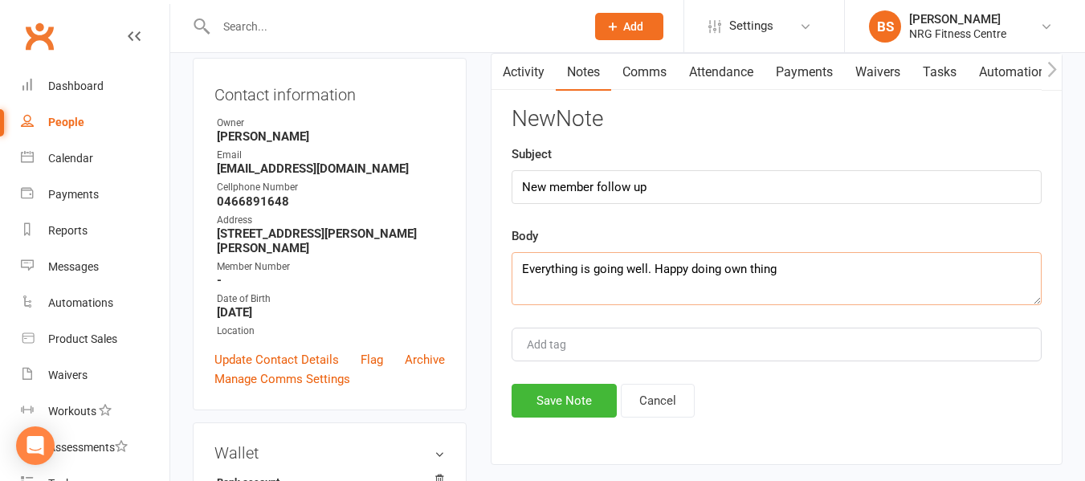
scroll to position [241, 0]
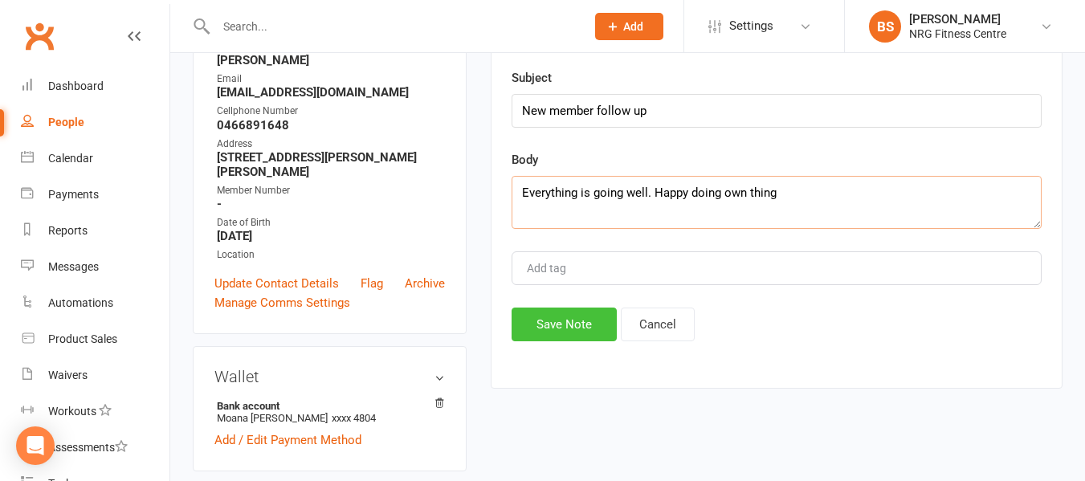
type textarea "Everything is going well. Happy doing own thing"
click at [571, 319] on button "Save Note" at bounding box center [564, 325] width 105 height 34
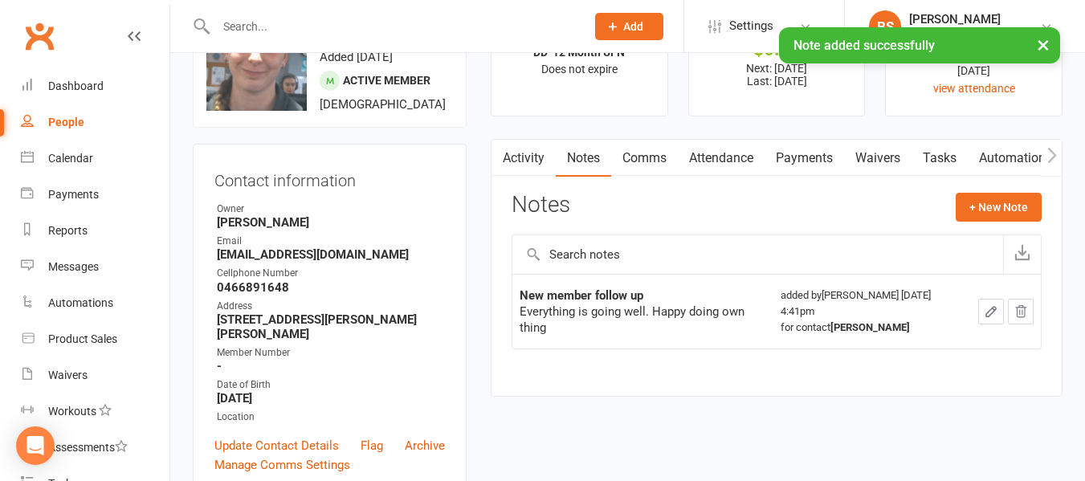
scroll to position [0, 0]
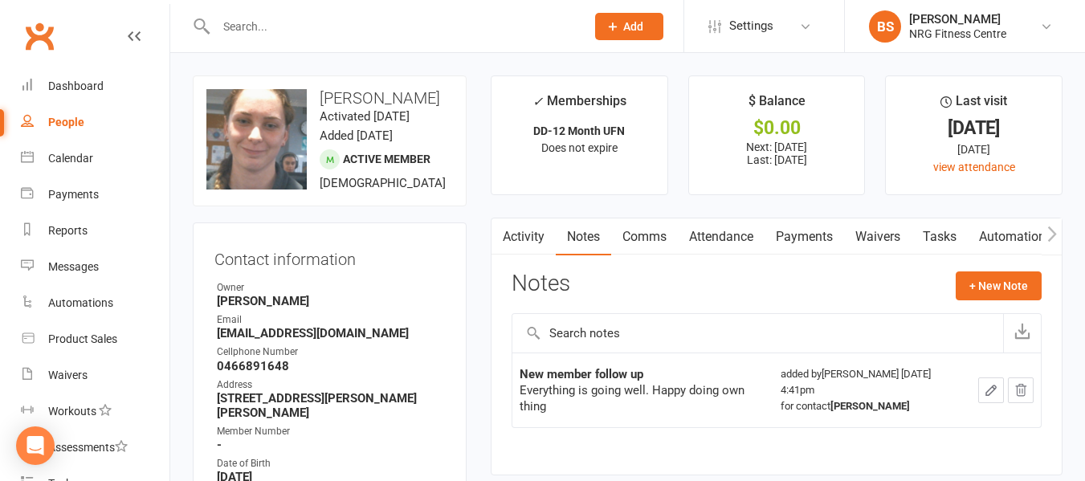
click at [365, 26] on input "text" at bounding box center [392, 26] width 363 height 22
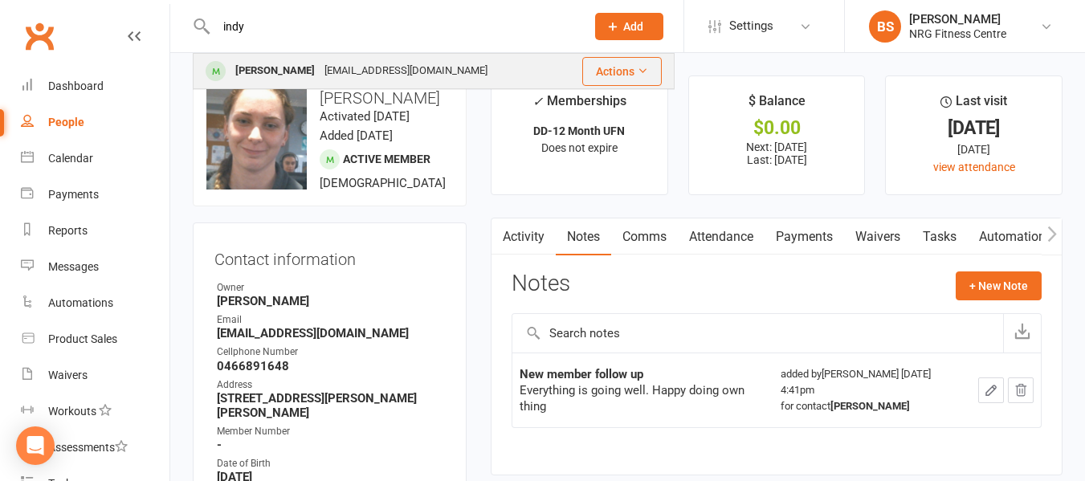
type input "indy"
click at [370, 75] on div "indynolan76@gmail.com" at bounding box center [406, 70] width 173 height 23
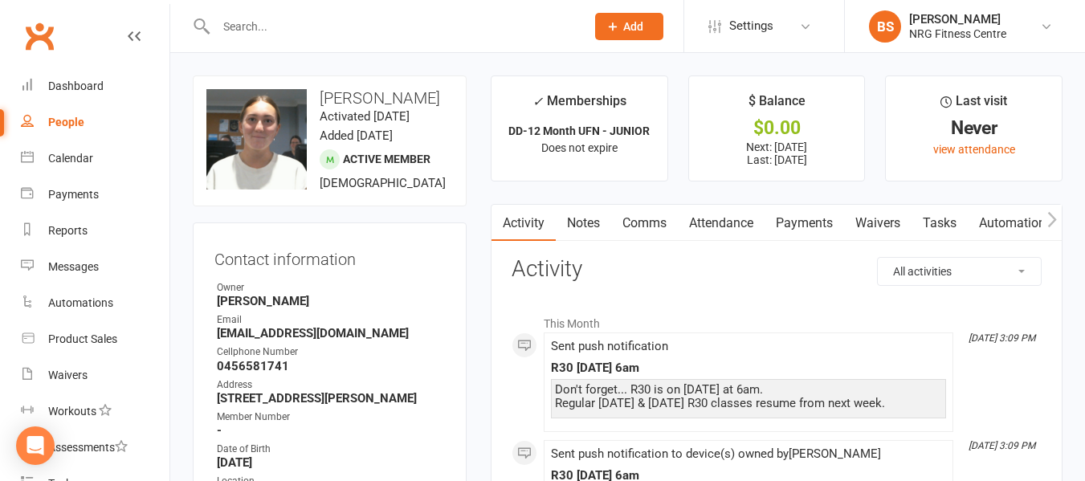
click at [742, 222] on link "Attendance" at bounding box center [721, 223] width 87 height 37
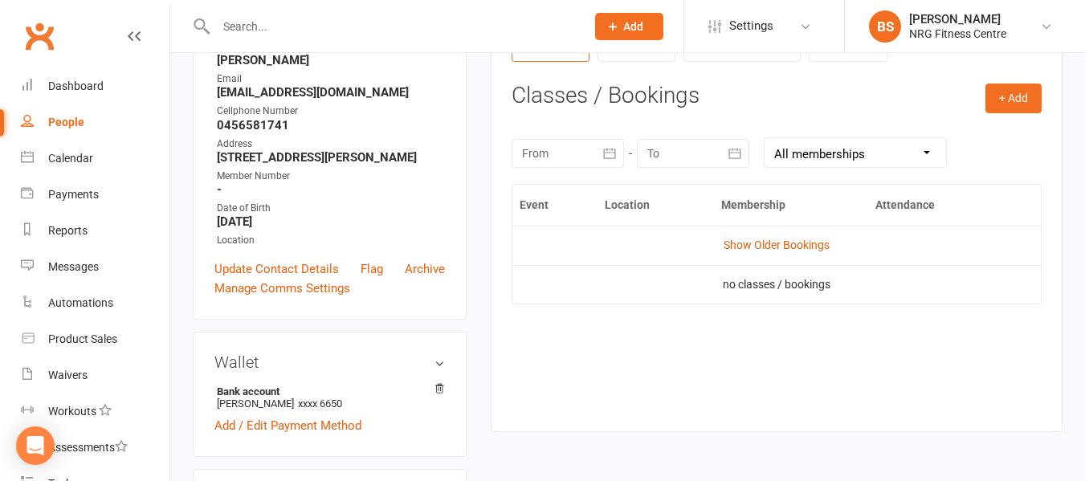
scroll to position [80, 0]
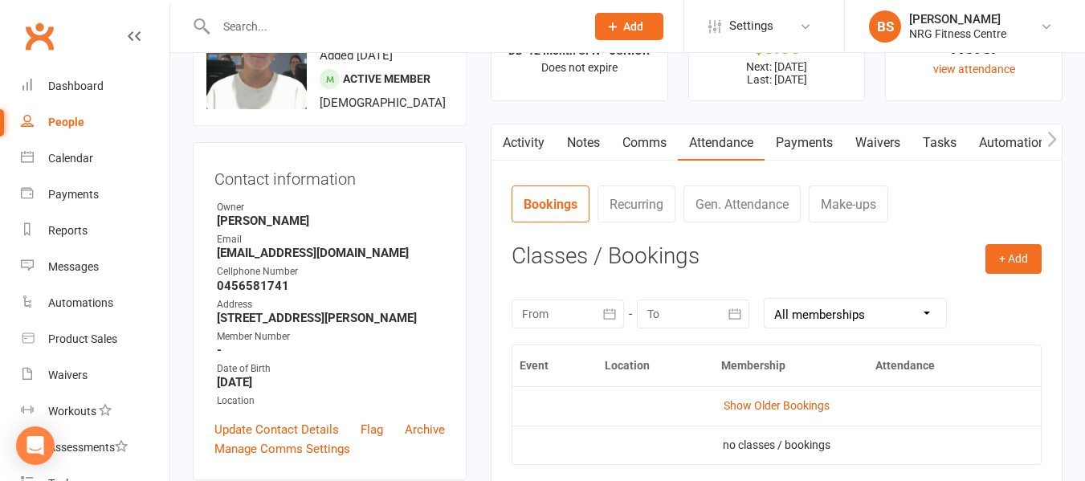
click at [735, 202] on link "Gen. Attendance" at bounding box center [742, 204] width 117 height 37
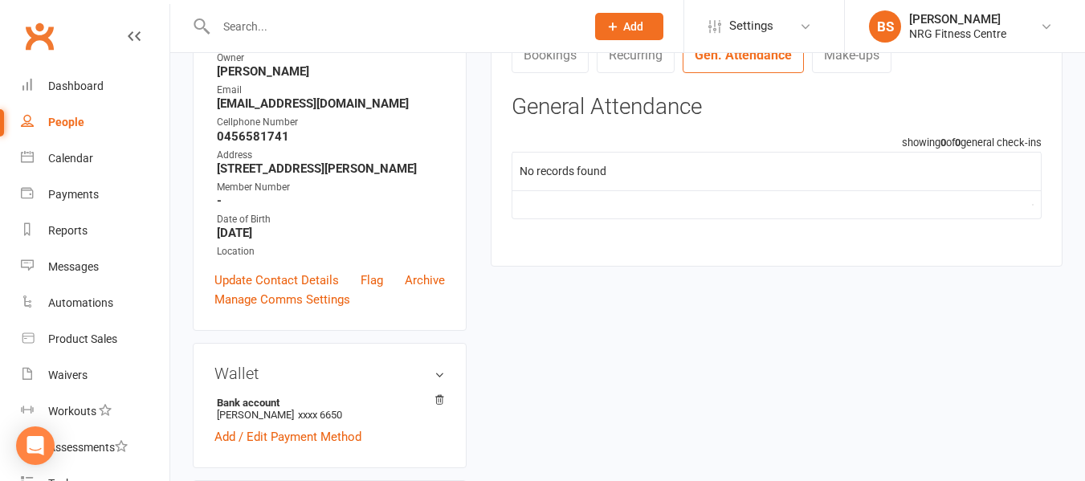
scroll to position [0, 0]
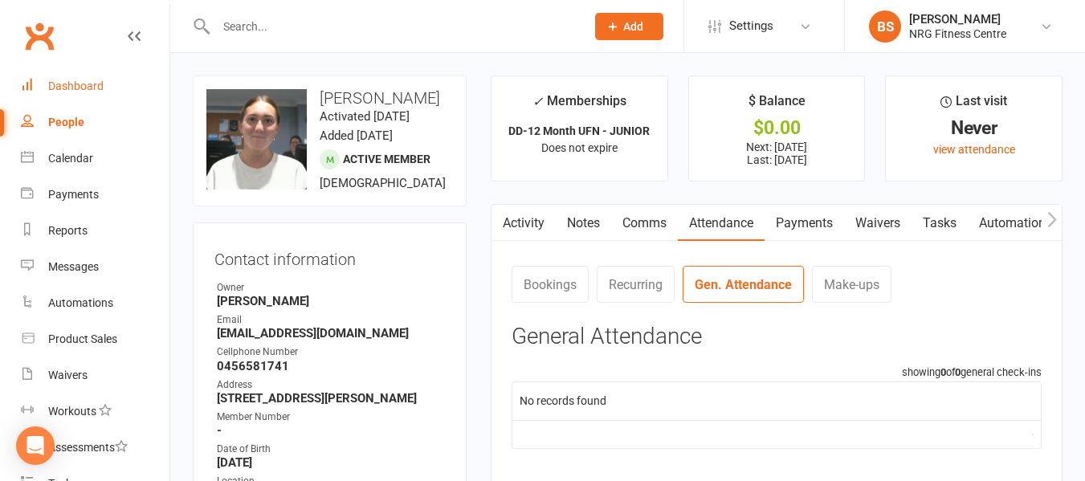
click at [84, 84] on div "Dashboard" at bounding box center [75, 86] width 55 height 13
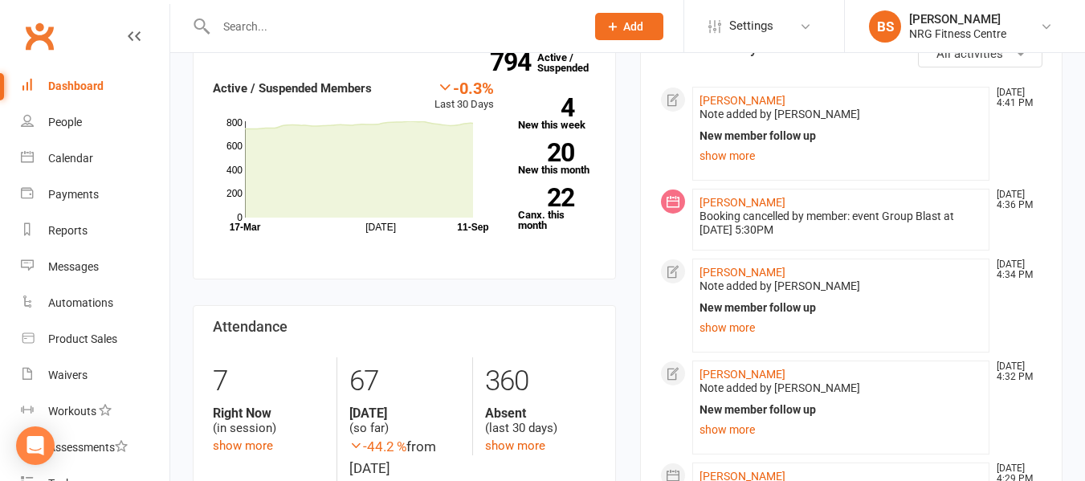
scroll to position [241, 0]
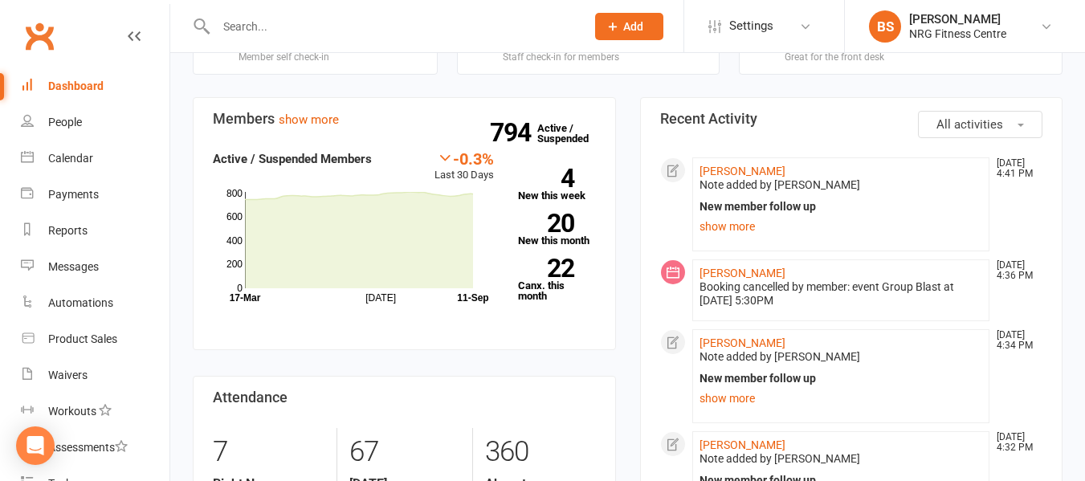
click at [86, 83] on div "Dashboard" at bounding box center [75, 86] width 55 height 13
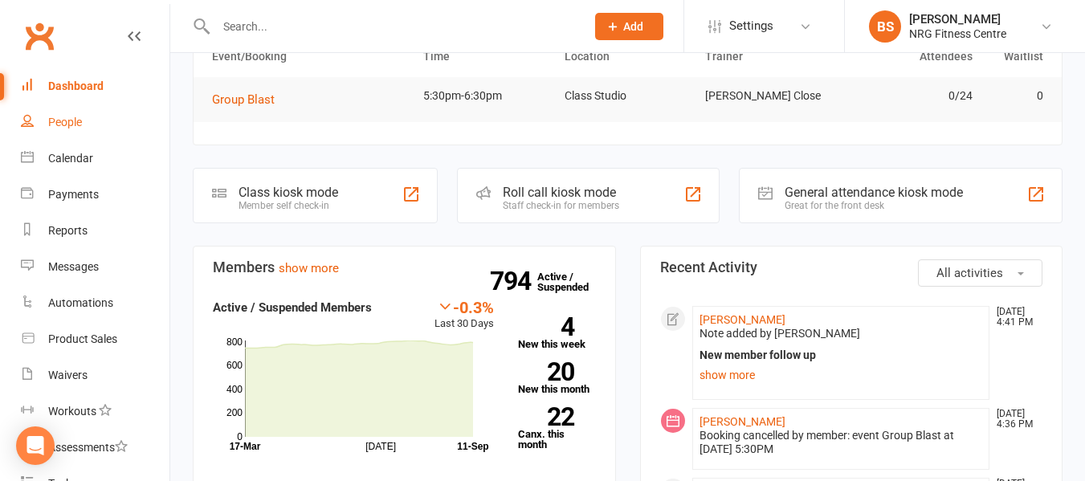
scroll to position [0, 0]
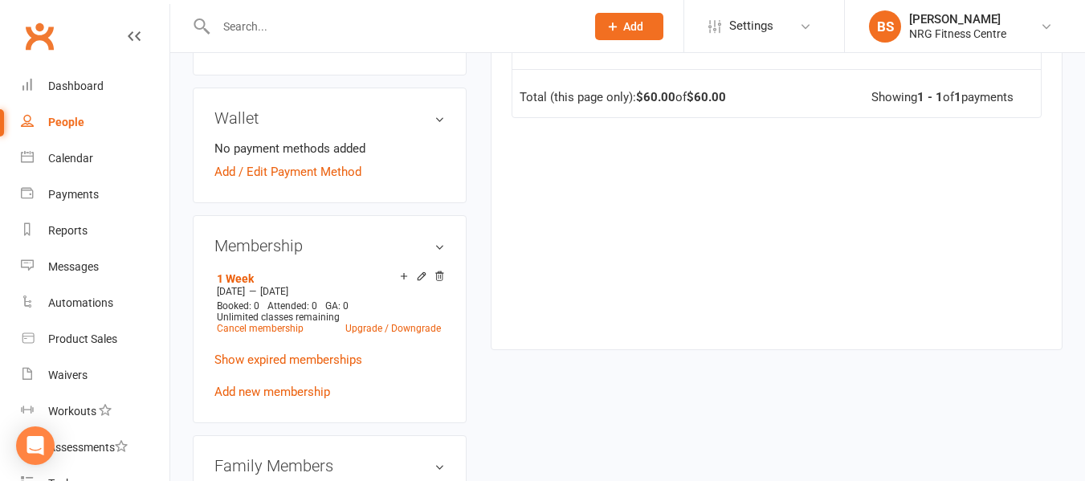
scroll to position [482, 0]
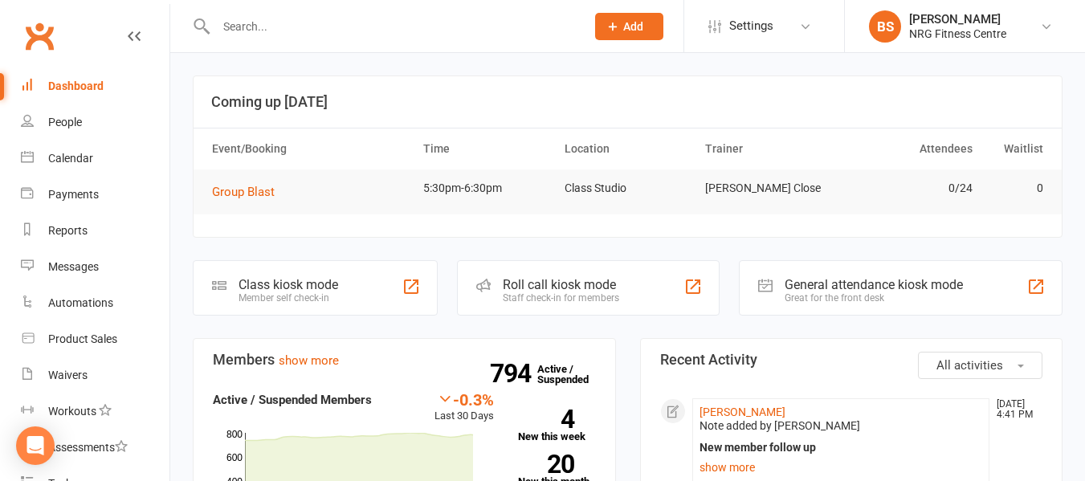
click at [363, 15] on input "text" at bounding box center [392, 26] width 363 height 22
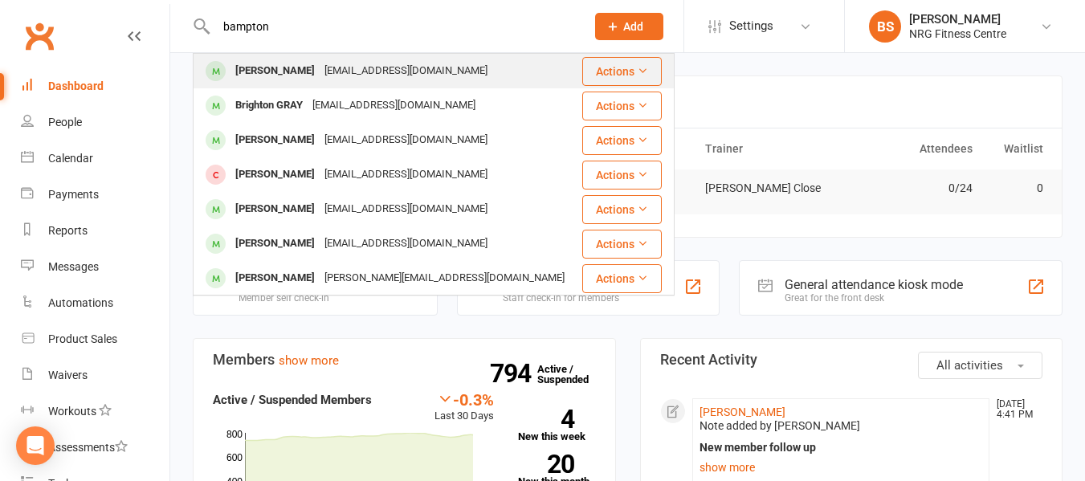
type input "bampton"
click at [339, 64] on div "kikib.882@gmail.com" at bounding box center [406, 70] width 173 height 23
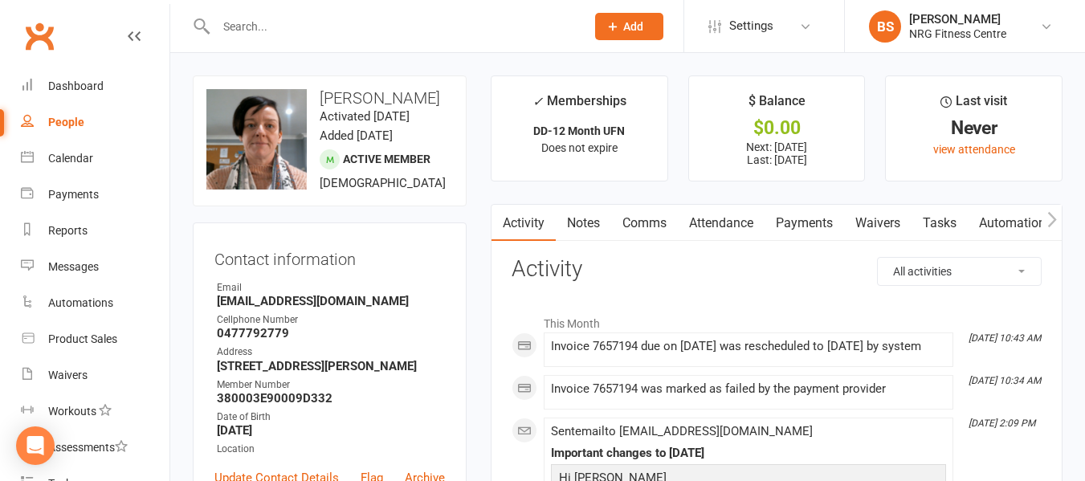
click at [815, 215] on link "Payments" at bounding box center [805, 223] width 80 height 37
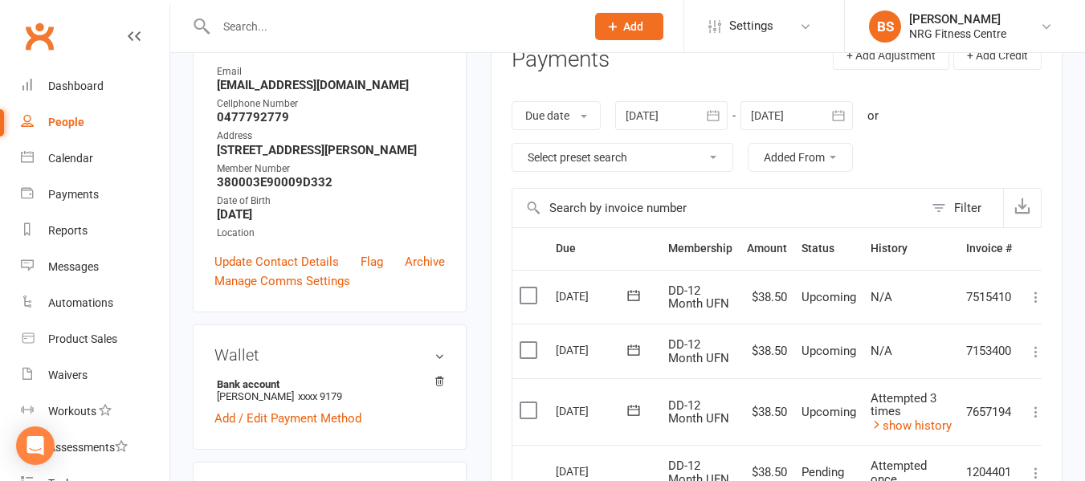
scroll to position [80, 0]
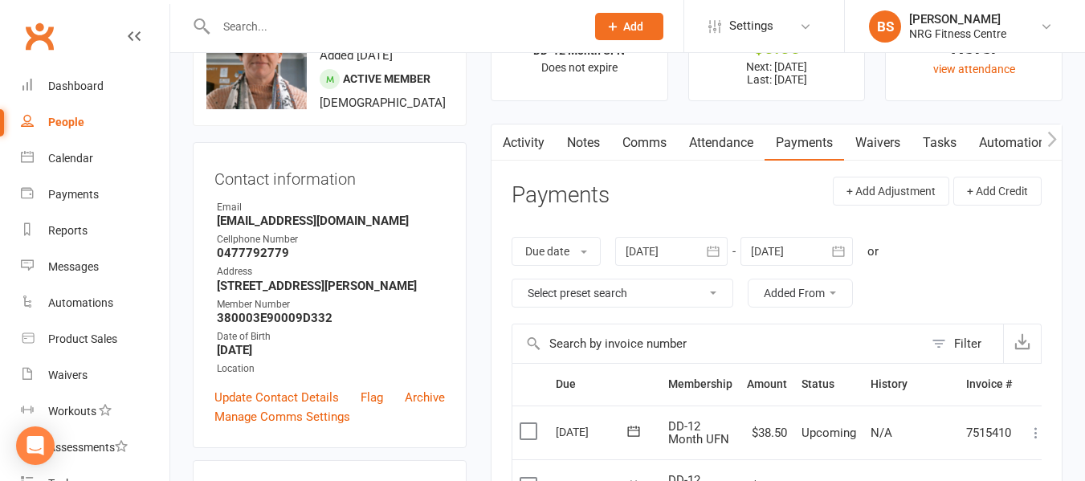
click at [1048, 143] on icon "button" at bounding box center [1053, 139] width 10 height 17
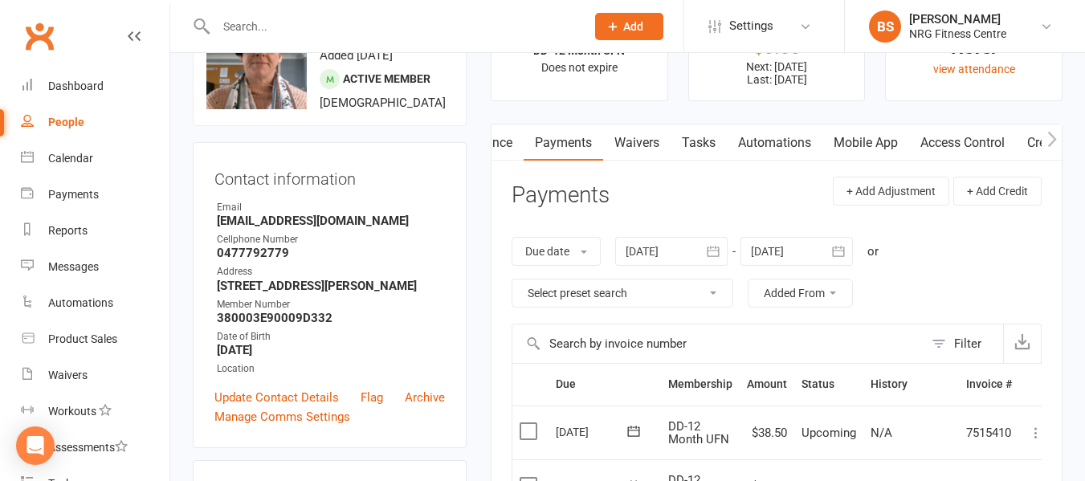
click at [1049, 143] on icon "button" at bounding box center [1053, 139] width 10 height 17
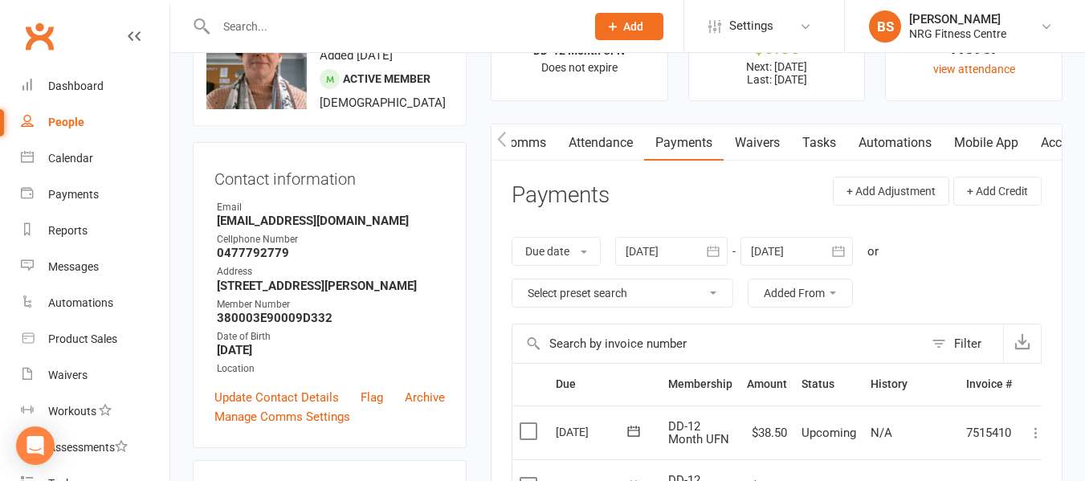
scroll to position [0, 307]
click at [901, 139] on link "Access Control" at bounding box center [905, 143] width 107 height 37
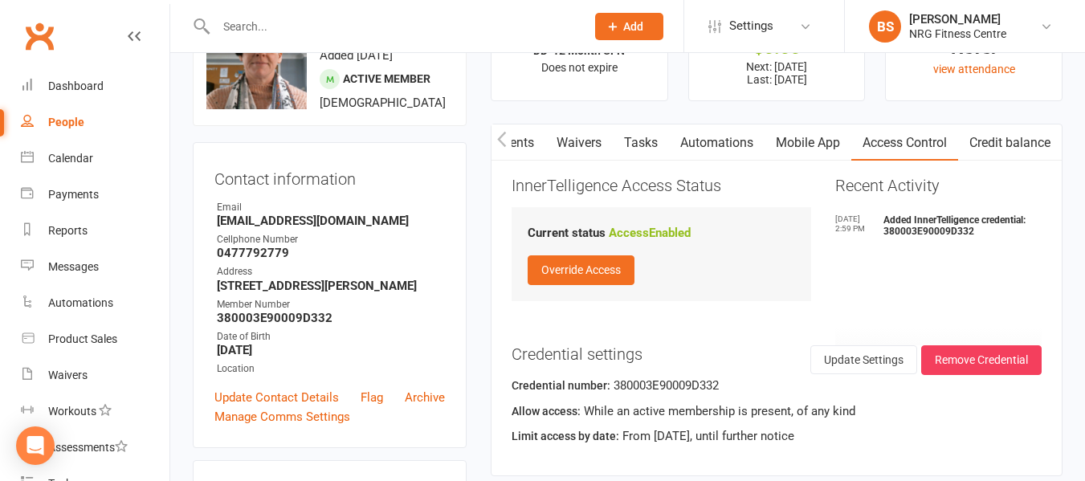
click at [502, 135] on icon "button" at bounding box center [501, 139] width 9 height 15
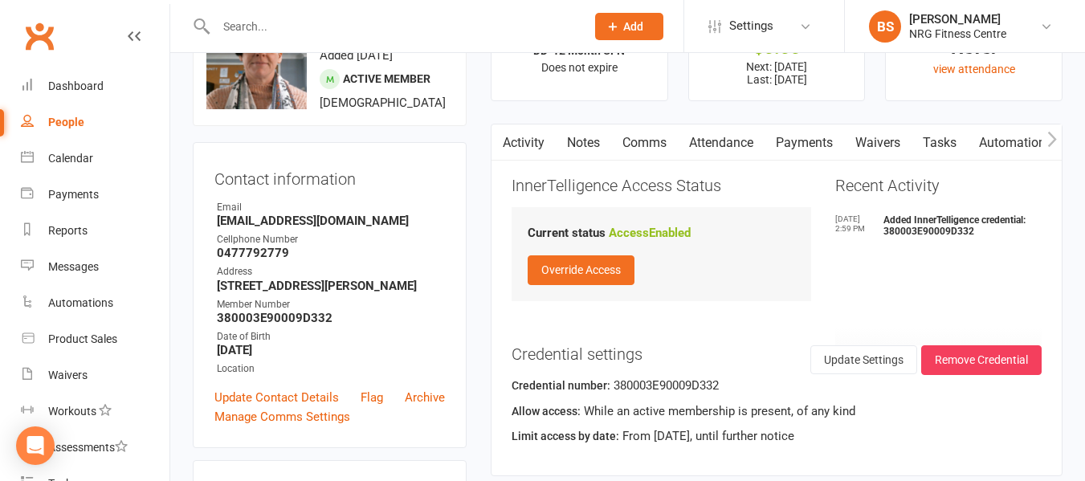
click at [805, 137] on link "Payments" at bounding box center [805, 143] width 80 height 37
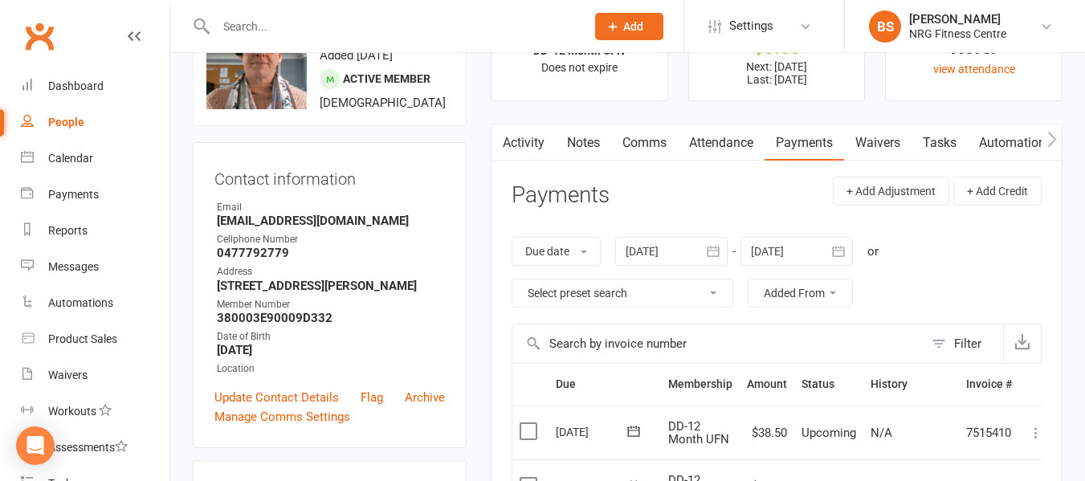
click at [633, 255] on div at bounding box center [671, 251] width 112 height 29
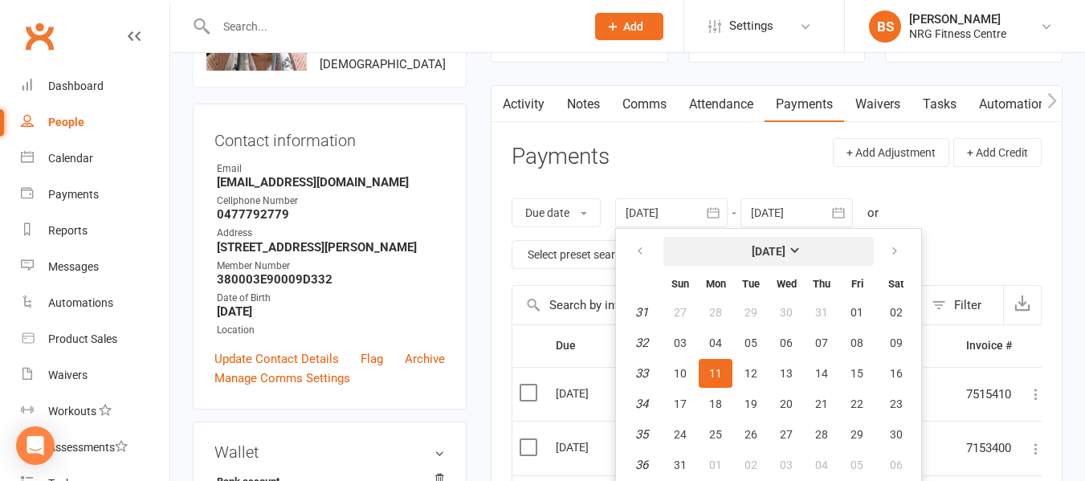
click at [771, 242] on button "[DATE]" at bounding box center [769, 251] width 210 height 29
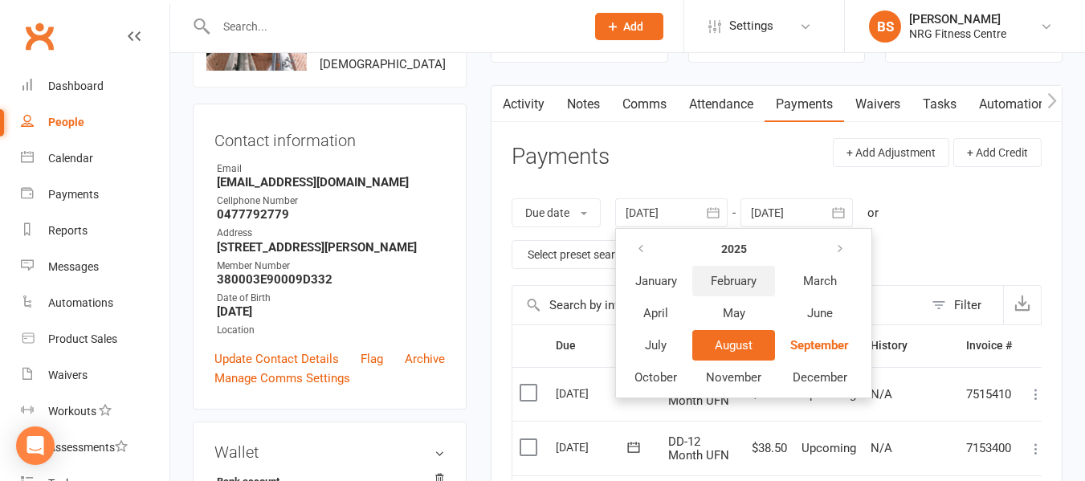
click at [733, 281] on span "February" at bounding box center [734, 281] width 46 height 14
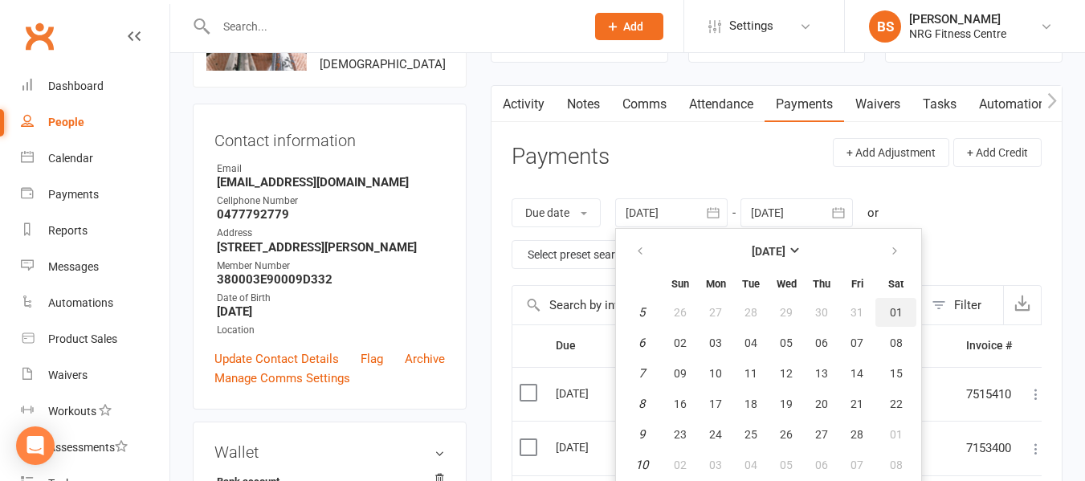
click at [905, 309] on button "01" at bounding box center [896, 312] width 41 height 29
type input "01 Feb 2025"
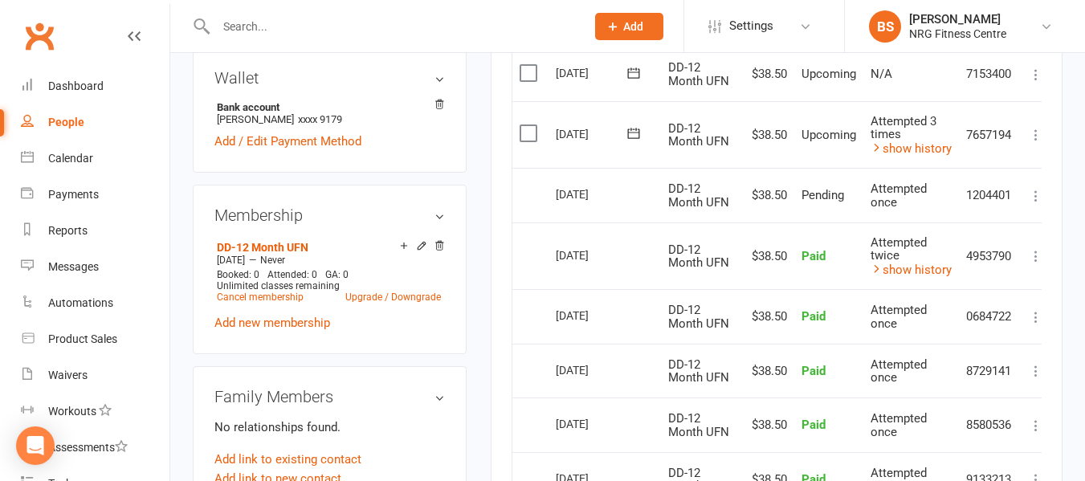
scroll to position [521, 0]
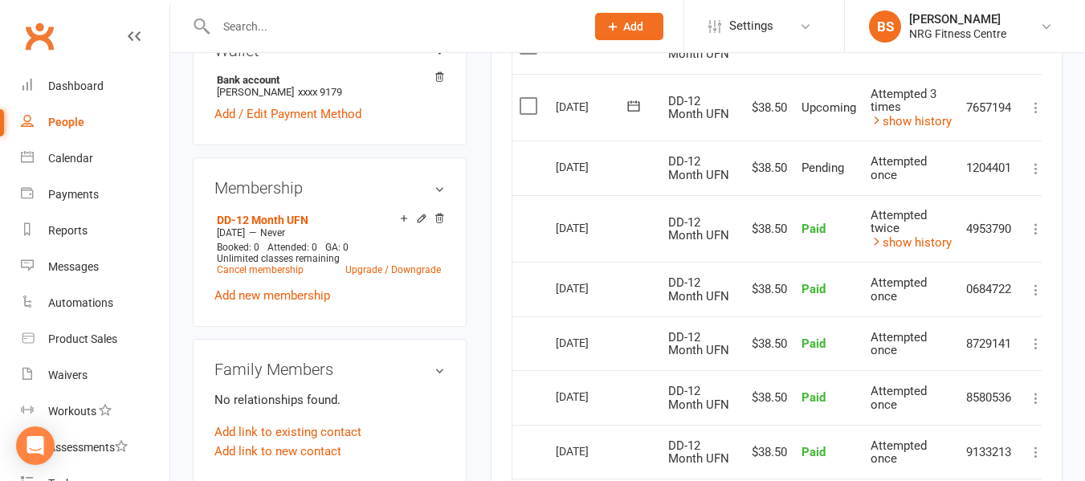
click at [1039, 108] on icon at bounding box center [1036, 108] width 16 height 16
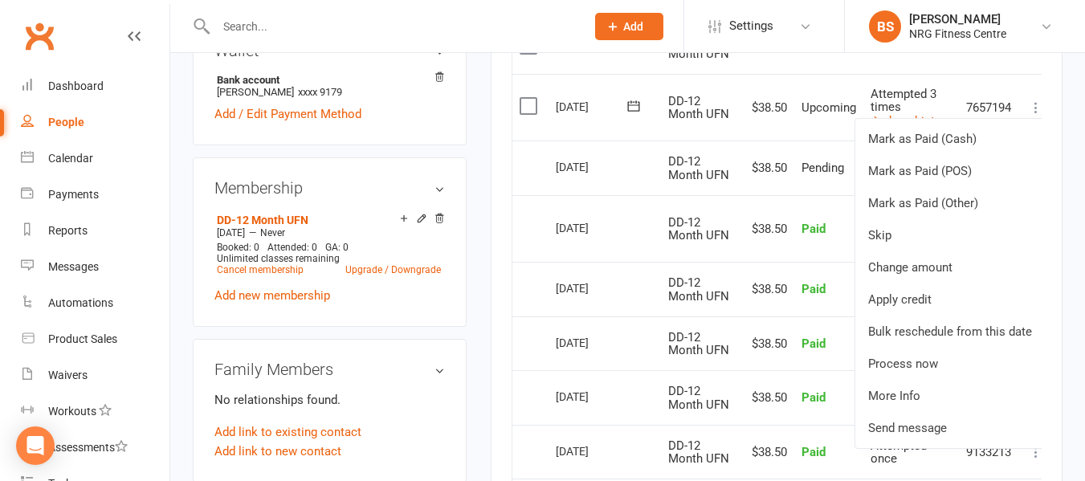
click at [1039, 108] on icon at bounding box center [1036, 108] width 16 height 16
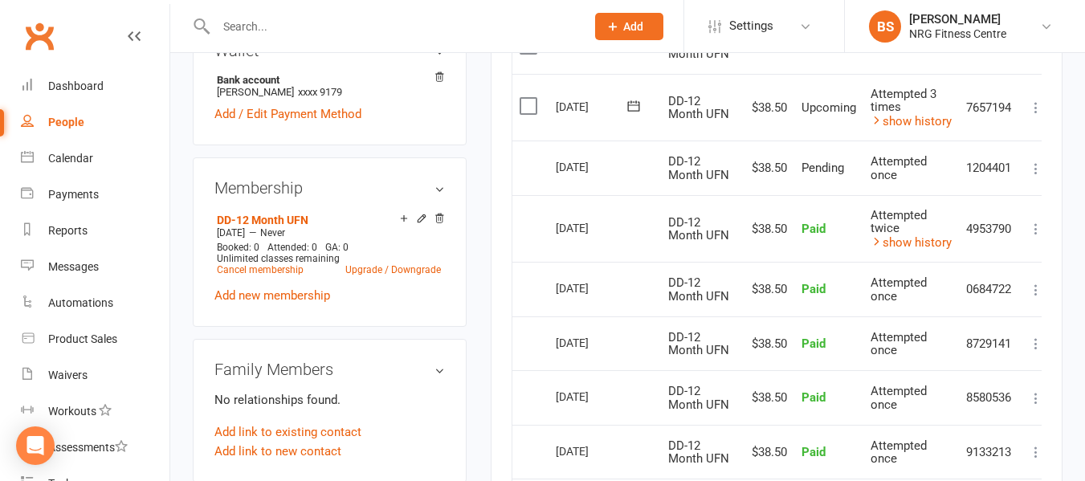
click at [1038, 165] on icon at bounding box center [1036, 169] width 16 height 16
click at [1039, 107] on icon at bounding box center [1036, 108] width 16 height 16
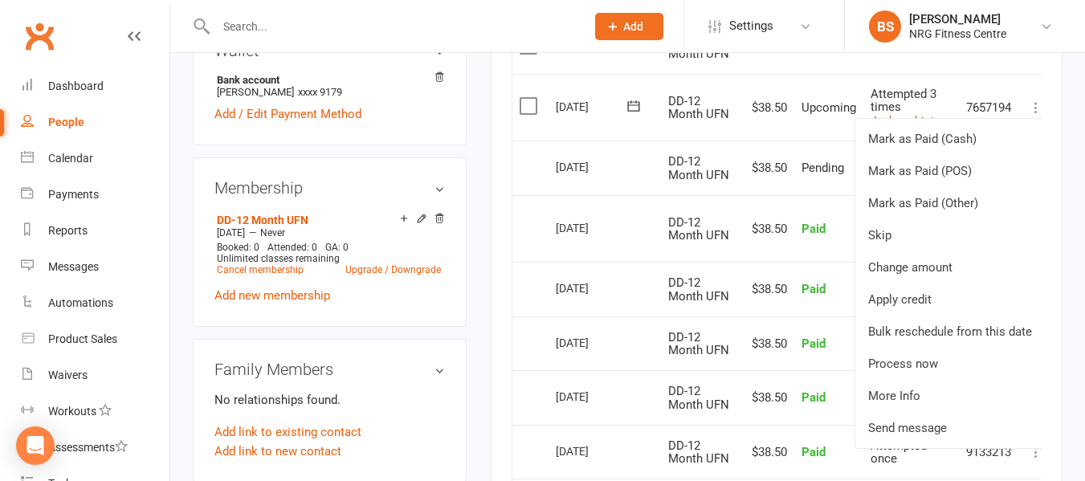
click at [1039, 107] on icon at bounding box center [1036, 108] width 16 height 16
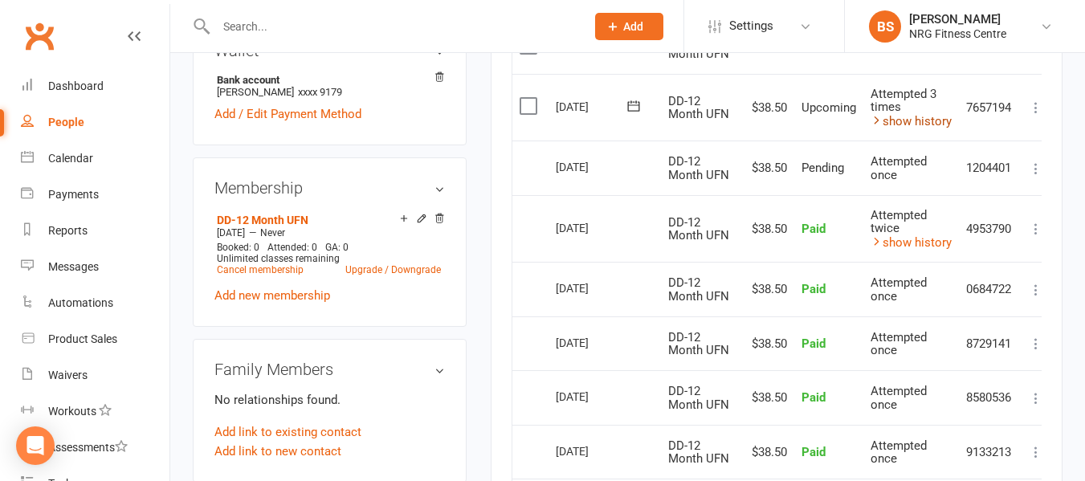
click at [925, 121] on link "show history" at bounding box center [911, 121] width 81 height 14
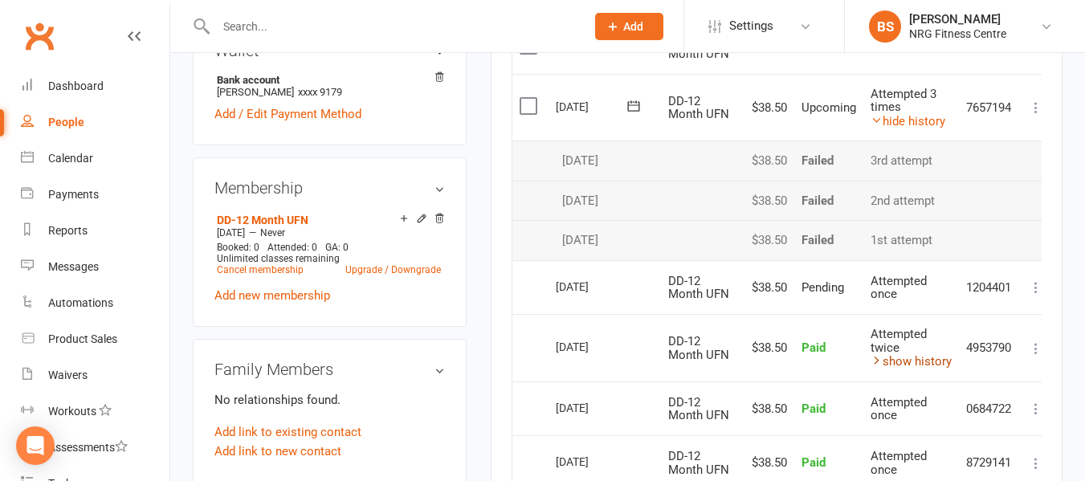
click at [873, 358] on icon at bounding box center [877, 360] width 12 height 12
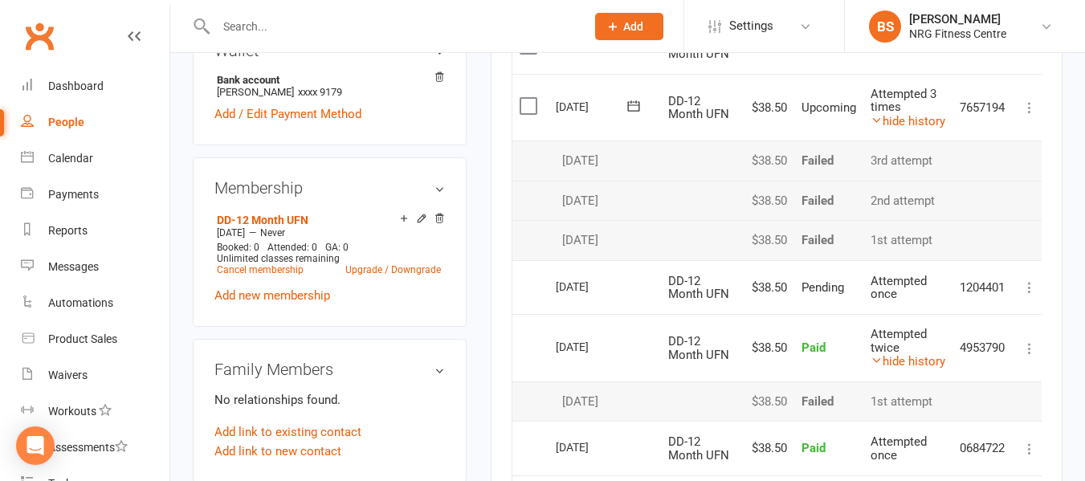
click at [510, 264] on div "Activity Notes Comms Attendance Payments Waivers Tasks Automations Mobile App A…" at bounding box center [777, 463] width 572 height 1561
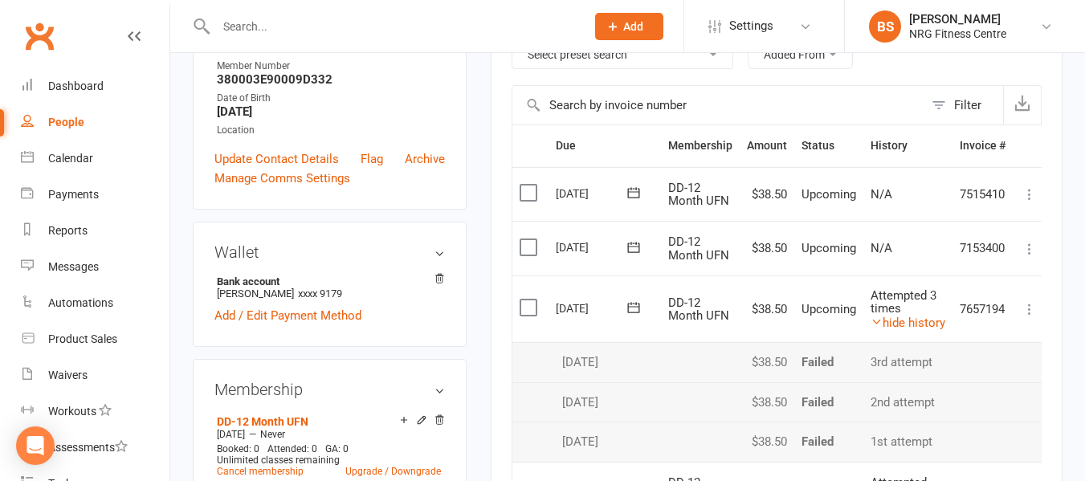
scroll to position [280, 0]
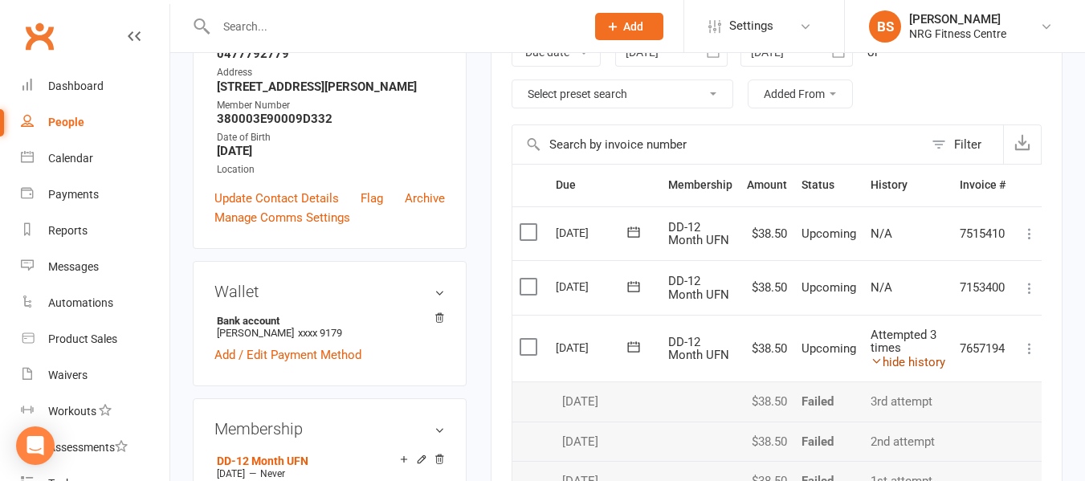
click at [876, 360] on icon at bounding box center [877, 361] width 12 height 12
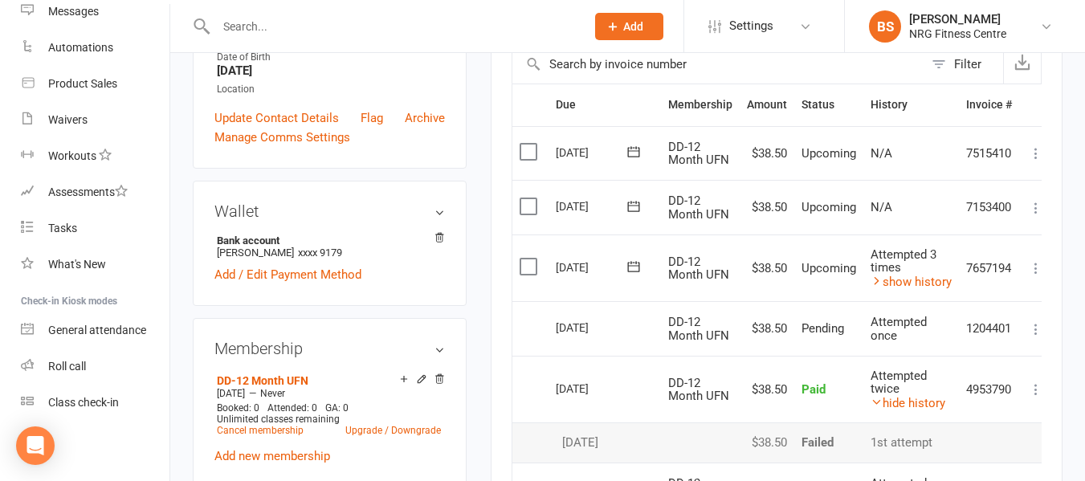
scroll to position [0, 0]
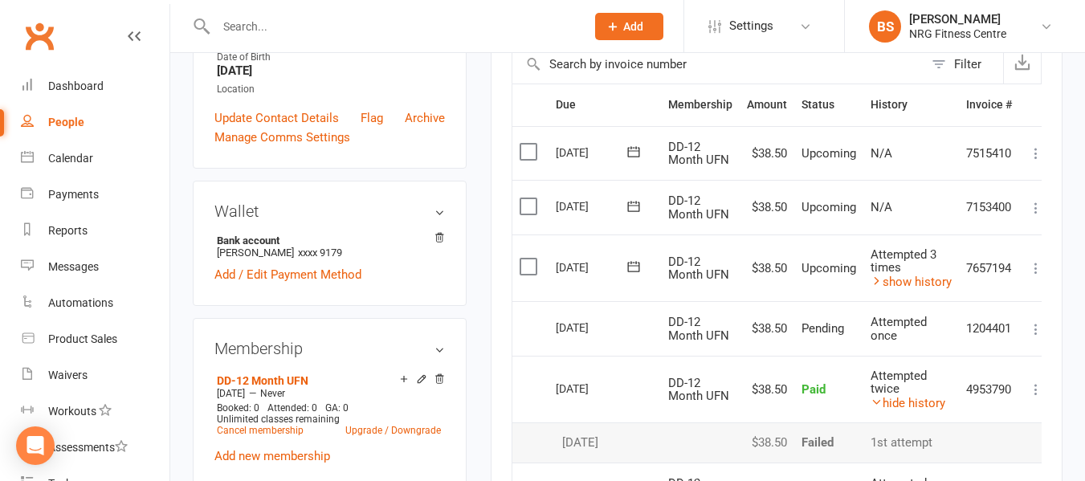
click at [300, 28] on input "text" at bounding box center [392, 26] width 363 height 22
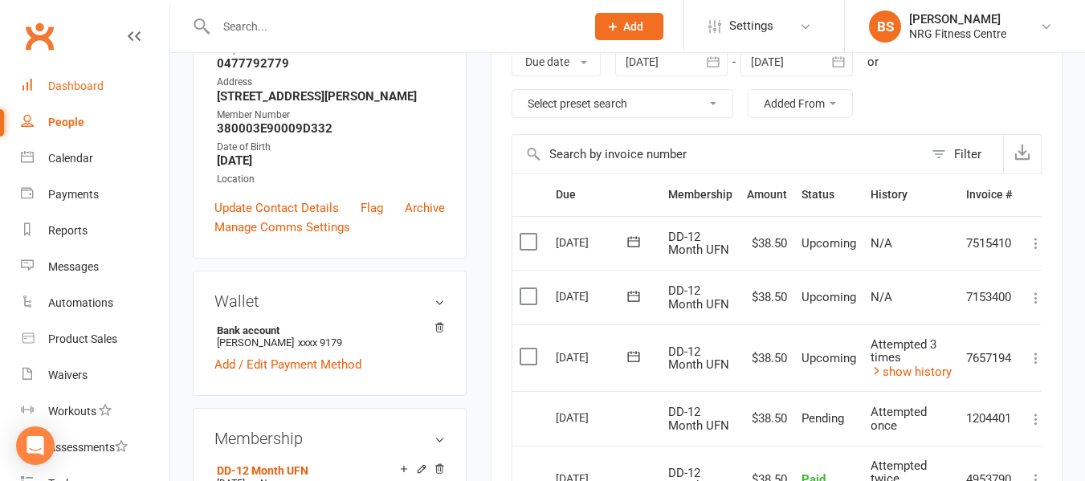
scroll to position [482, 0]
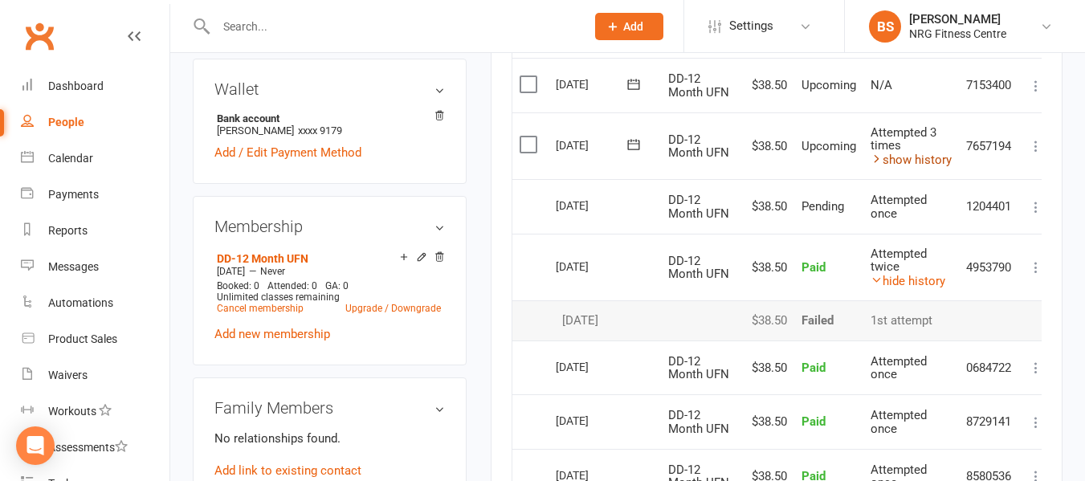
click at [929, 161] on link "show history" at bounding box center [911, 160] width 81 height 14
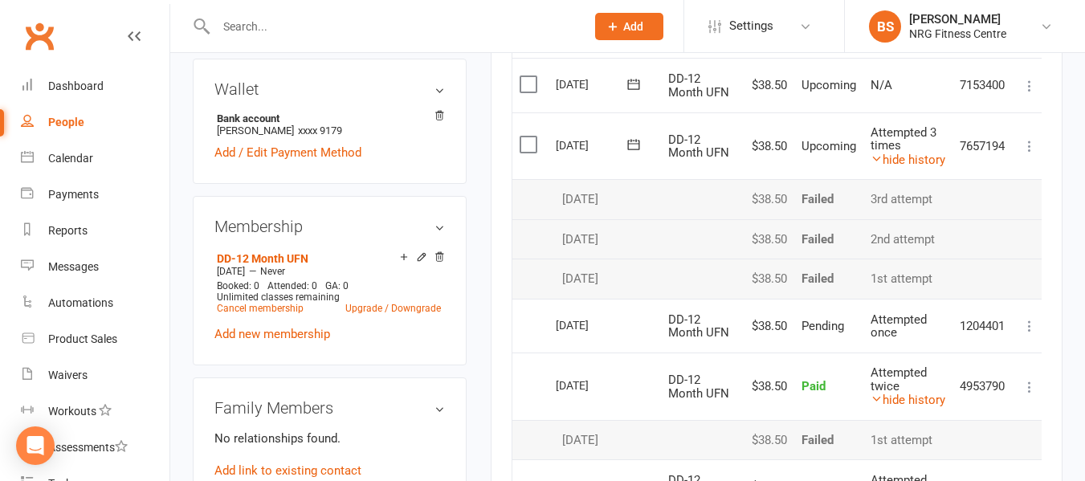
click at [1031, 145] on icon at bounding box center [1030, 146] width 16 height 16
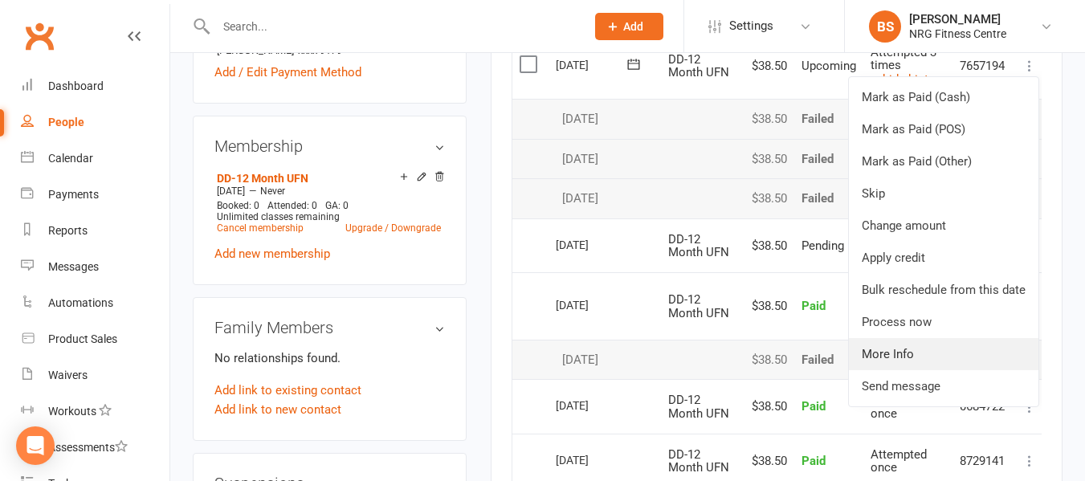
click at [907, 352] on link "More Info" at bounding box center [944, 354] width 190 height 32
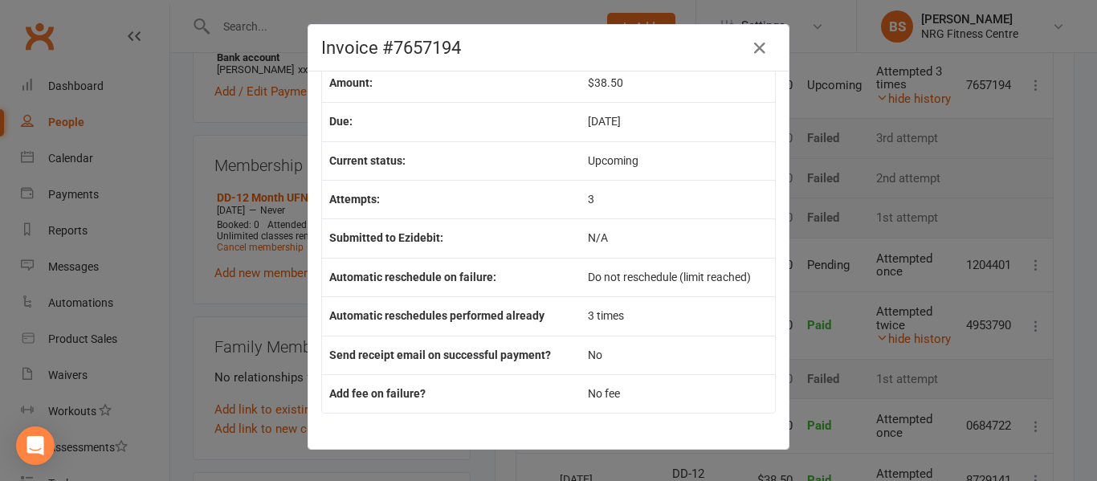
scroll to position [0, 0]
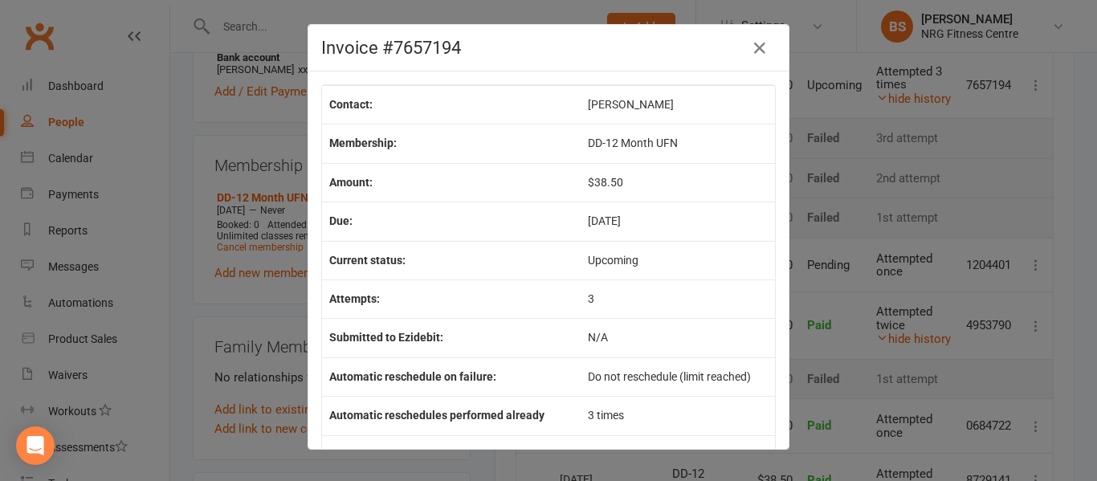
click at [174, 177] on div "Invoice #7657194 Contact: Kristie BAMPTON Membership: DD-12 Month UFN Amount: $…" at bounding box center [548, 240] width 1097 height 481
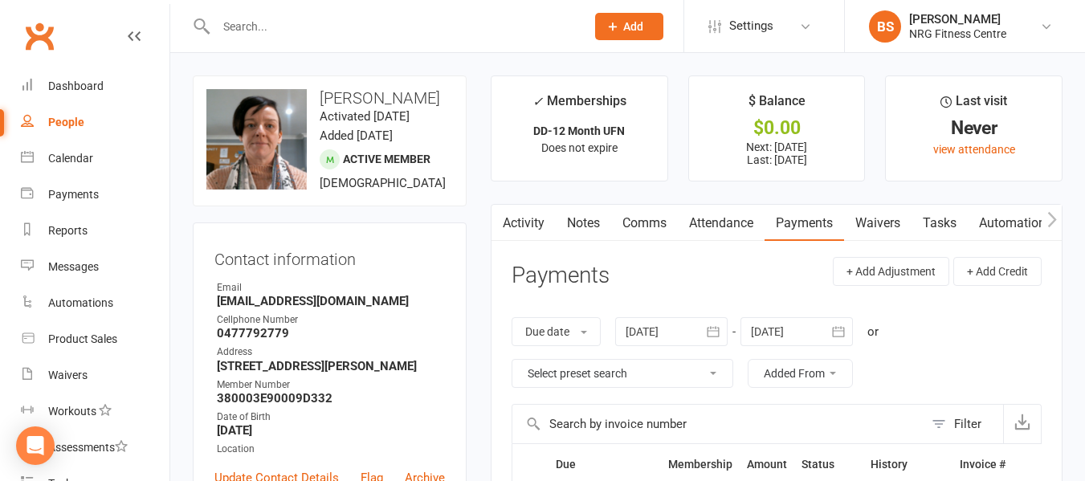
click at [591, 227] on link "Notes" at bounding box center [583, 223] width 55 height 37
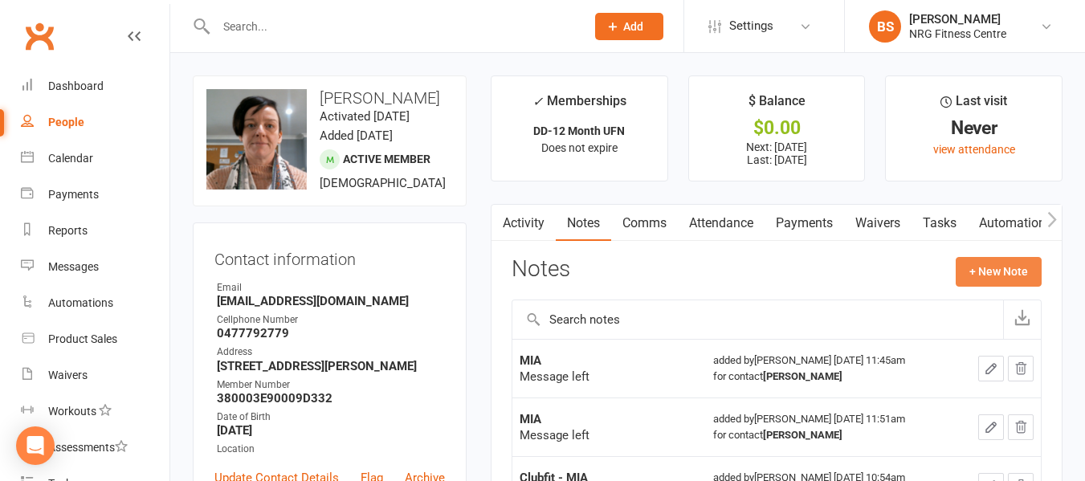
click at [995, 272] on button "+ New Note" at bounding box center [999, 271] width 86 height 29
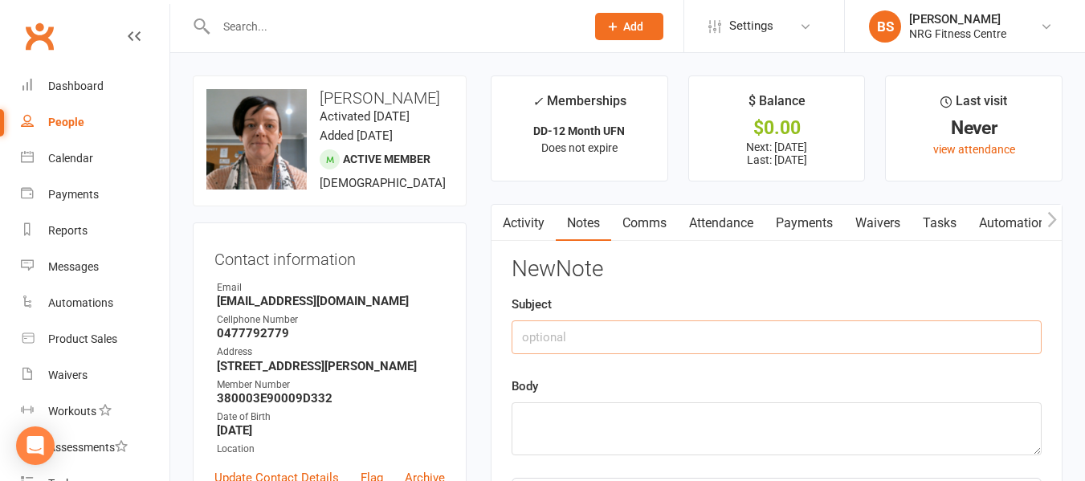
click at [673, 332] on input "text" at bounding box center [777, 338] width 530 height 34
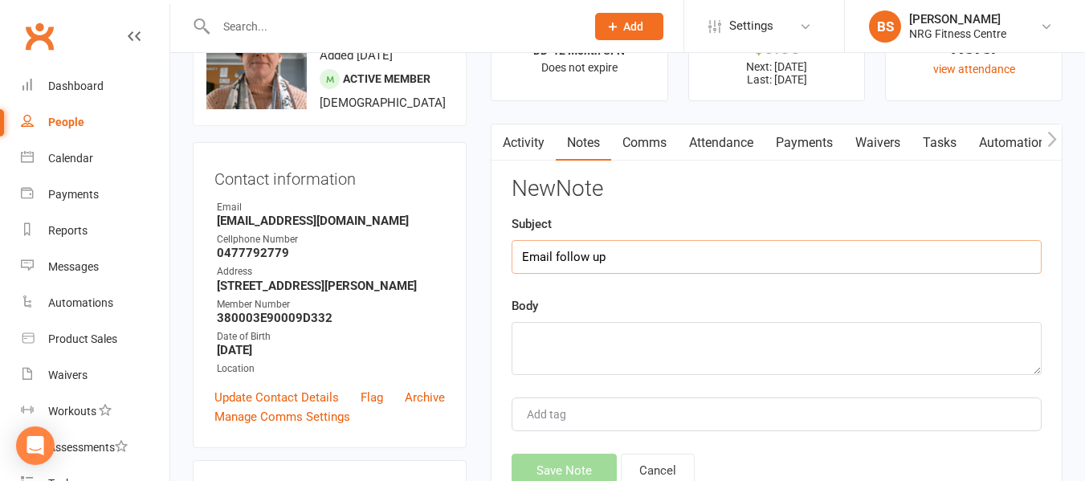
type input "Email follow up"
click at [620, 363] on textarea at bounding box center [777, 348] width 530 height 53
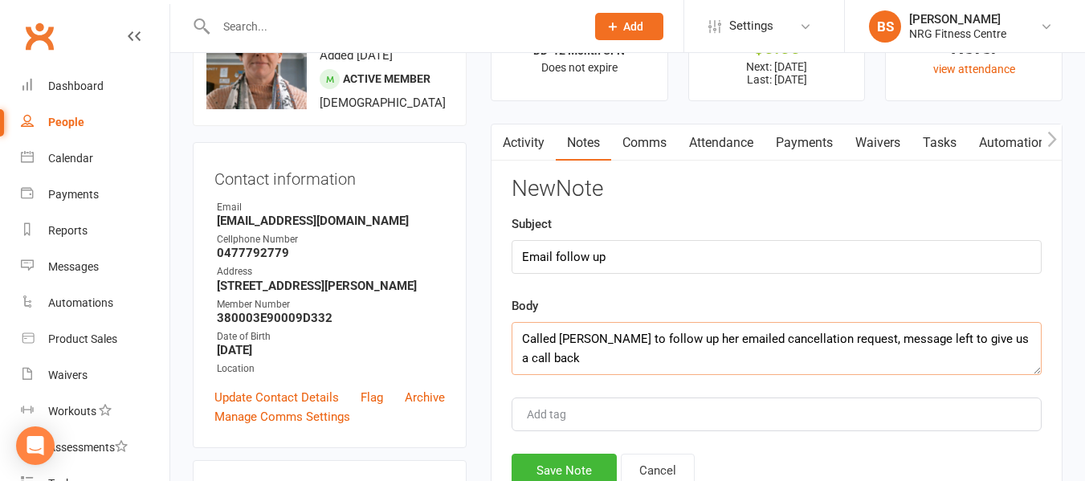
scroll to position [241, 0]
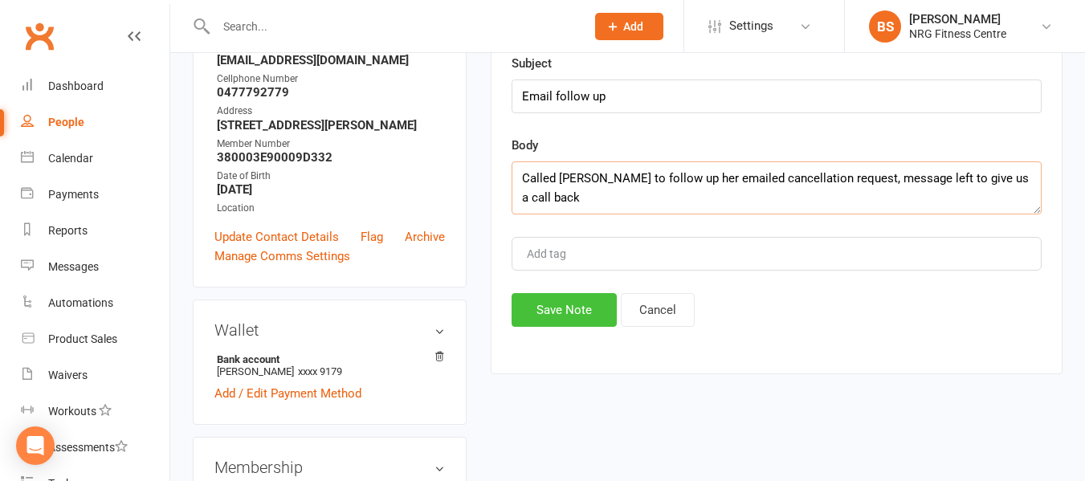
type textarea "Called Kristie to follow up her emailed cancellation request, message left to g…"
click at [570, 321] on button "Save Note" at bounding box center [564, 310] width 105 height 34
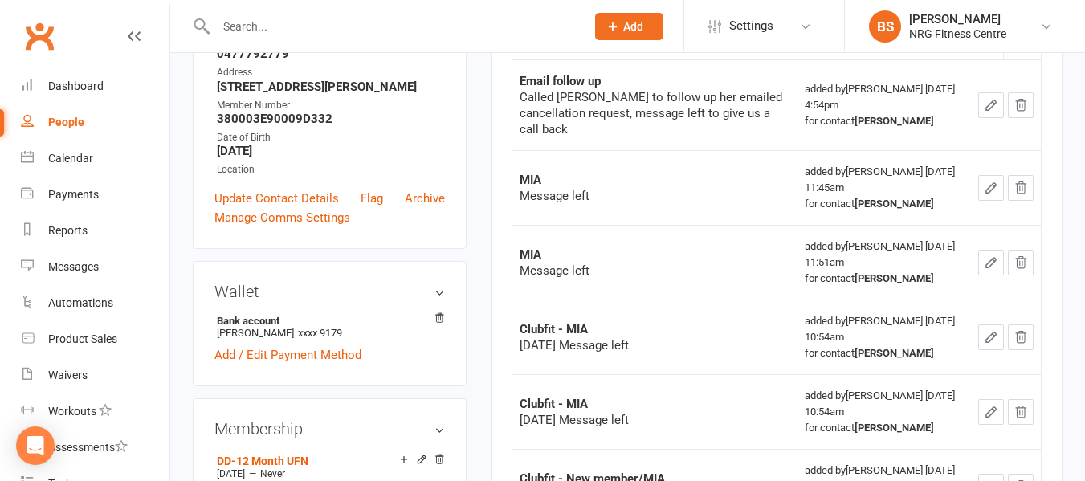
scroll to position [80, 0]
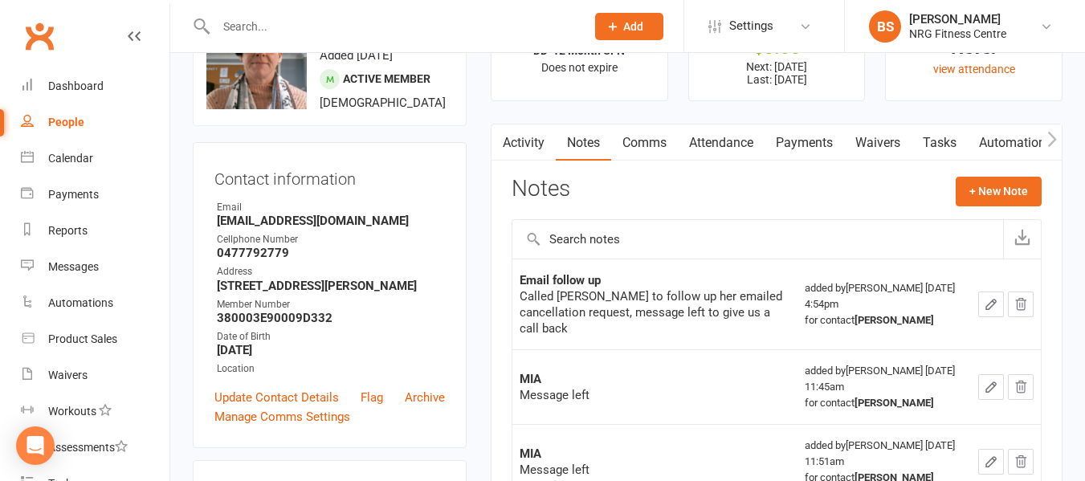
click at [988, 301] on icon "button" at bounding box center [992, 305] width 10 height 10
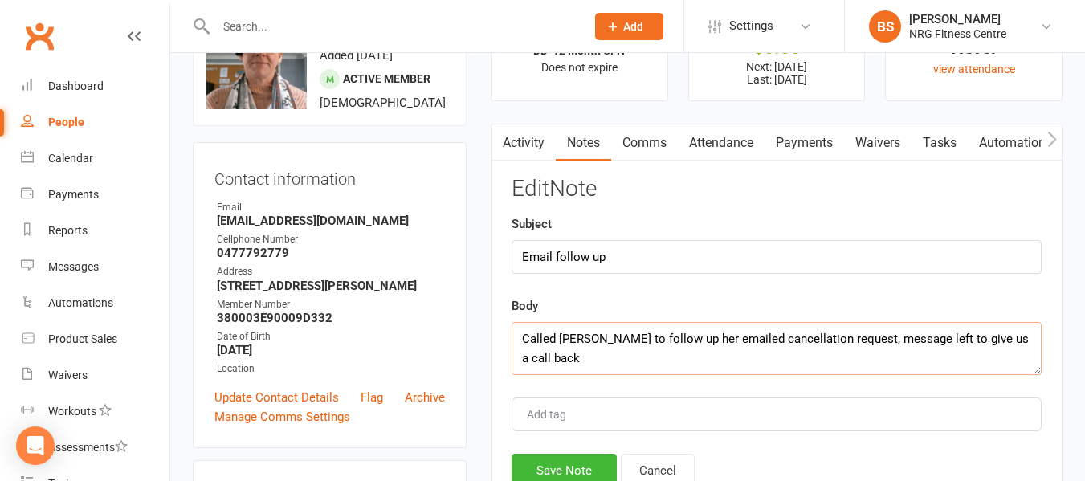
click at [1030, 345] on textarea "Called Kristie to follow up her emailed cancellation request, message left to g…" at bounding box center [777, 348] width 530 height 53
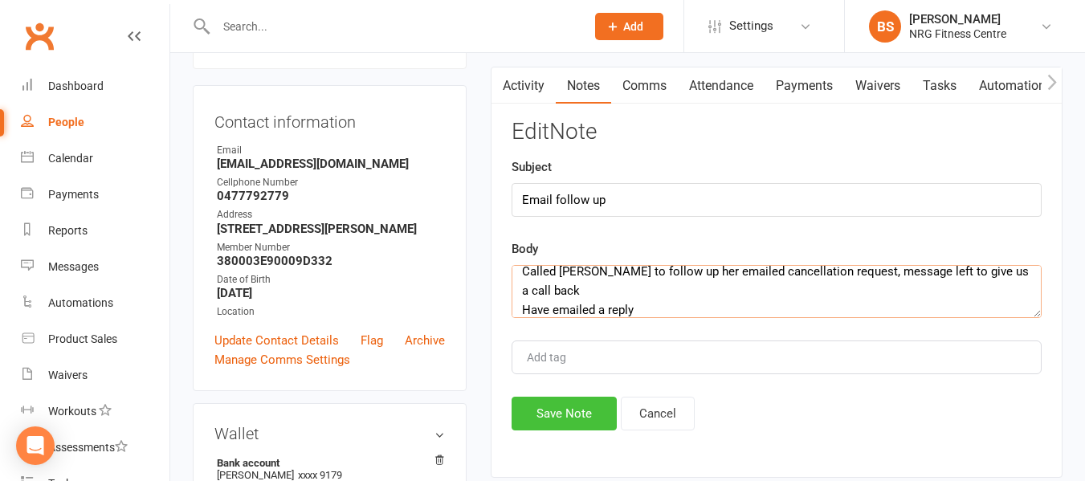
scroll to position [161, 0]
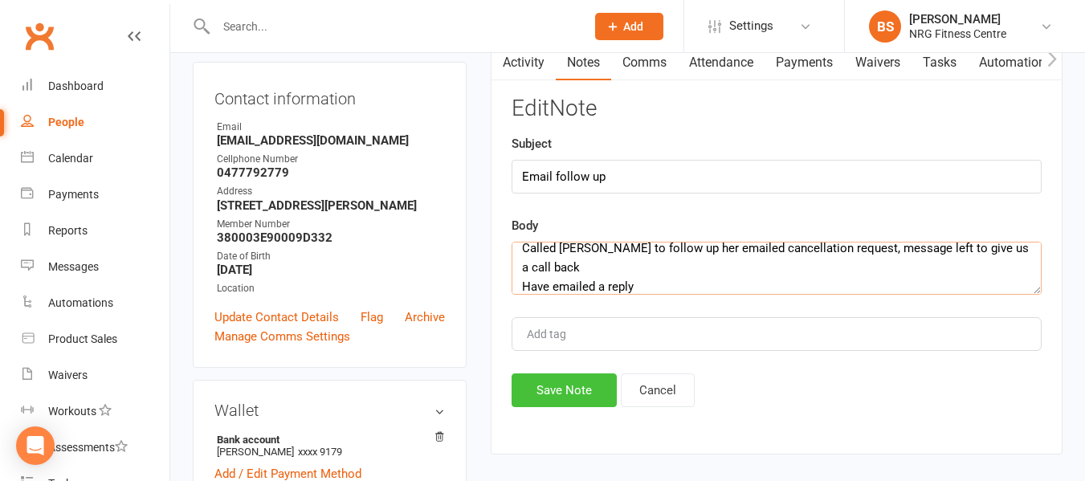
type textarea "Called Kristie to follow up her emailed cancellation request, message left to g…"
click at [558, 390] on button "Save Note" at bounding box center [564, 391] width 105 height 34
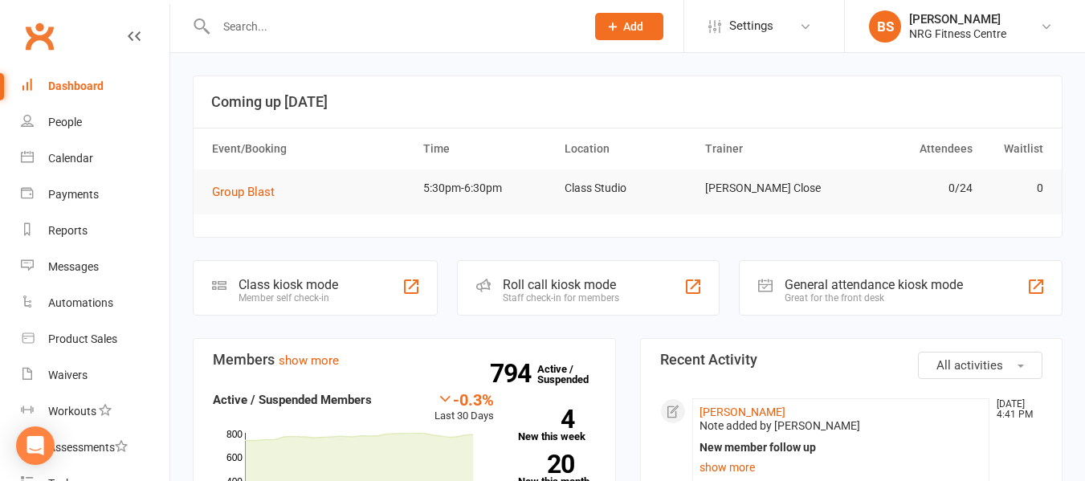
click at [291, 27] on input "text" at bounding box center [392, 26] width 363 height 22
type input "him holt"
click at [318, 31] on input "text" at bounding box center [392, 26] width 363 height 22
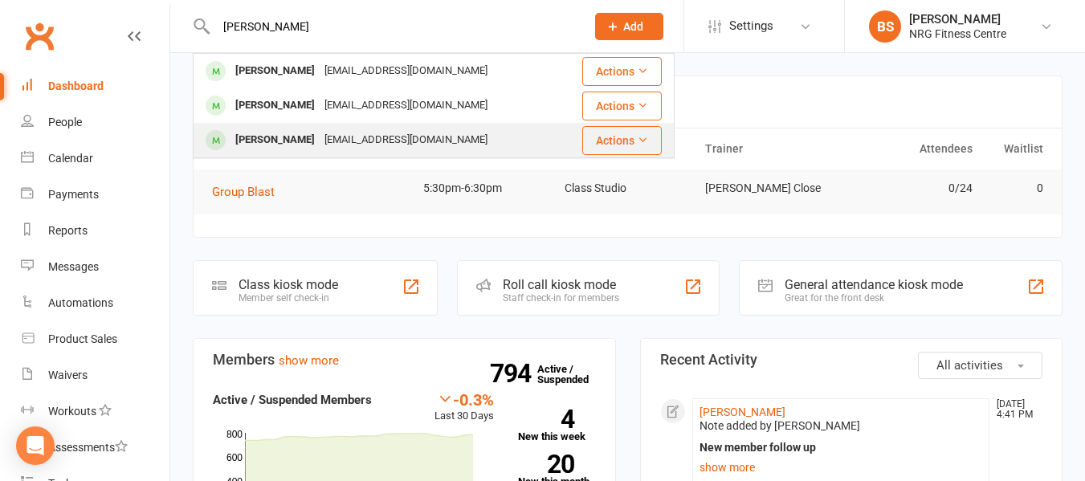
type input "[PERSON_NAME]"
click at [320, 134] on div "[EMAIL_ADDRESS][DOMAIN_NAME]" at bounding box center [406, 140] width 173 height 23
